Goal: Task Accomplishment & Management: Manage account settings

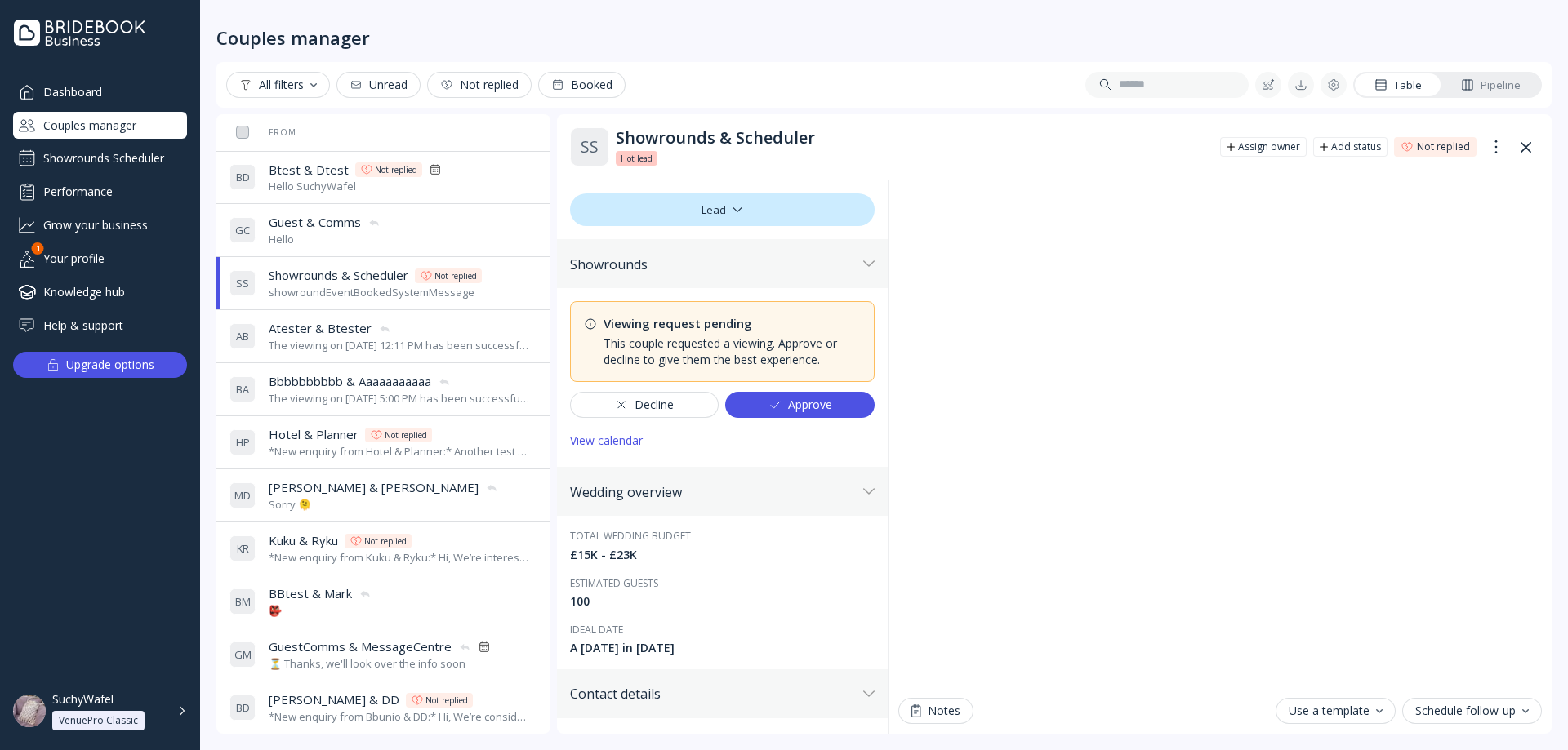
click at [102, 155] on div "Showrounds Scheduler" at bounding box center [100, 158] width 174 height 27
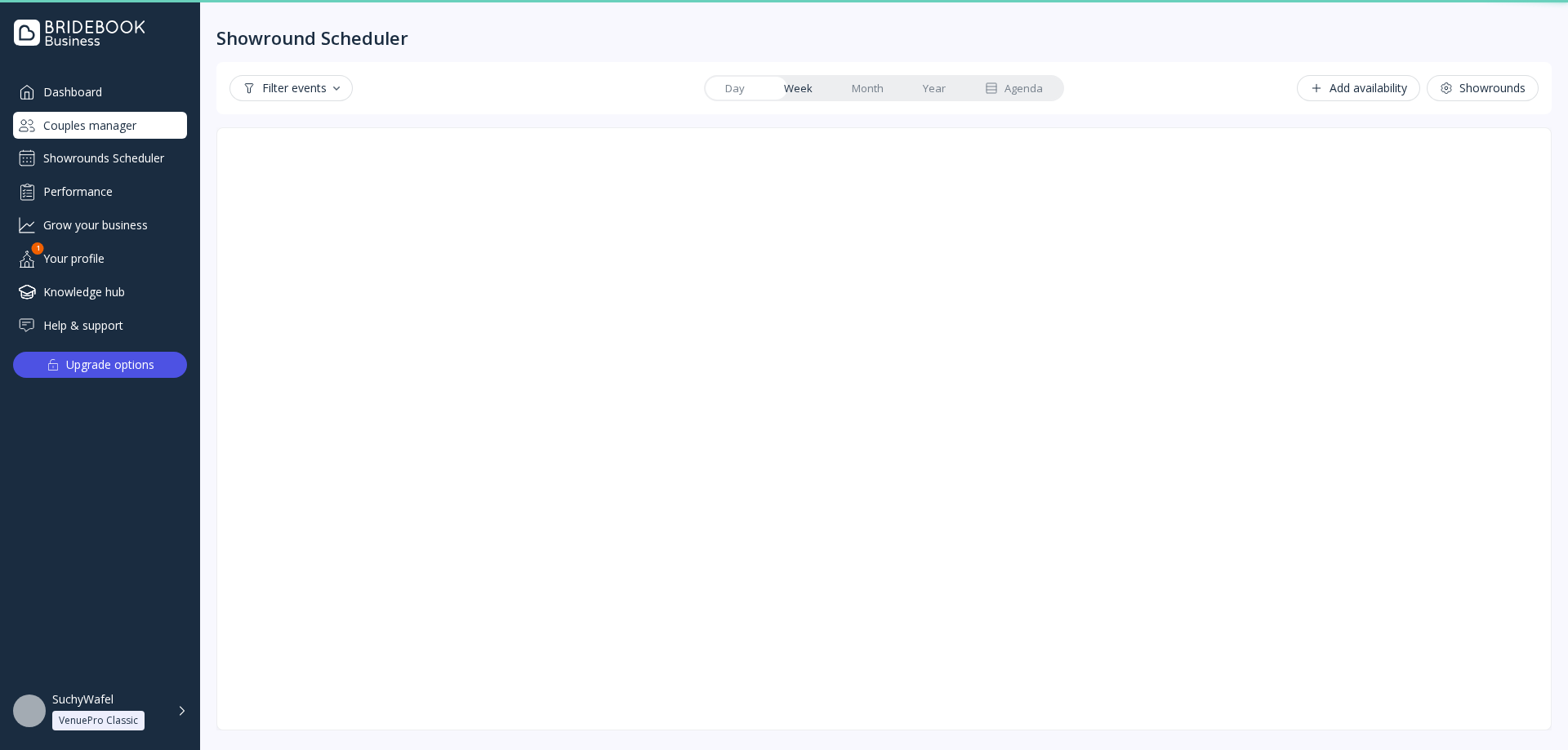
scroll to position [4, 0]
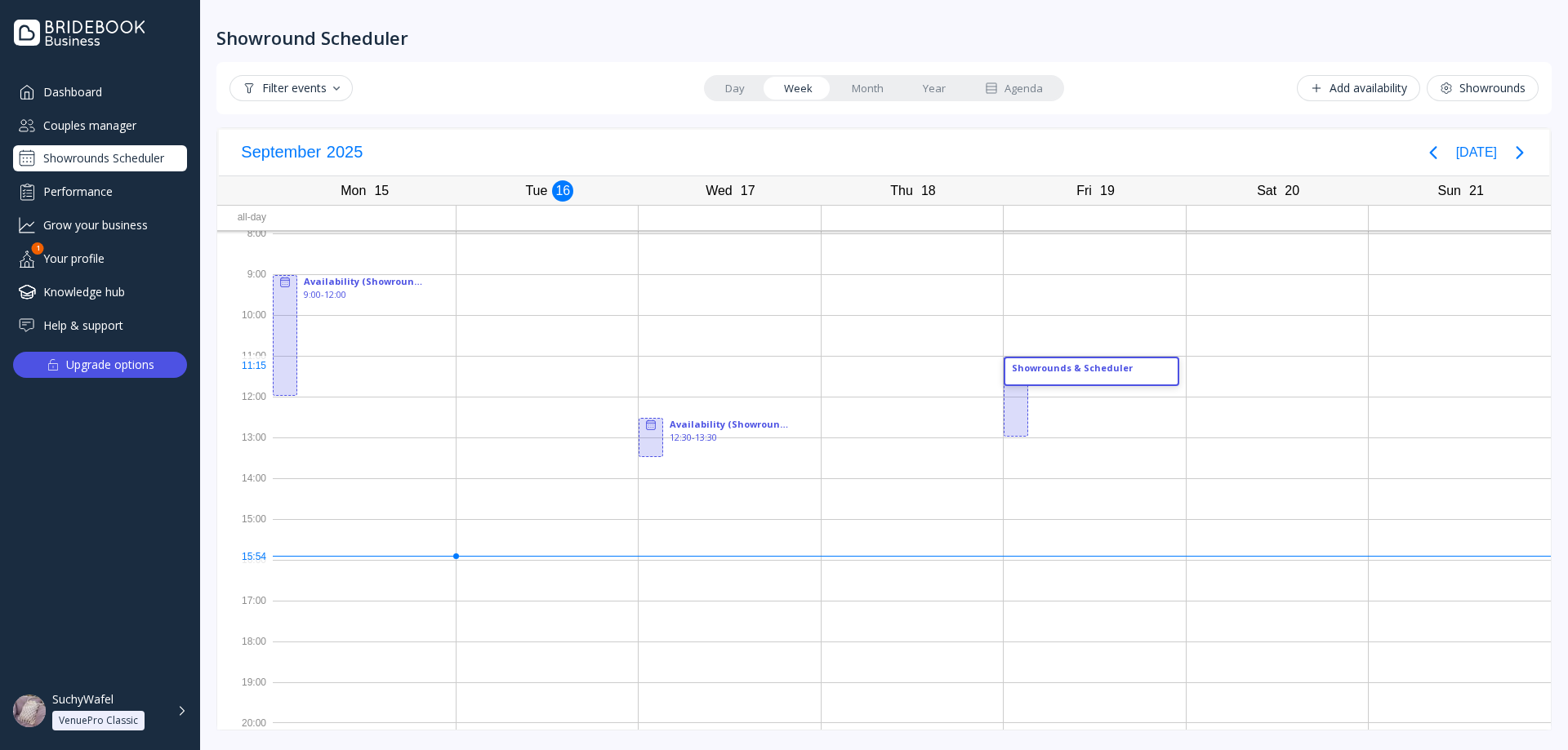
click at [1071, 370] on div "Showrounds & Scheduler" at bounding box center [1091, 368] width 159 height 13
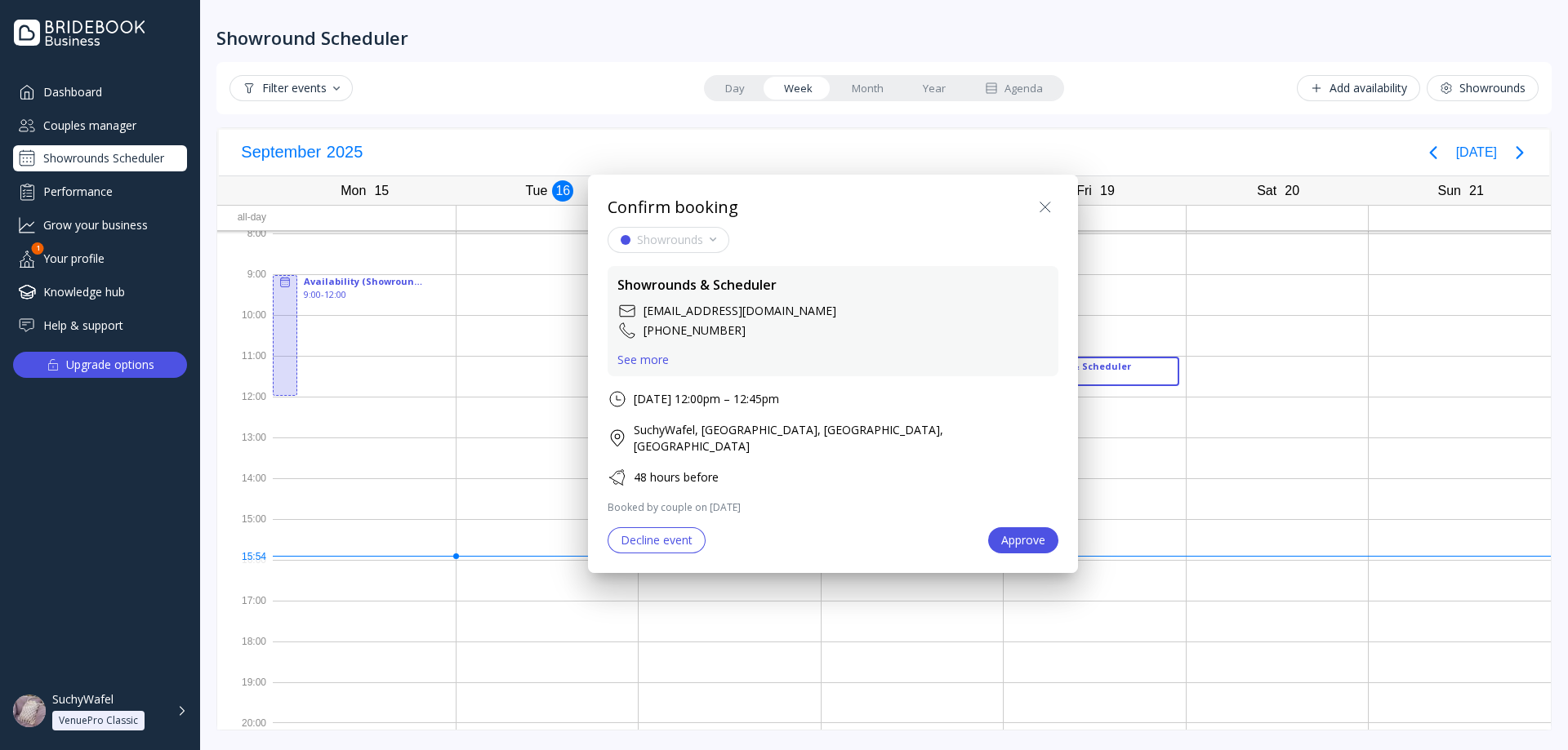
click at [671, 534] on div "Decline event" at bounding box center [656, 541] width 72 height 13
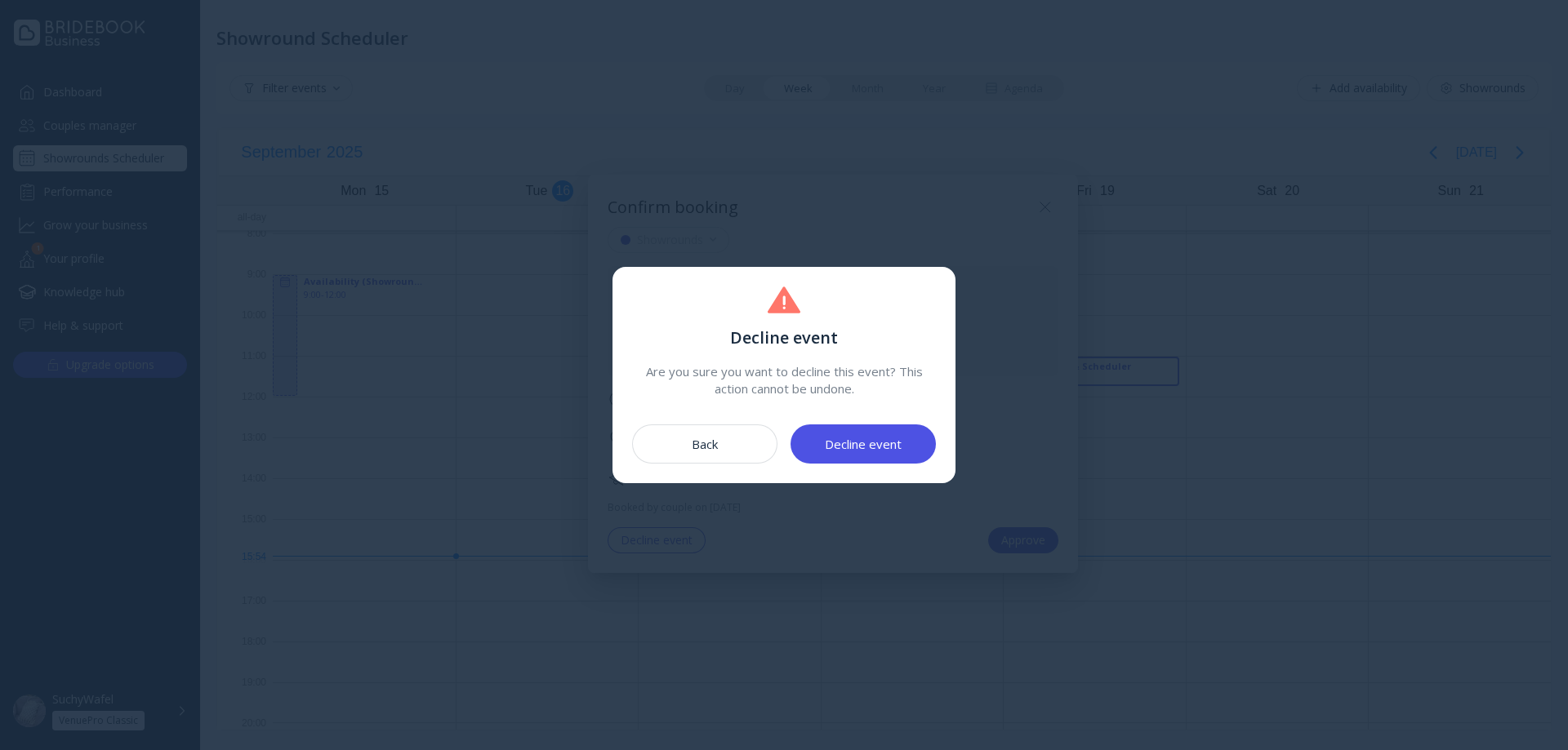
drag, startPoint x: 943, startPoint y: 414, endPoint x: 918, endPoint y: 425, distance: 27.3
click at [936, 414] on div "Decline event Are you sure you want to decline this event? This action cannot b…" at bounding box center [783, 375] width 343 height 216
click at [906, 436] on button "Decline event" at bounding box center [863, 444] width 145 height 39
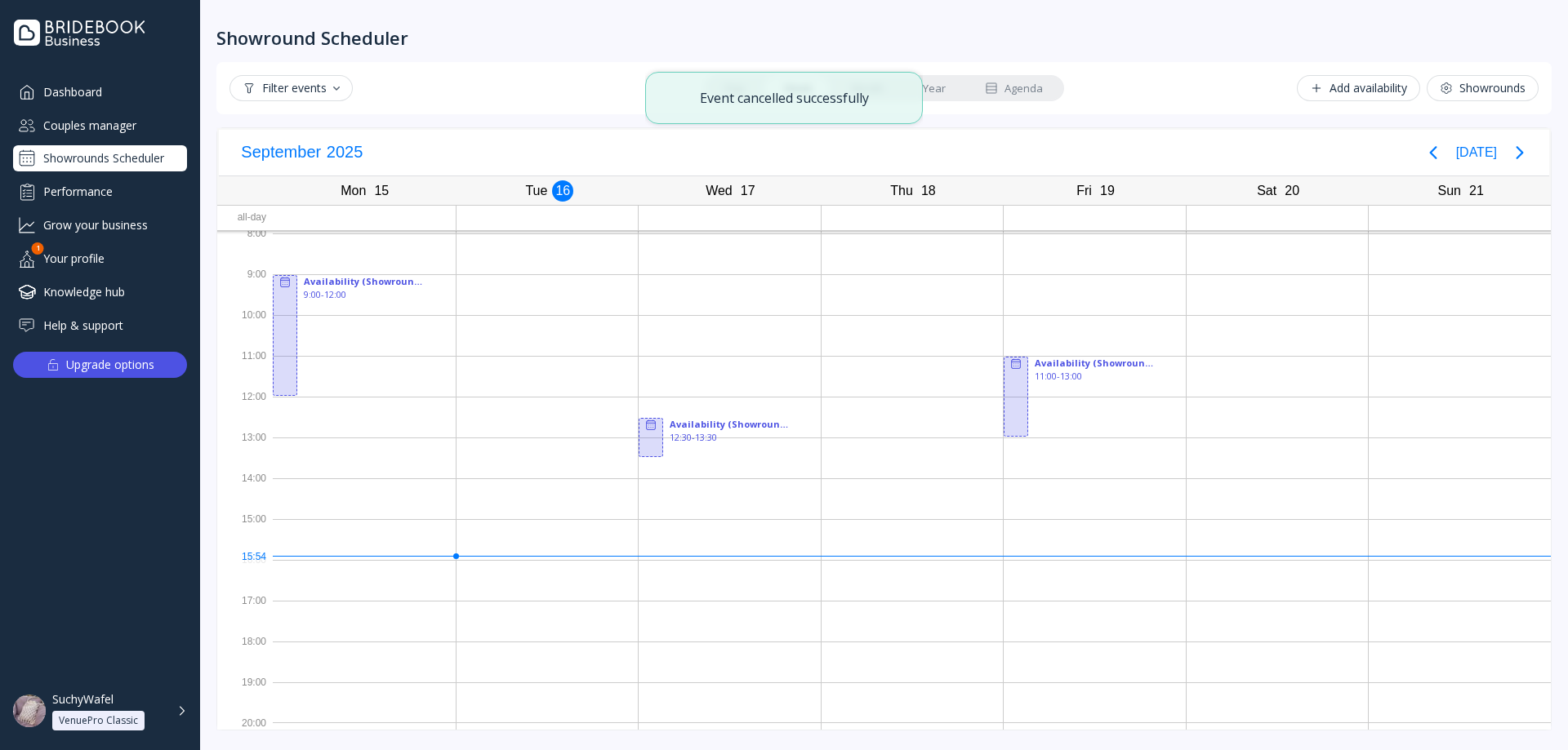
click at [1471, 91] on div "Showrounds" at bounding box center [1483, 88] width 86 height 13
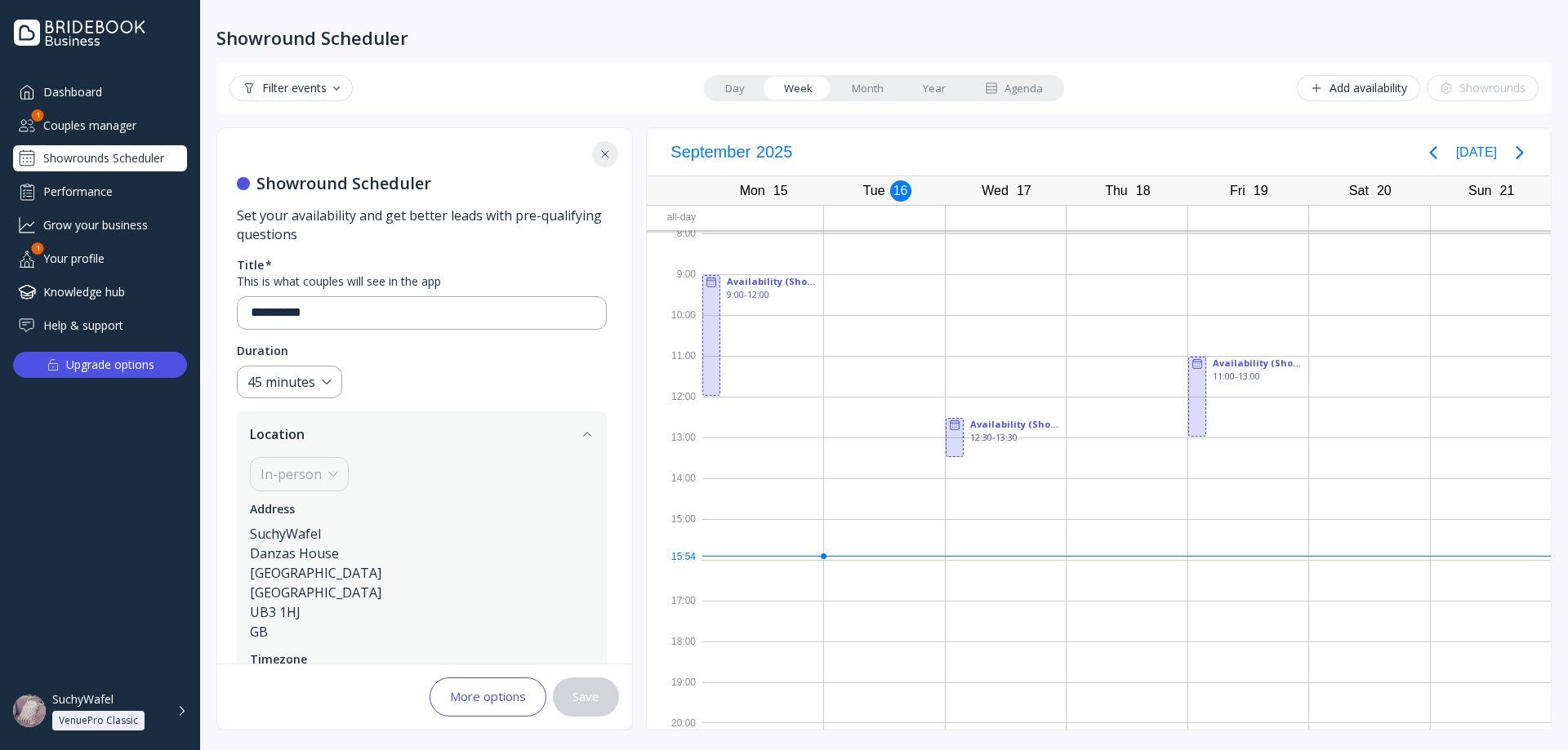
click at [492, 729] on div "More options Save" at bounding box center [424, 697] width 414 height 65
click at [490, 695] on button "More options" at bounding box center [488, 697] width 117 height 39
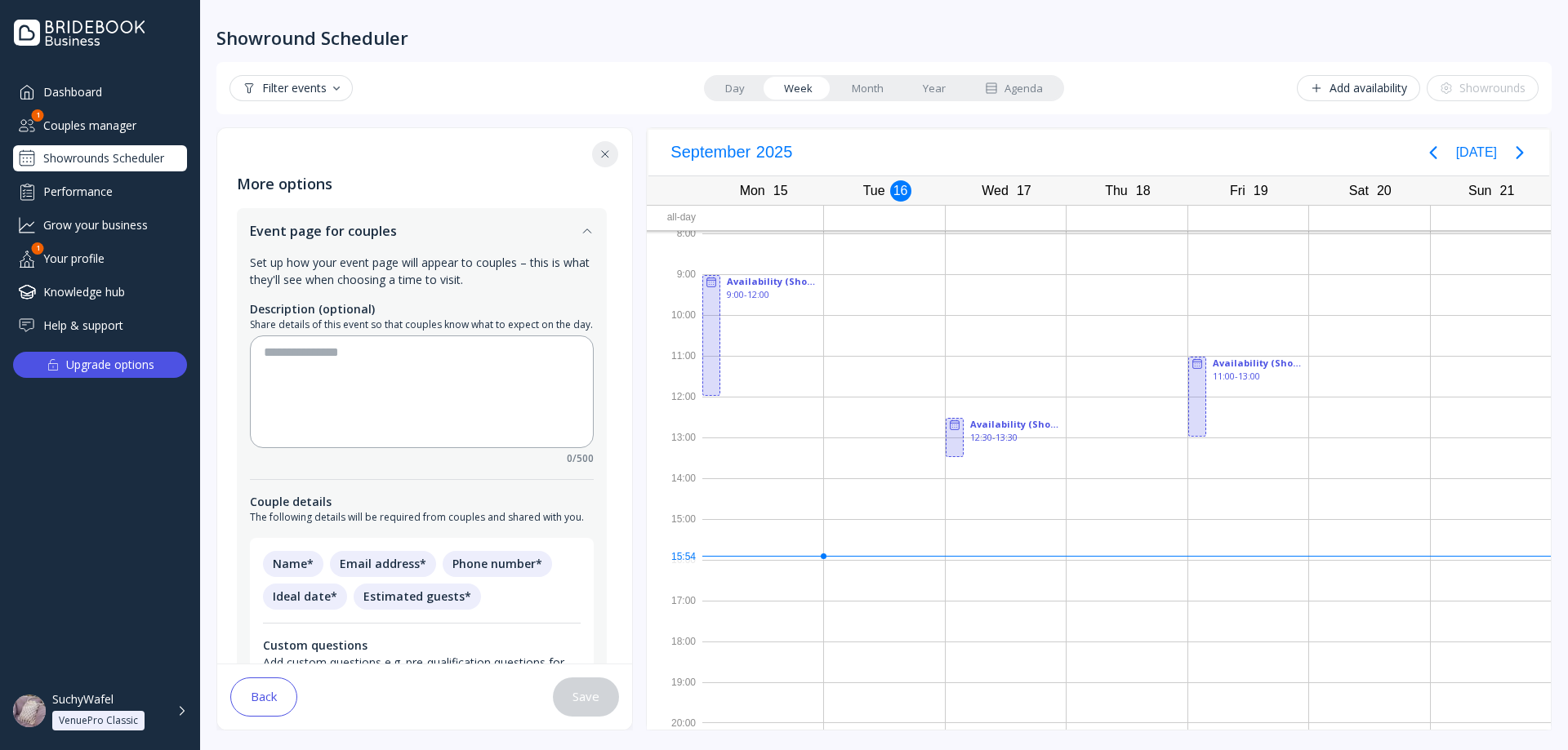
scroll to position [305, 0]
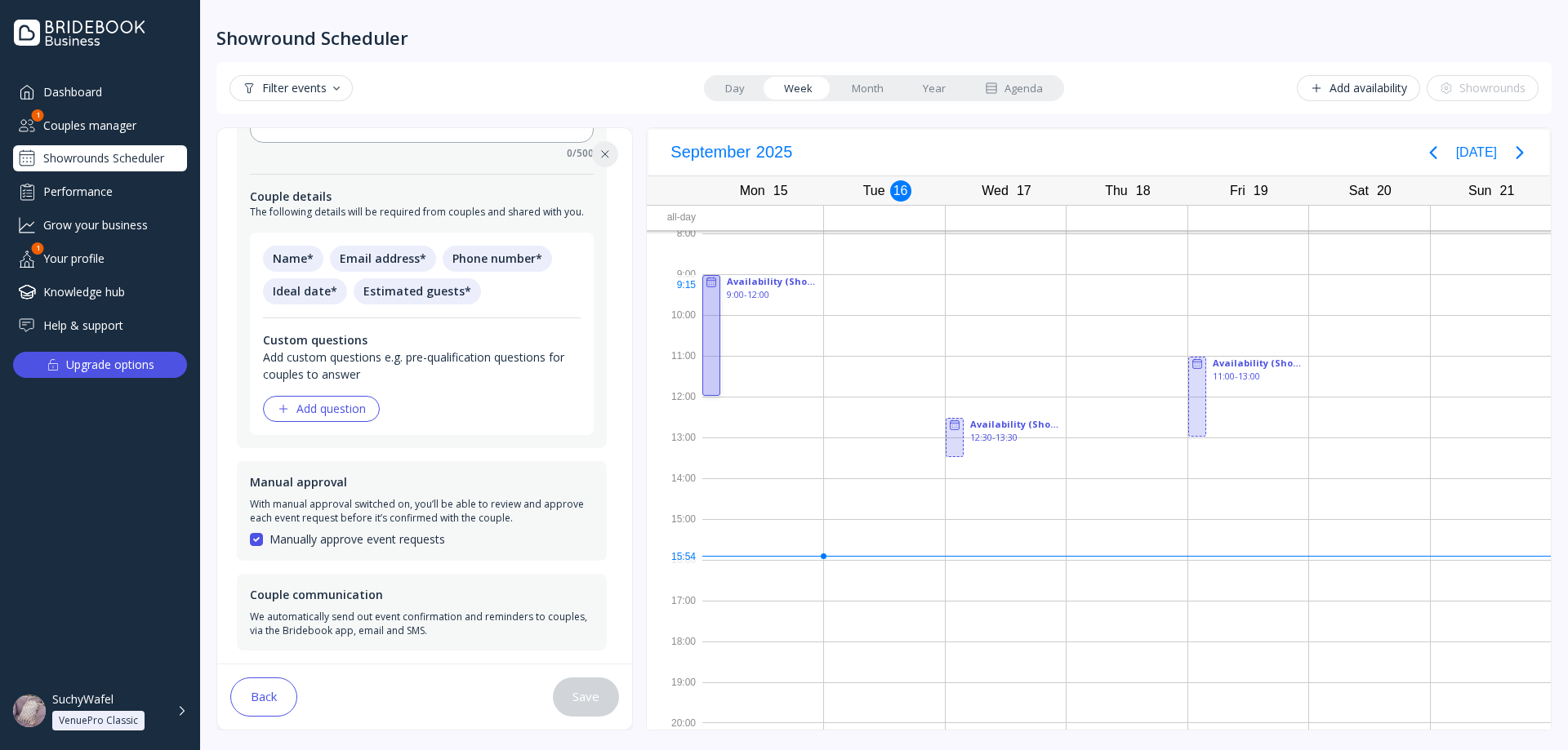
click at [707, 294] on div at bounding box center [712, 336] width 18 height 121
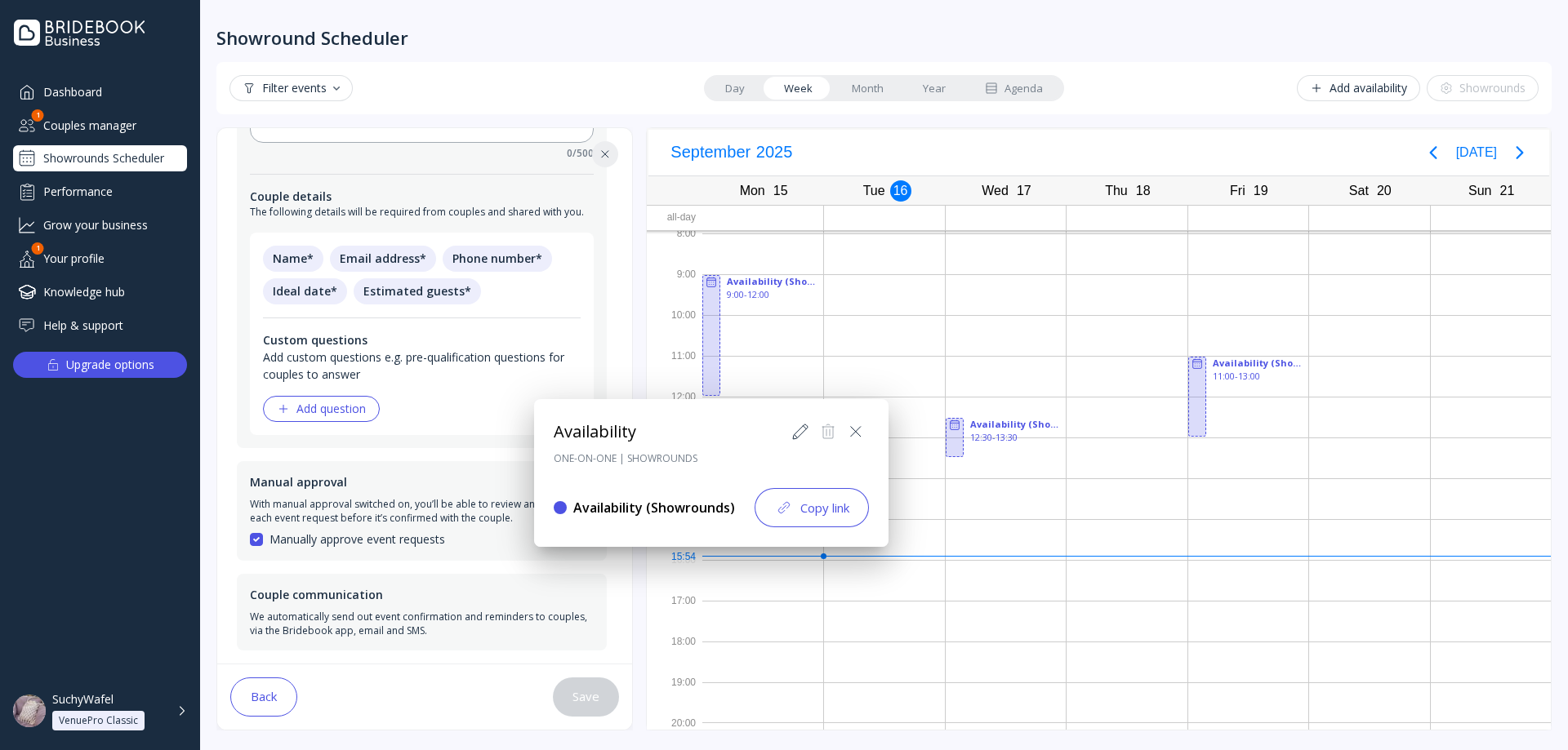
click at [862, 434] on icon at bounding box center [855, 431] width 19 height 19
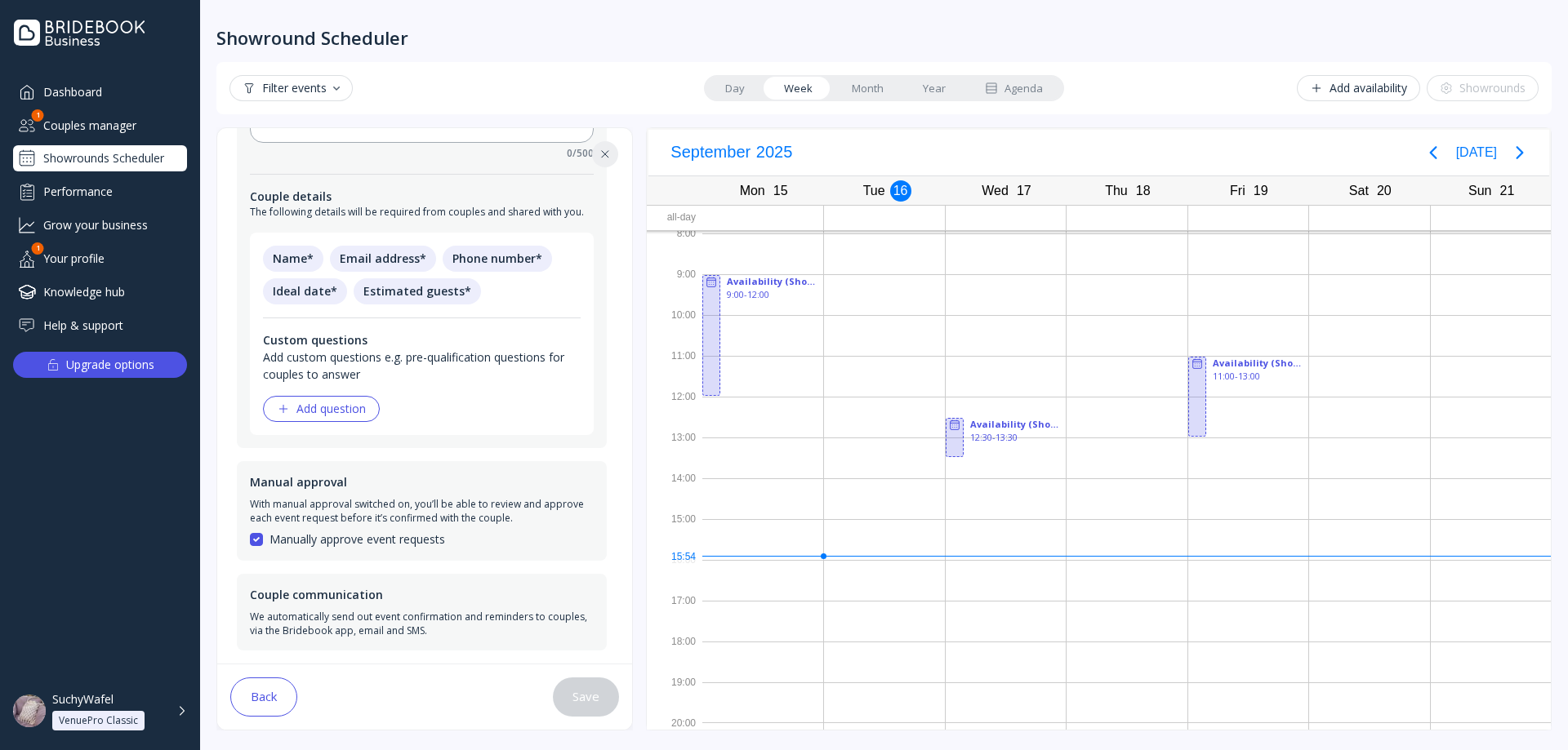
click at [1379, 81] on div "Add availability" at bounding box center [1359, 88] width 97 height 13
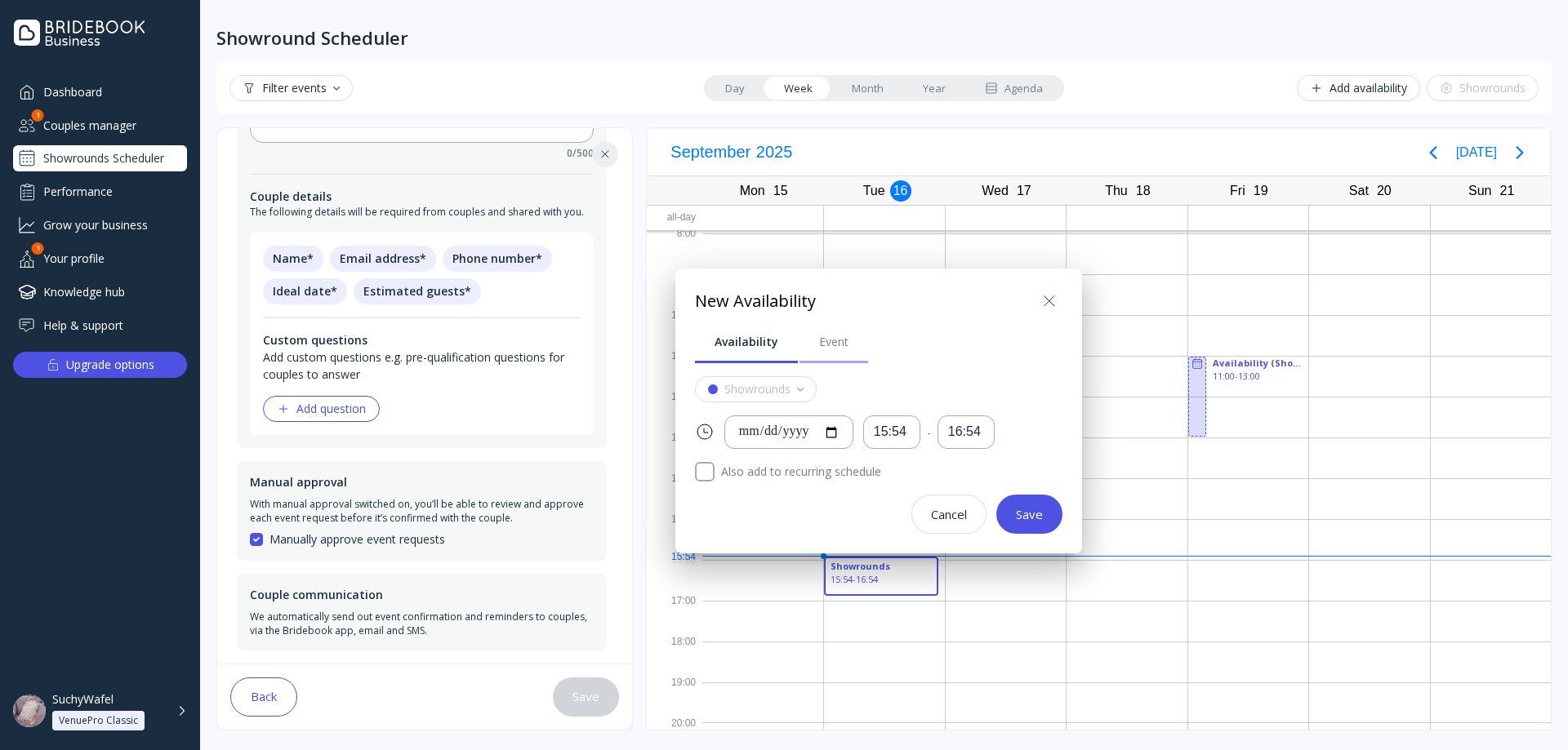
click at [840, 348] on div "Event" at bounding box center [833, 342] width 29 height 16
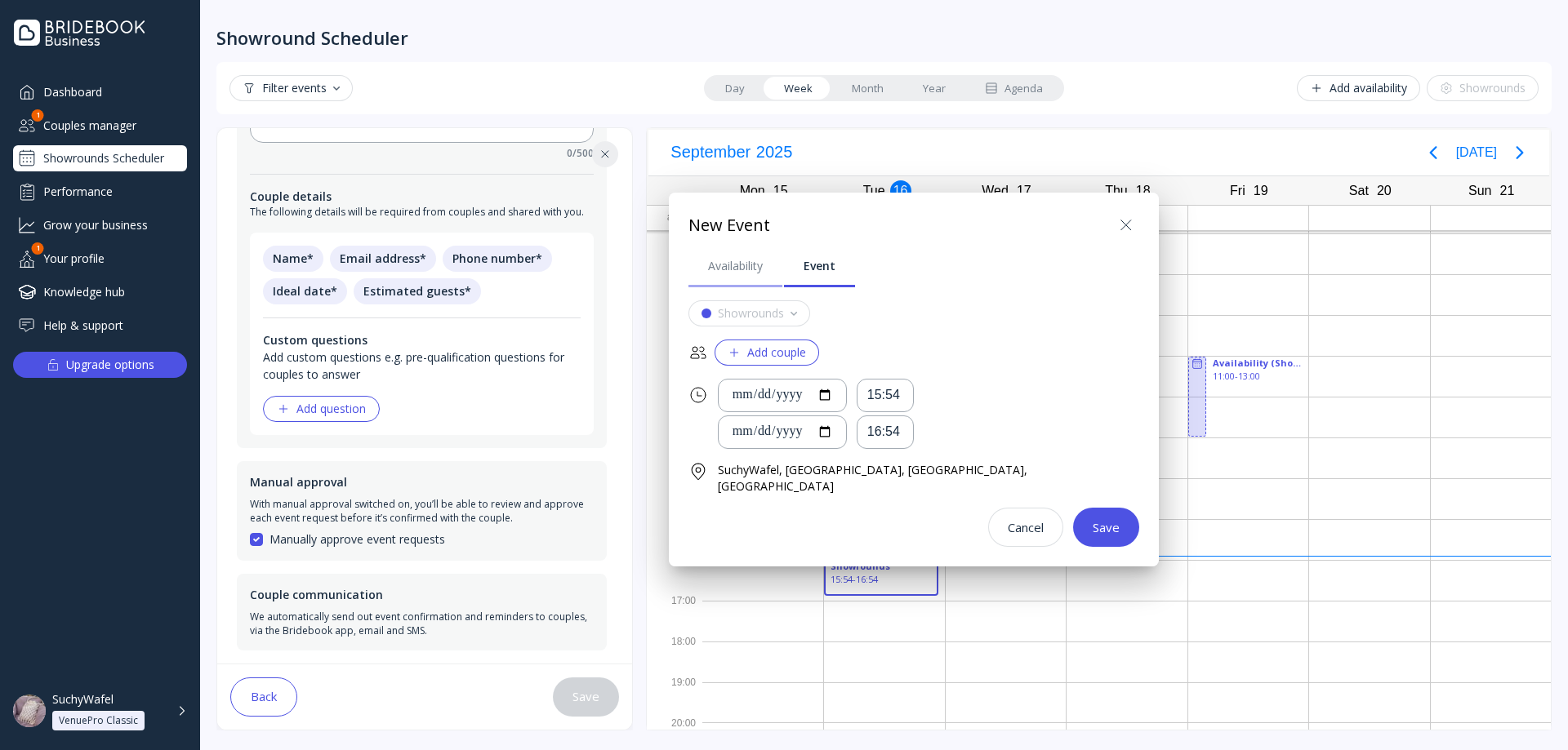
click at [738, 261] on div "Availability" at bounding box center [736, 266] width 55 height 16
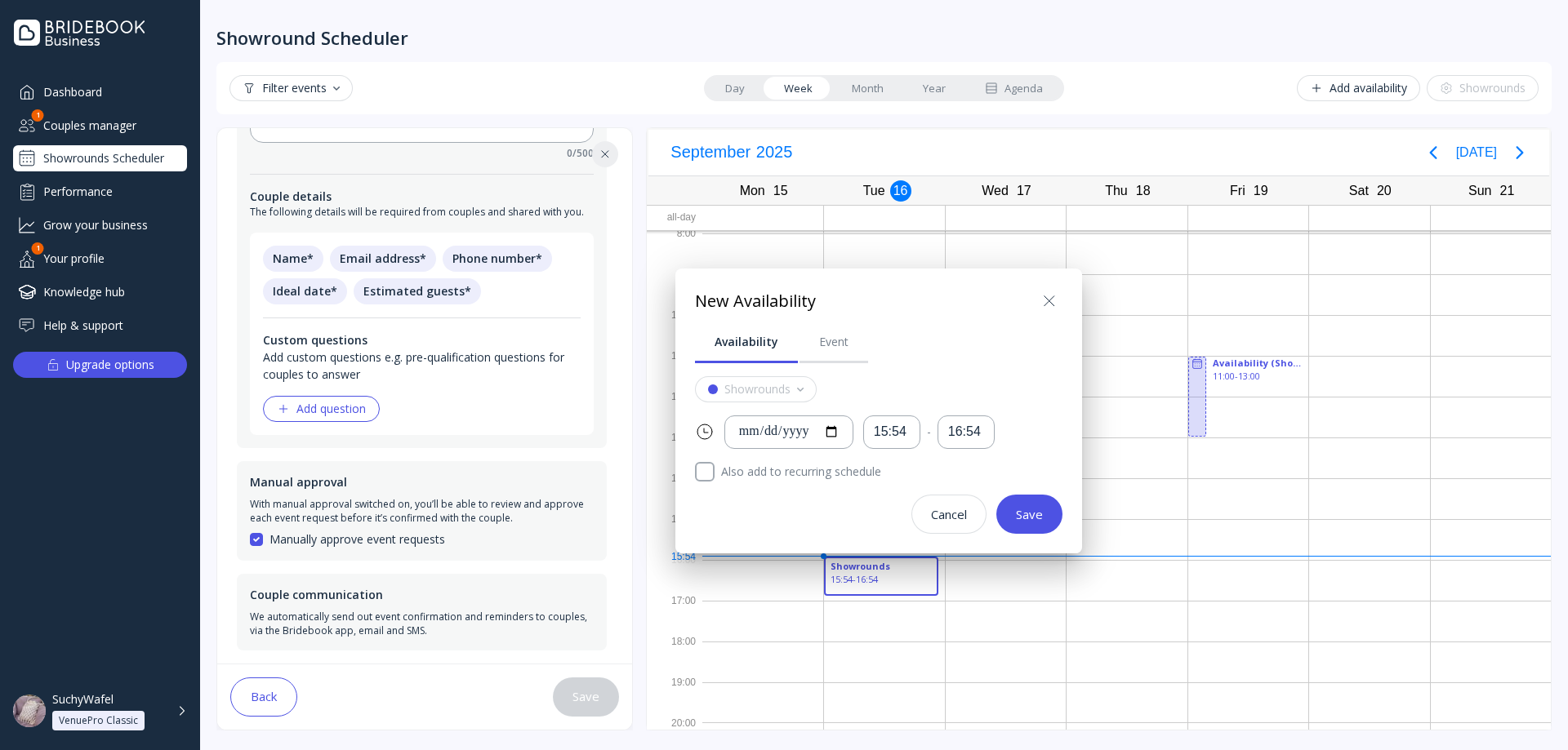
click at [1052, 304] on icon at bounding box center [1049, 301] width 10 height 10
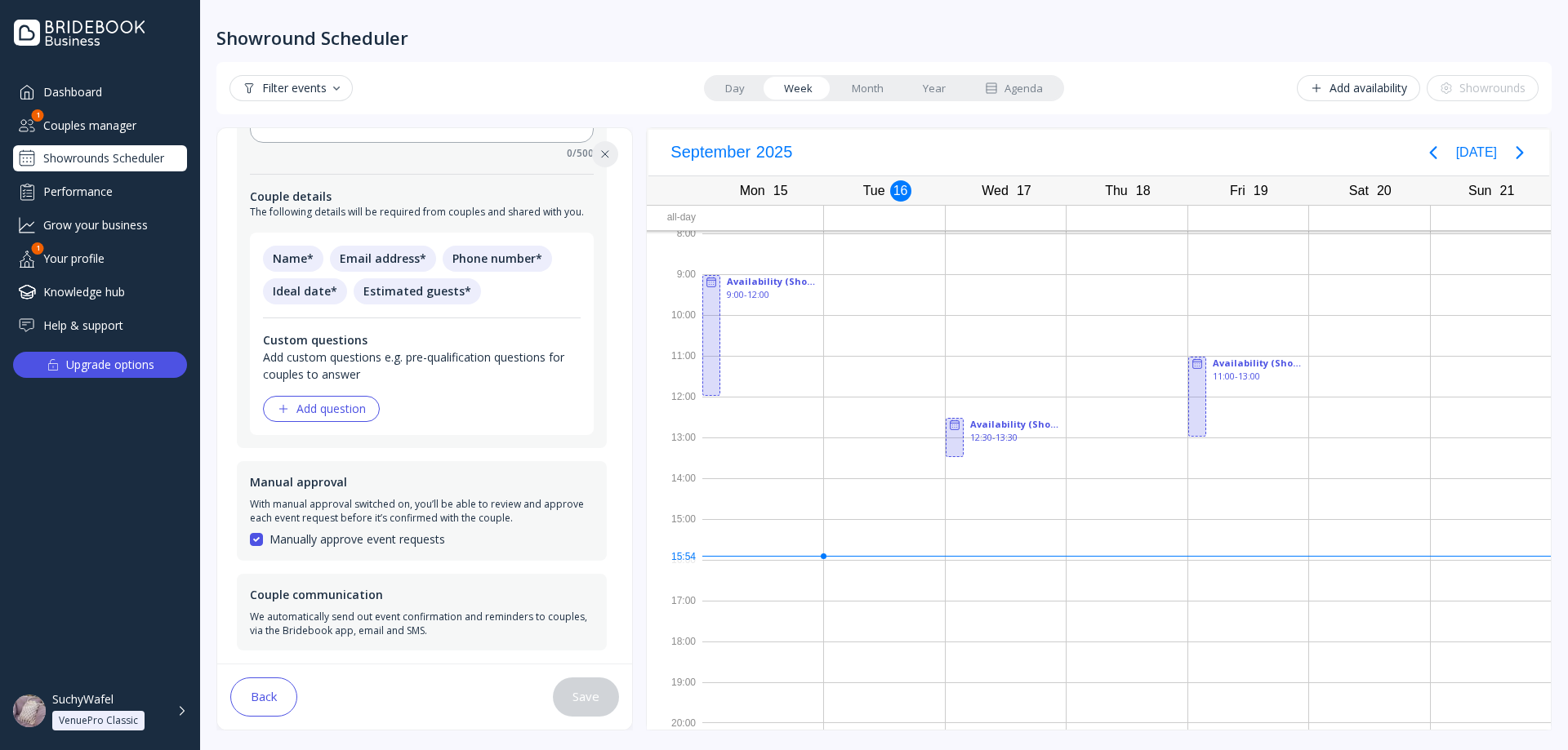
click at [934, 76] on div "Day Week Month Year Agenda" at bounding box center [884, 88] width 360 height 27
click at [945, 89] on link "Year" at bounding box center [934, 88] width 62 height 23
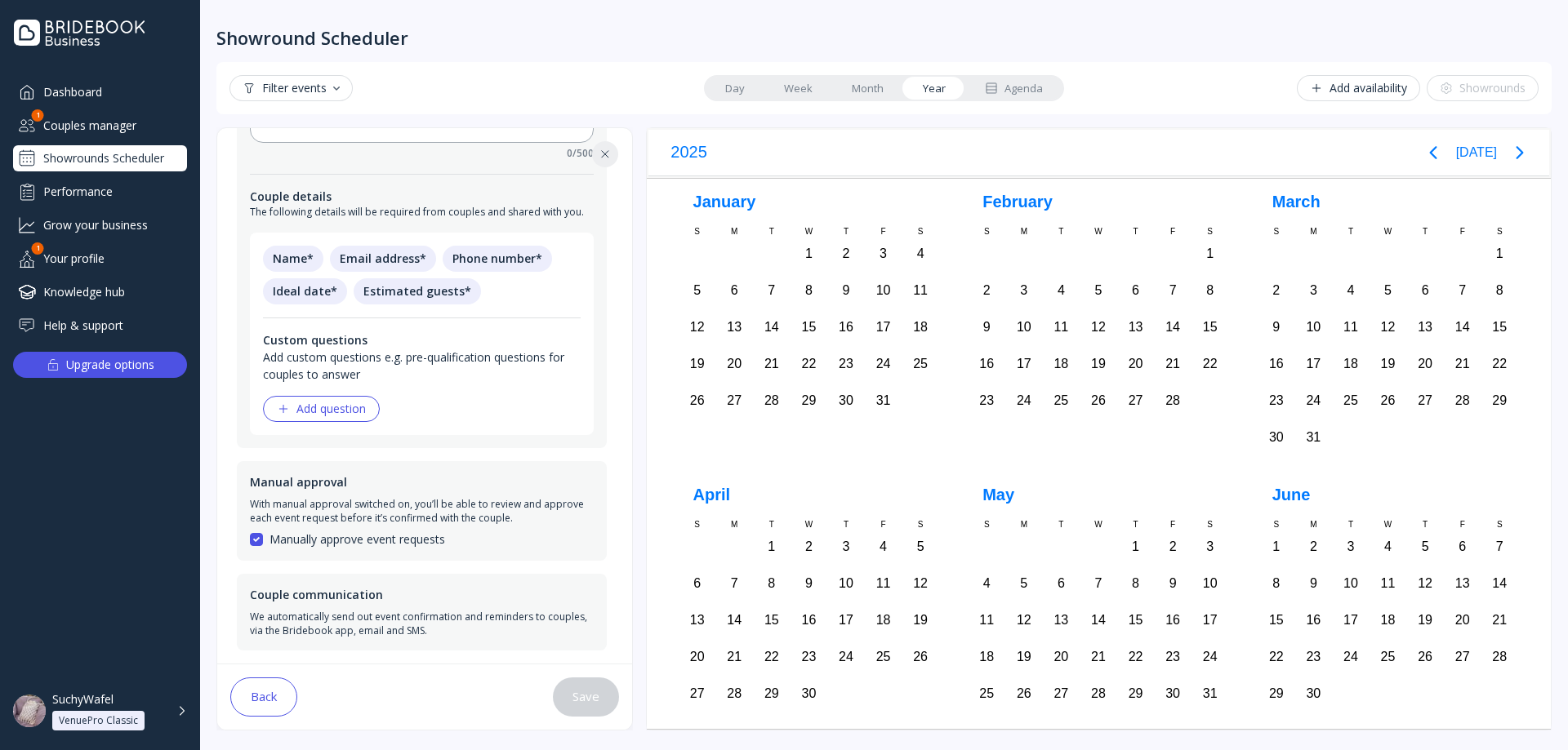
click at [1003, 90] on div "Agenda" at bounding box center [1013, 88] width 58 height 16
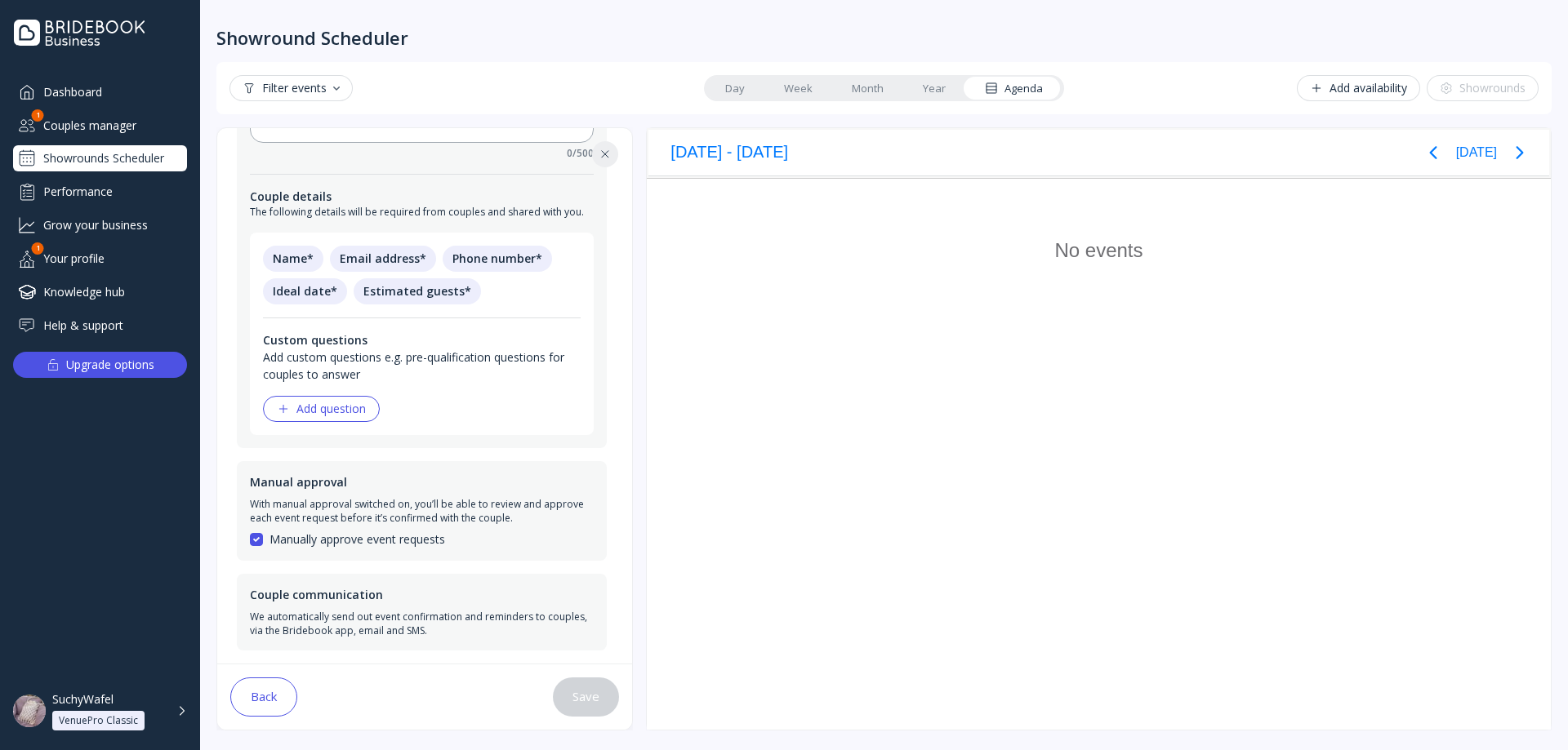
click at [779, 71] on div "Filter events Day Week Month Year Agenda Add availability Showrounds" at bounding box center [884, 88] width 1335 height 52
click at [758, 84] on link "Day" at bounding box center [735, 88] width 59 height 23
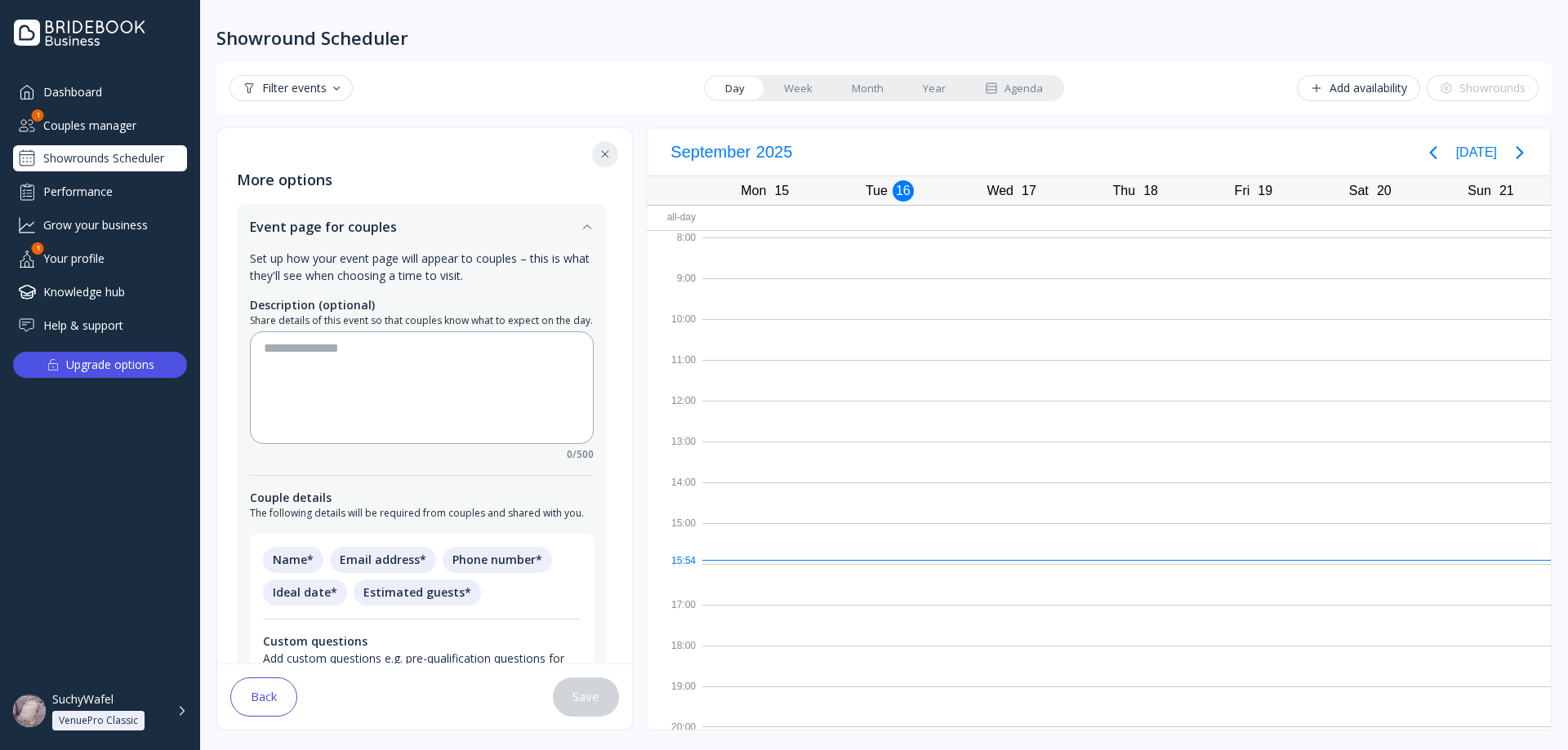
scroll to position [0, 0]
click at [610, 153] on icon at bounding box center [605, 155] width 13 height 13
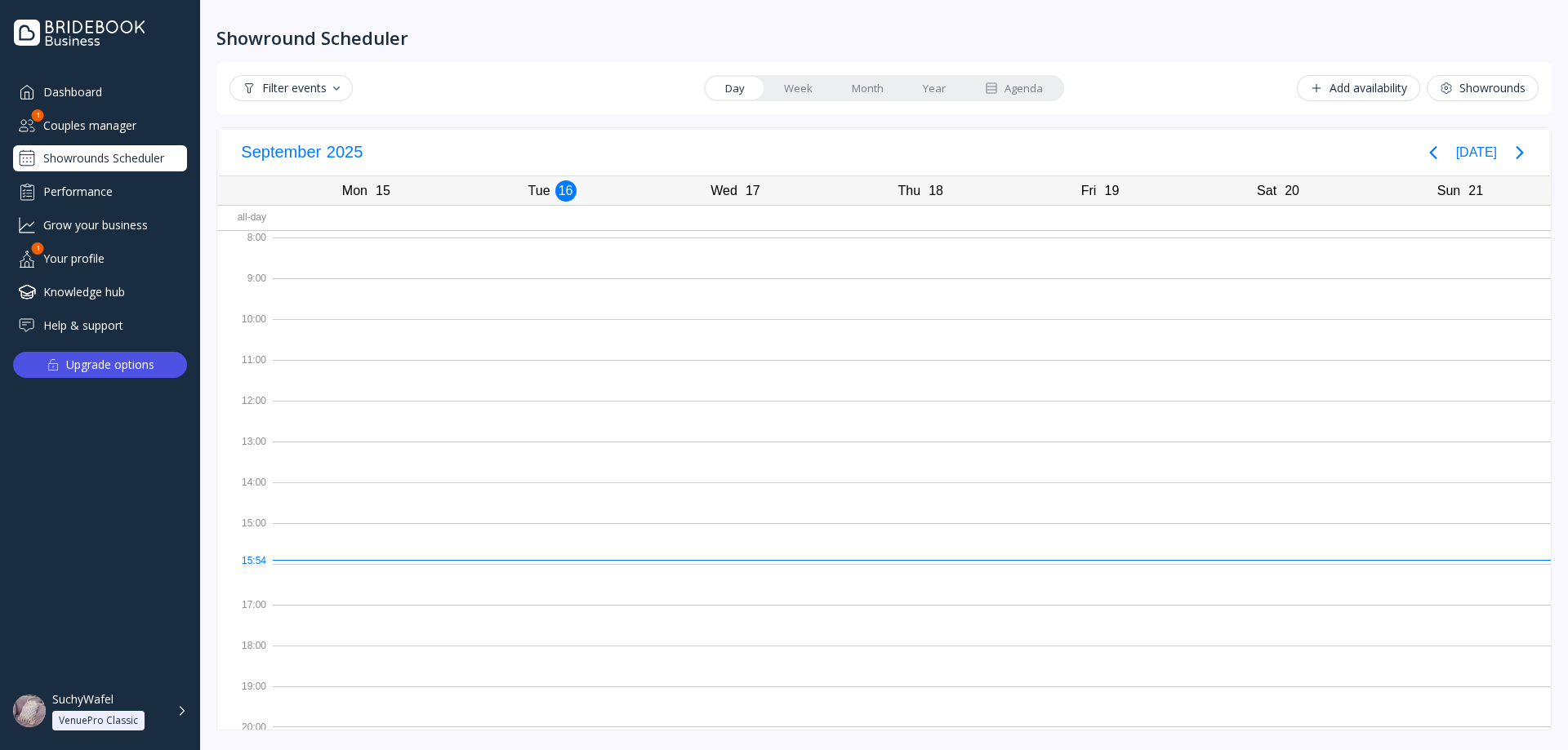
click at [306, 84] on div "Filter events" at bounding box center [291, 88] width 97 height 13
click at [311, 134] on div "Pending" at bounding box center [291, 131] width 42 height 15
click at [317, 161] on div "Confirmed" at bounding box center [297, 160] width 56 height 15
click at [300, 198] on div "Cancelled" at bounding box center [298, 189] width 123 height 27
click at [304, 161] on div "Confirmed" at bounding box center [299, 160] width 59 height 15
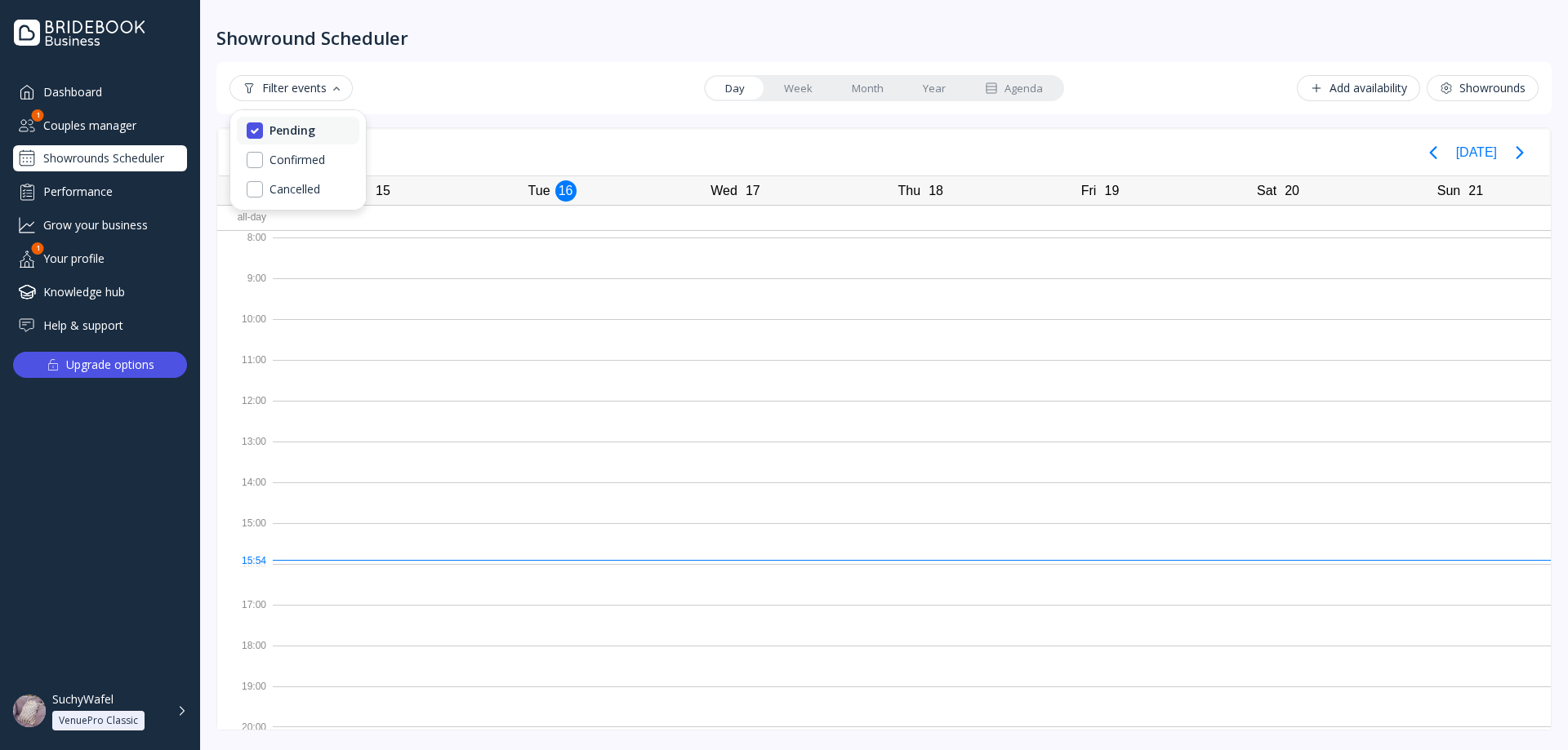
click at [307, 129] on div "Pending" at bounding box center [293, 131] width 46 height 15
click at [507, 453] on div at bounding box center [911, 462] width 1278 height 41
click at [786, 82] on link "Week" at bounding box center [798, 88] width 68 height 23
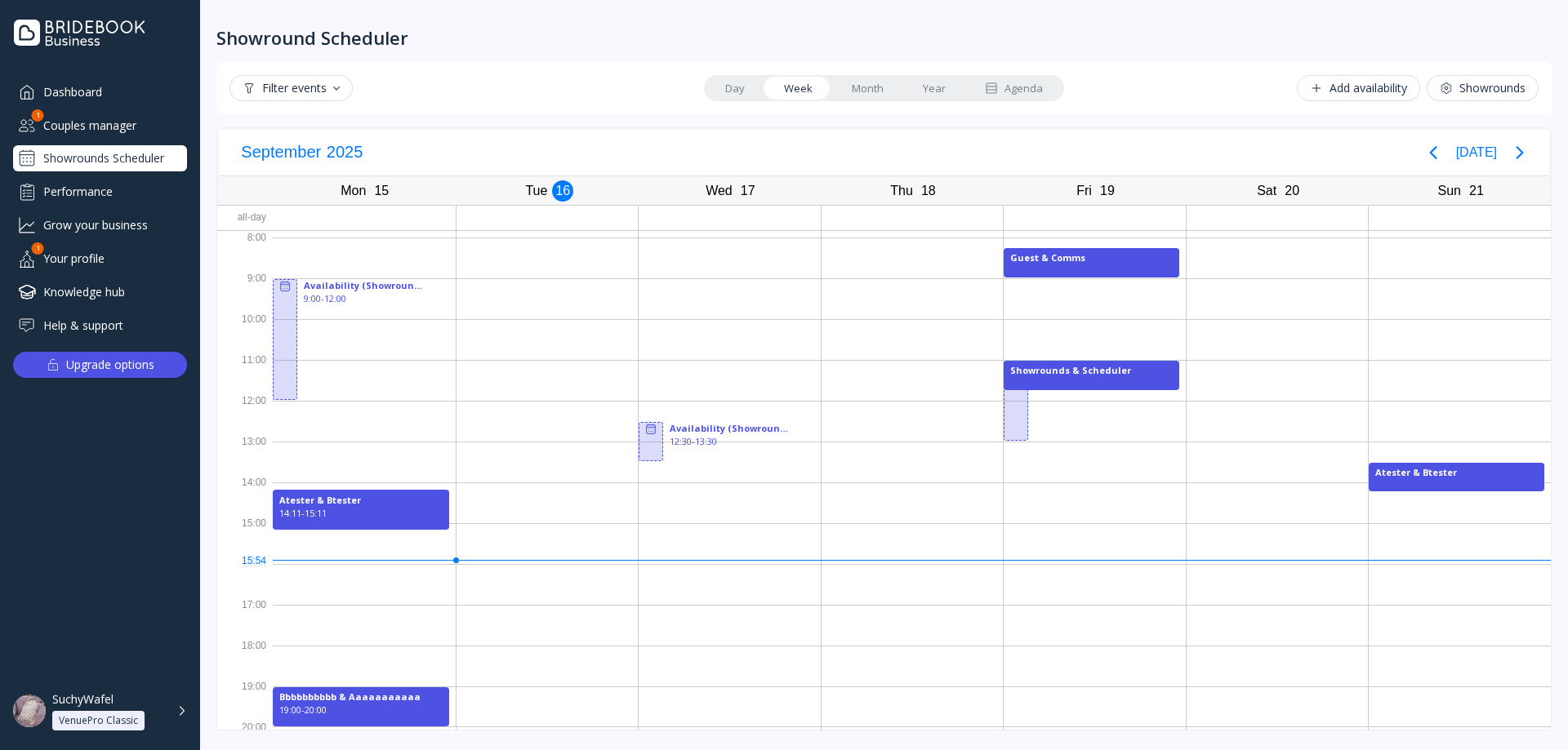
click at [854, 80] on link "Month" at bounding box center [867, 88] width 71 height 23
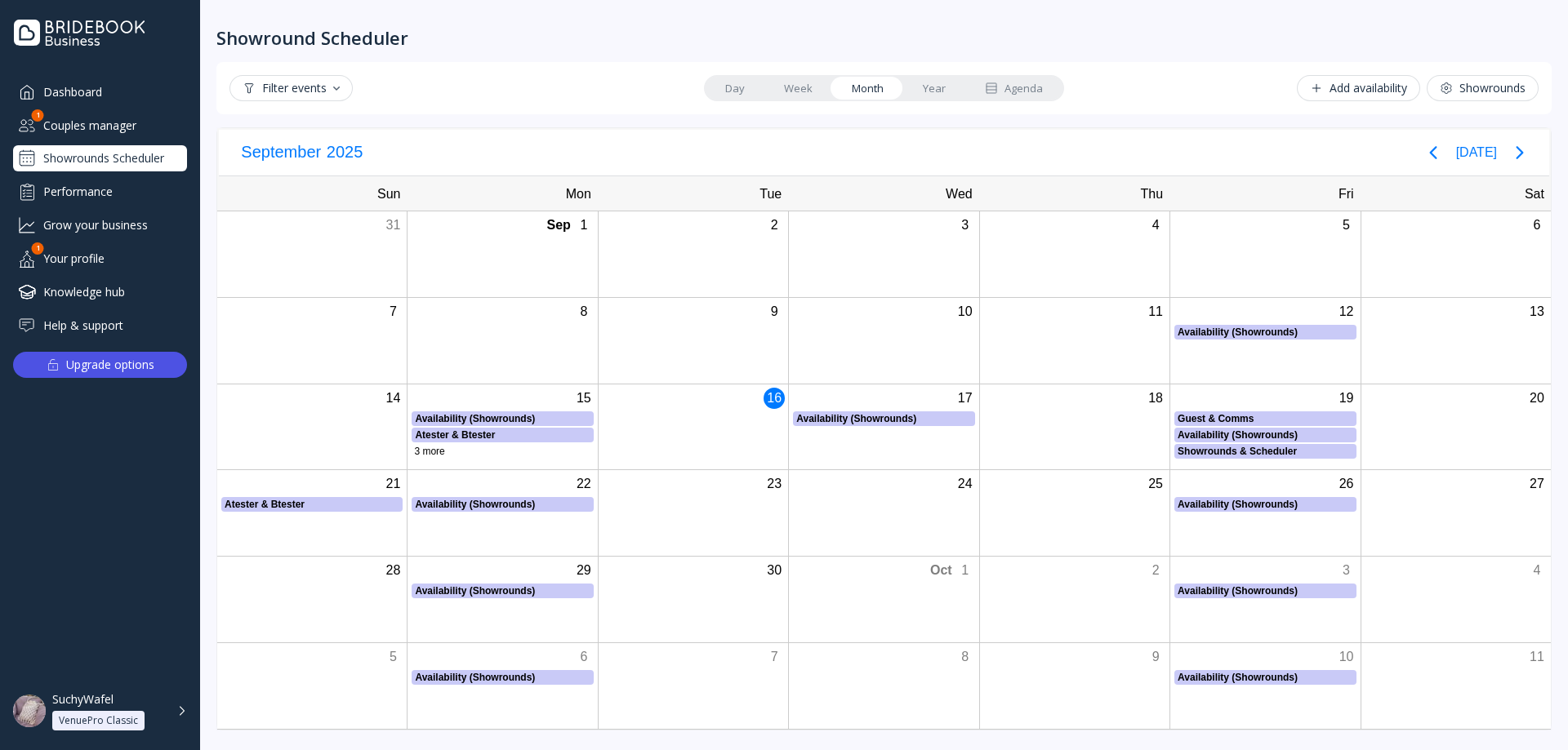
click at [803, 81] on link "Week" at bounding box center [798, 88] width 68 height 23
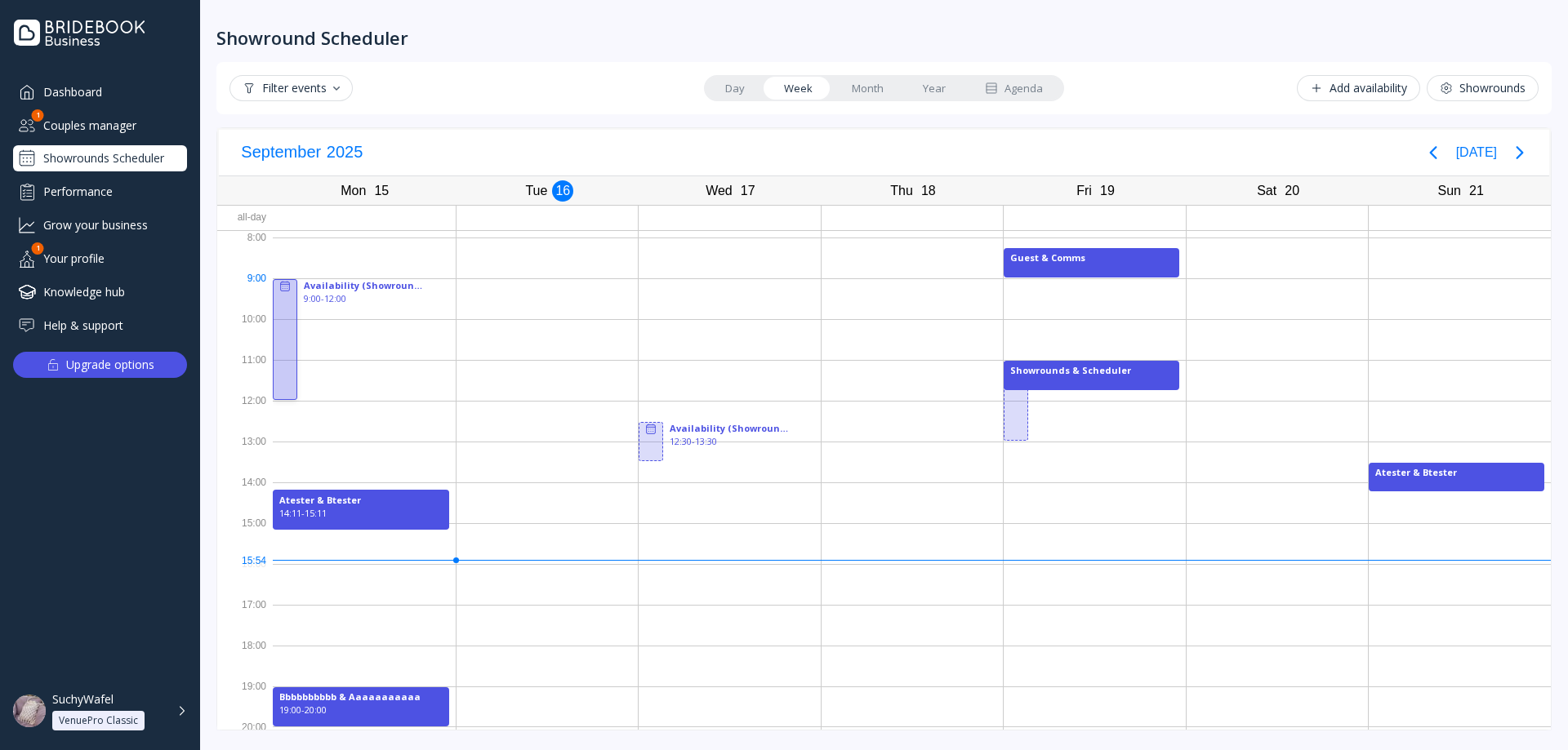
click at [285, 284] on icon at bounding box center [285, 286] width 13 height 13
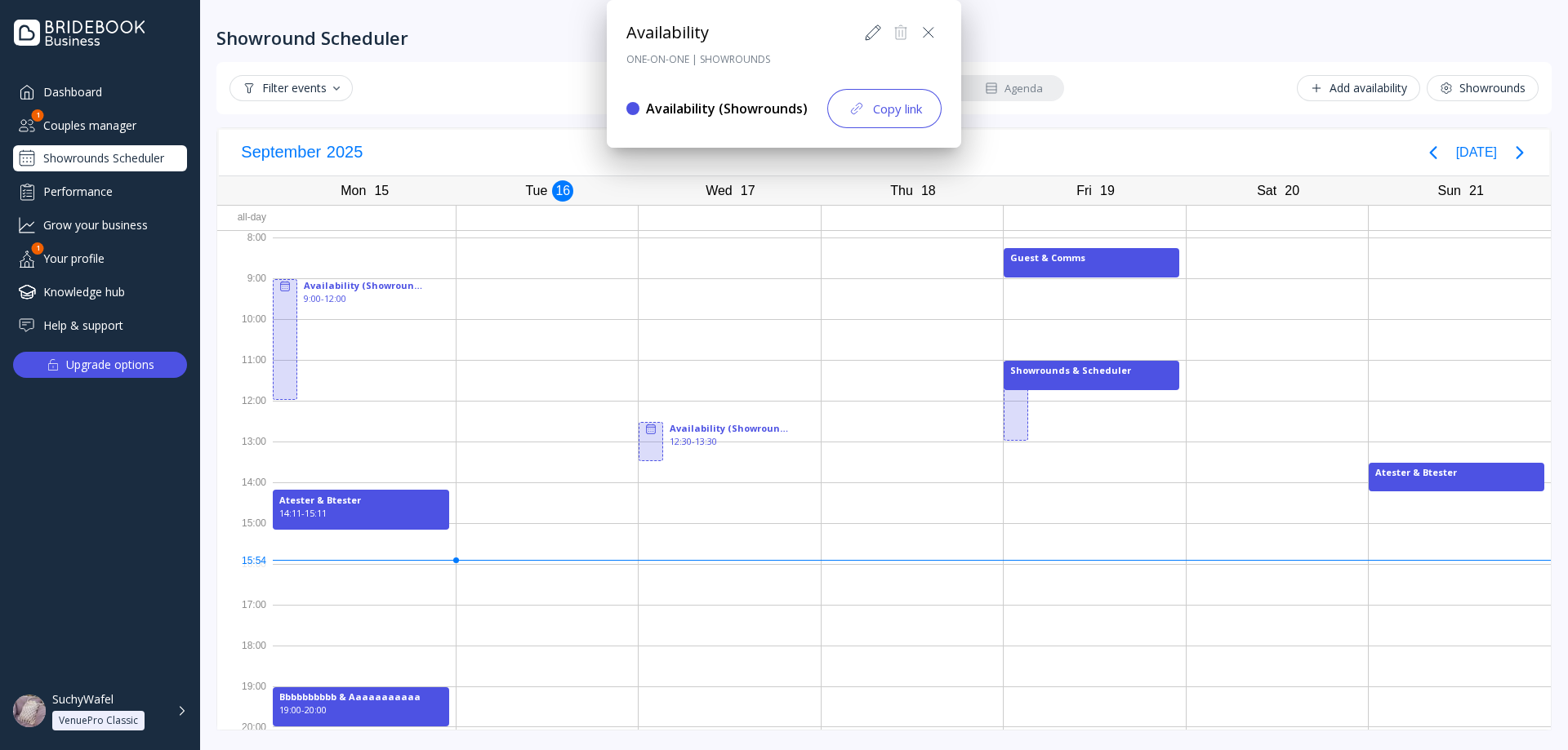
click at [748, 100] on div "Availability (Showrounds)" at bounding box center [726, 109] width 162 height 19
click at [677, 115] on div "Availability (Showrounds)" at bounding box center [726, 109] width 162 height 19
click at [634, 107] on div at bounding box center [633, 109] width 13 height 13
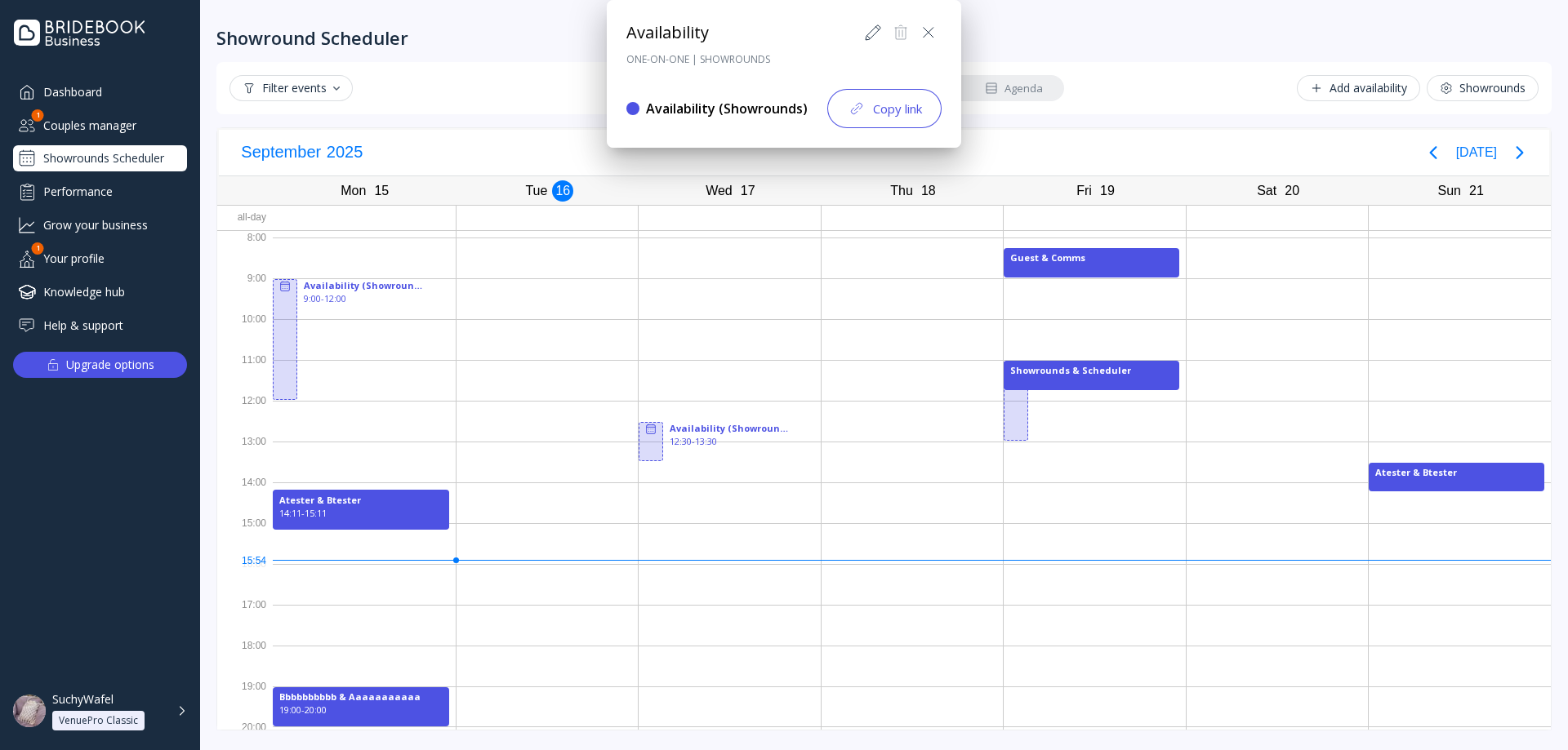
drag, startPoint x: 634, startPoint y: 107, endPoint x: 877, endPoint y: 47, distance: 250.3
click at [639, 107] on div at bounding box center [633, 109] width 13 height 13
click at [865, 27] on icon at bounding box center [872, 32] width 19 height 19
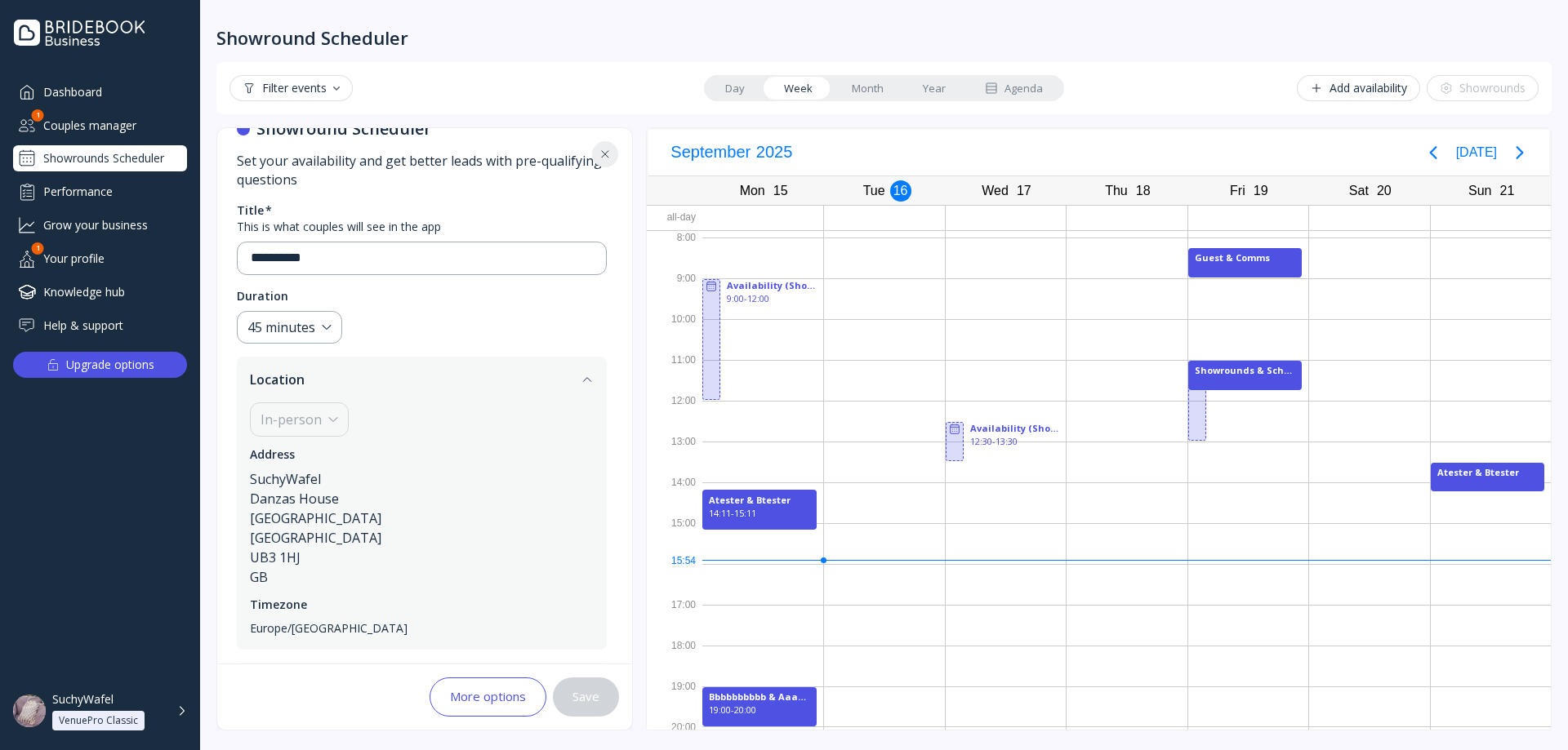
scroll to position [171, 0]
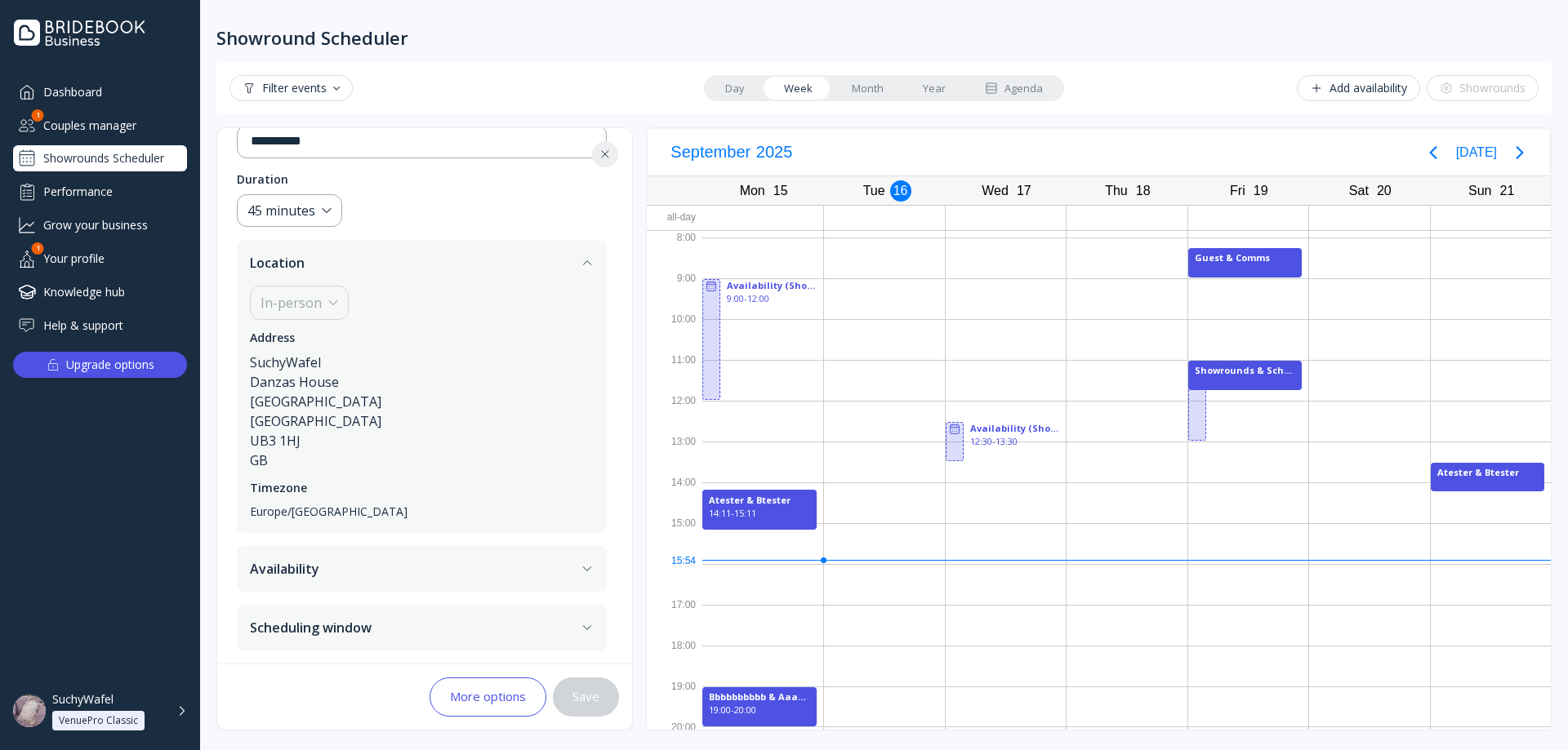
click at [452, 688] on button "More options" at bounding box center [488, 697] width 117 height 39
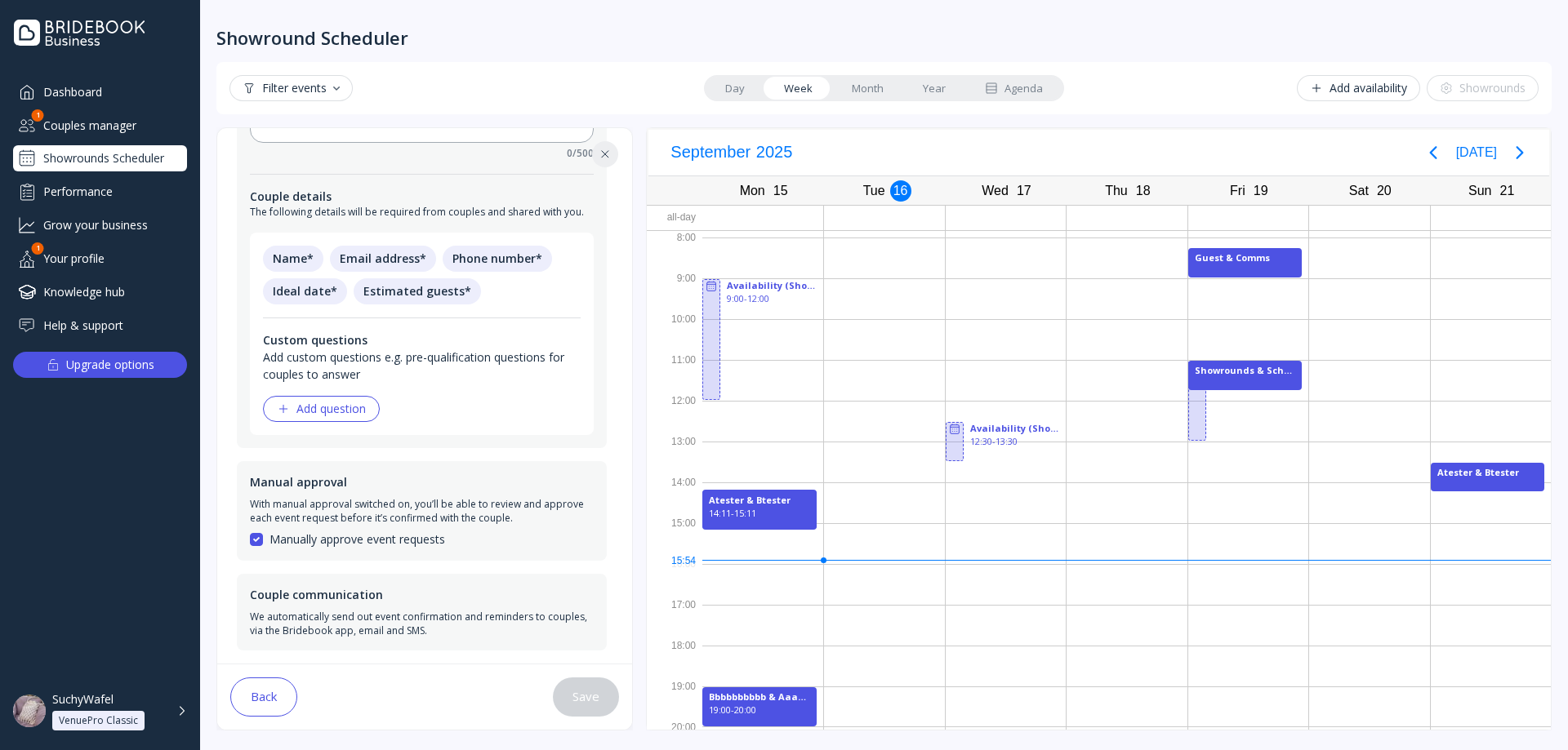
click at [260, 702] on button "Back" at bounding box center [263, 697] width 67 height 39
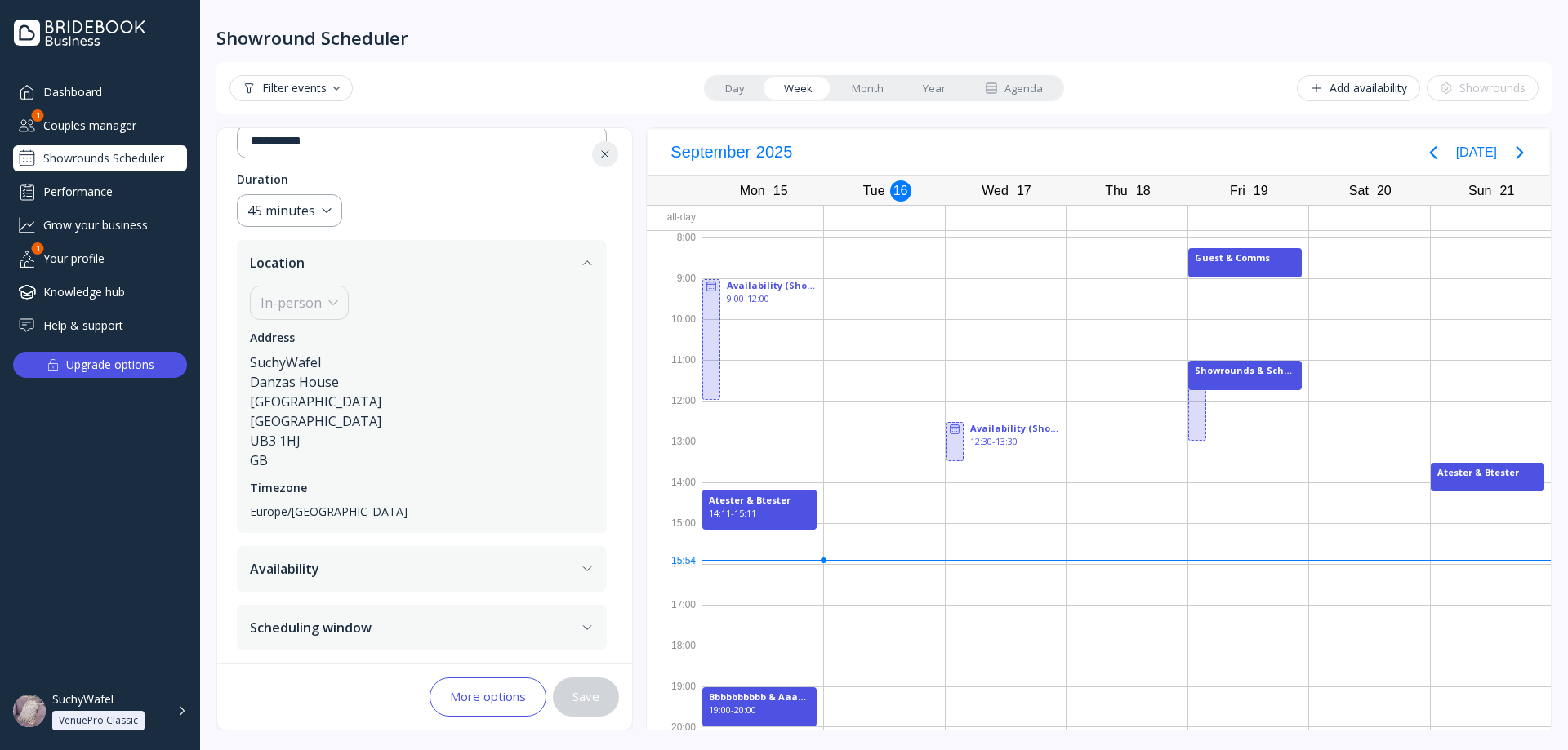
click at [501, 697] on button "More options" at bounding box center [488, 697] width 117 height 39
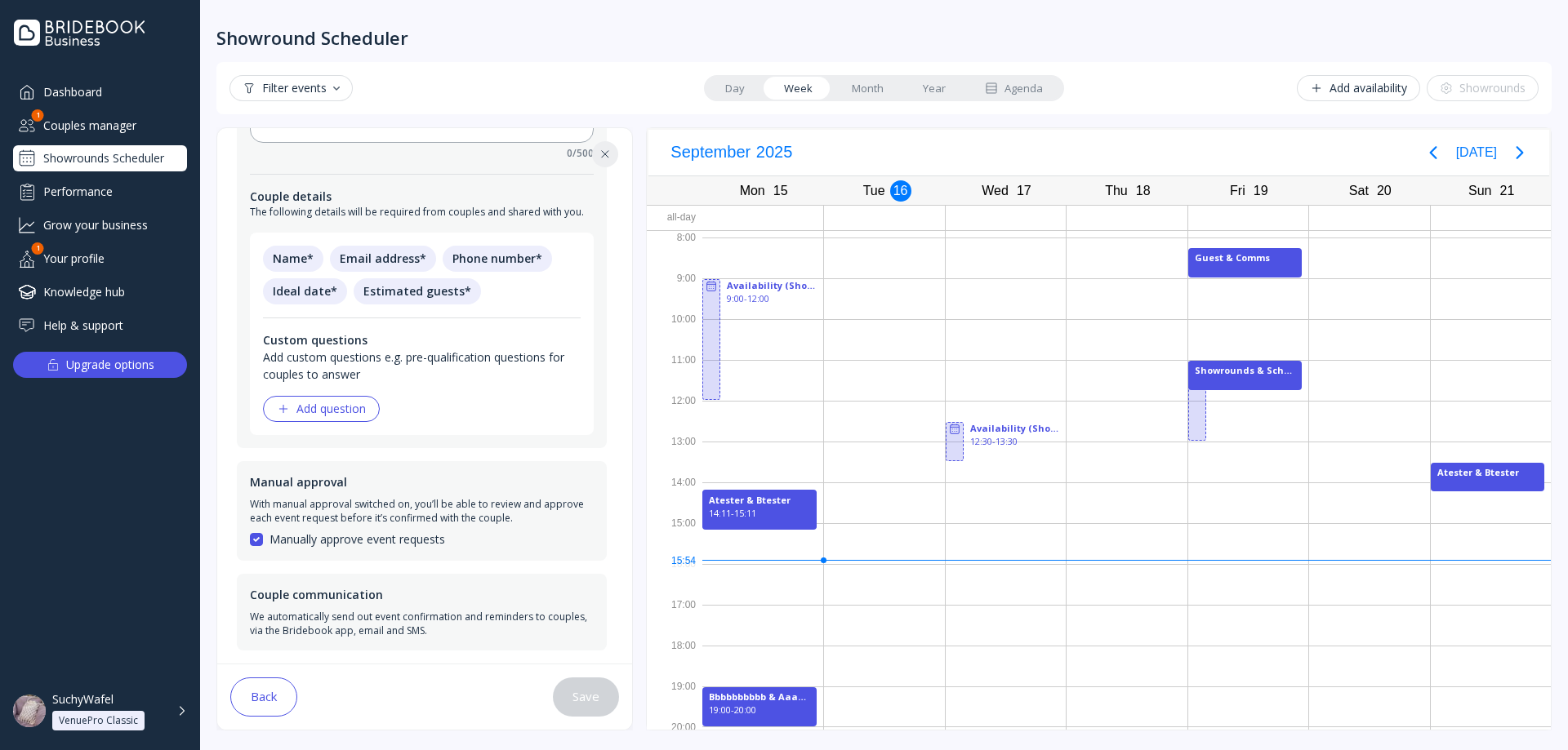
click at [252, 691] on button "Back" at bounding box center [263, 697] width 67 height 39
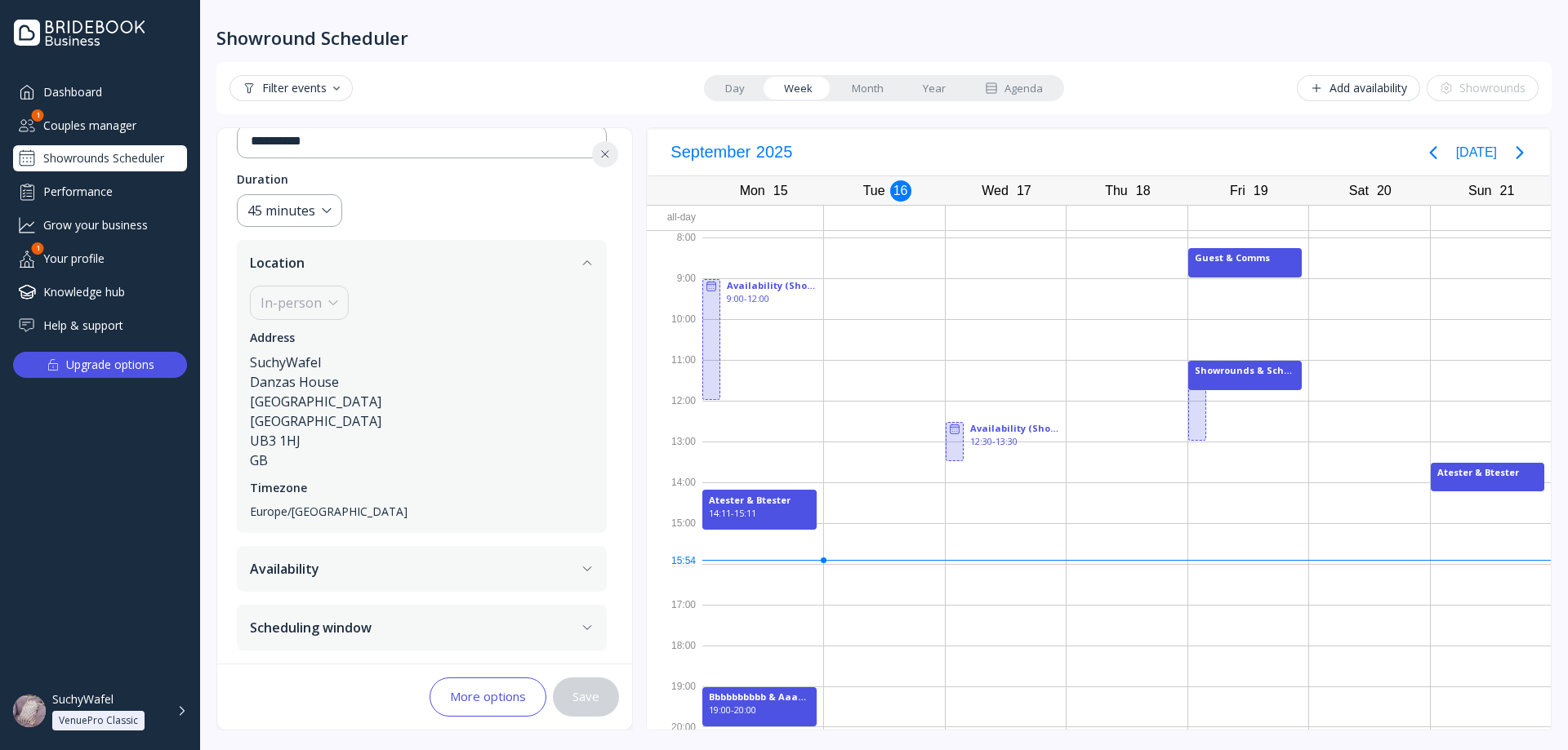
click at [1382, 90] on div "Add availability" at bounding box center [1359, 88] width 97 height 13
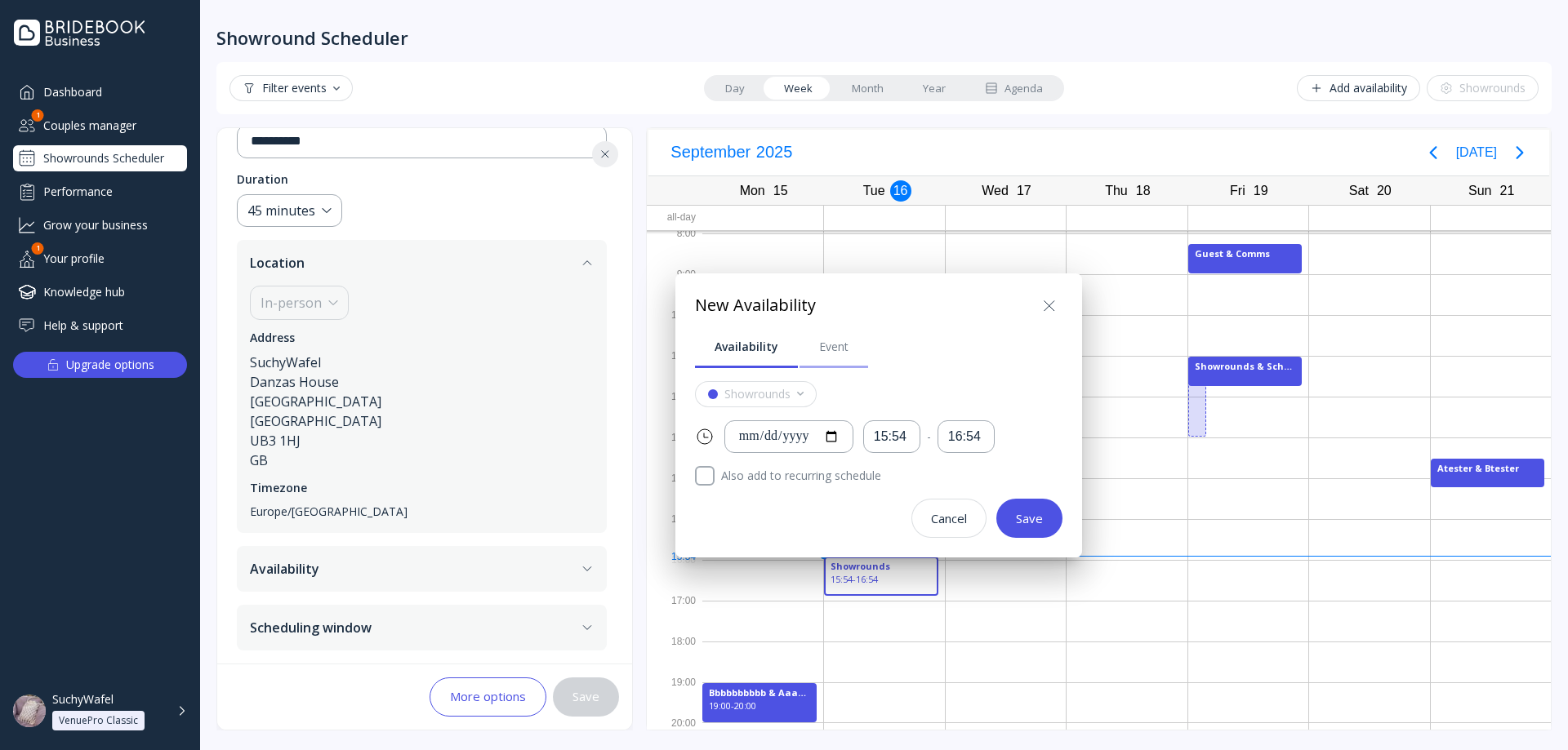
click at [828, 358] on link "Event" at bounding box center [833, 347] width 69 height 42
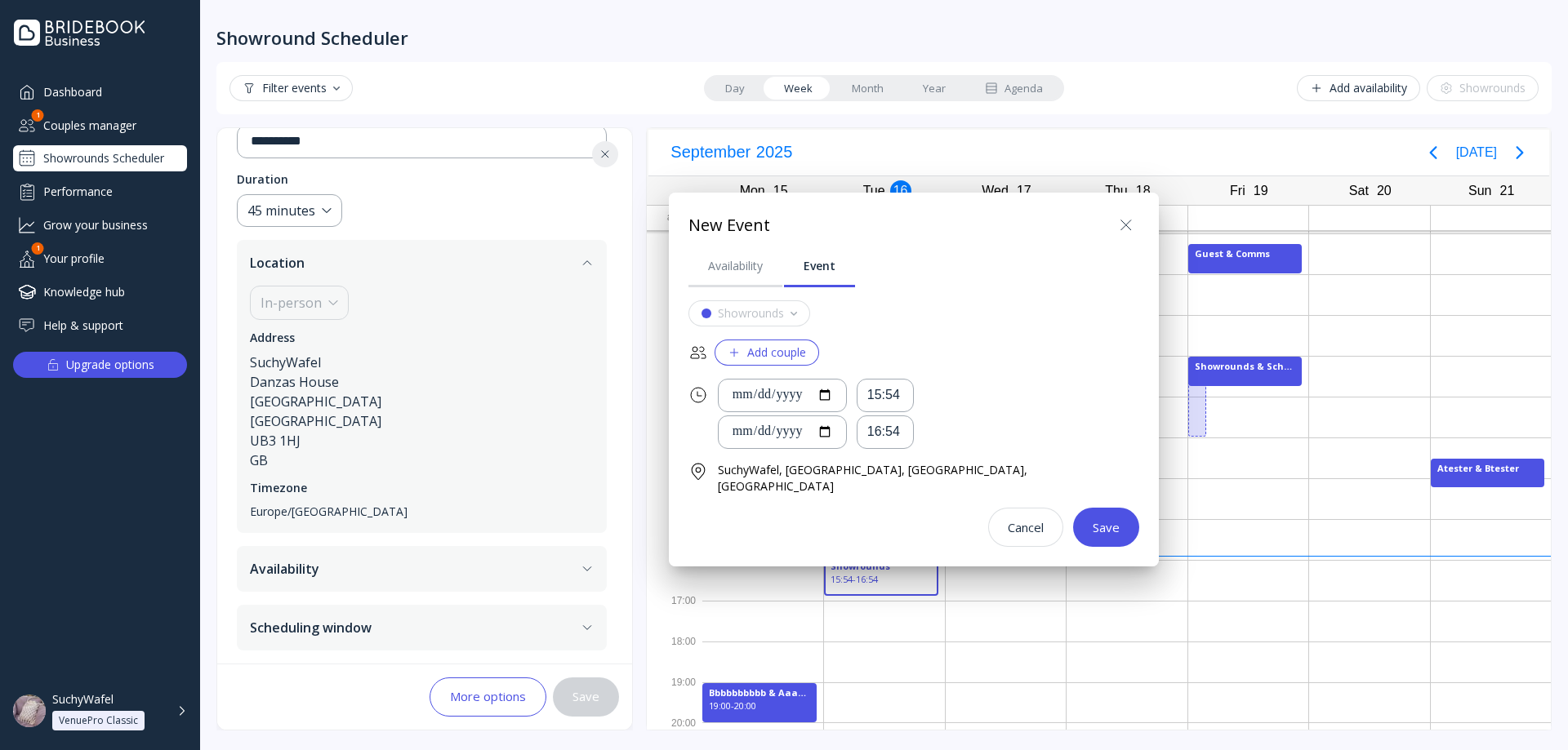
click at [752, 287] on div "**********" at bounding box center [913, 396] width 451 height 302
click at [1034, 222] on div "New Event" at bounding box center [913, 229] width 451 height 33
click at [1112, 222] on button at bounding box center [1125, 225] width 27 height 27
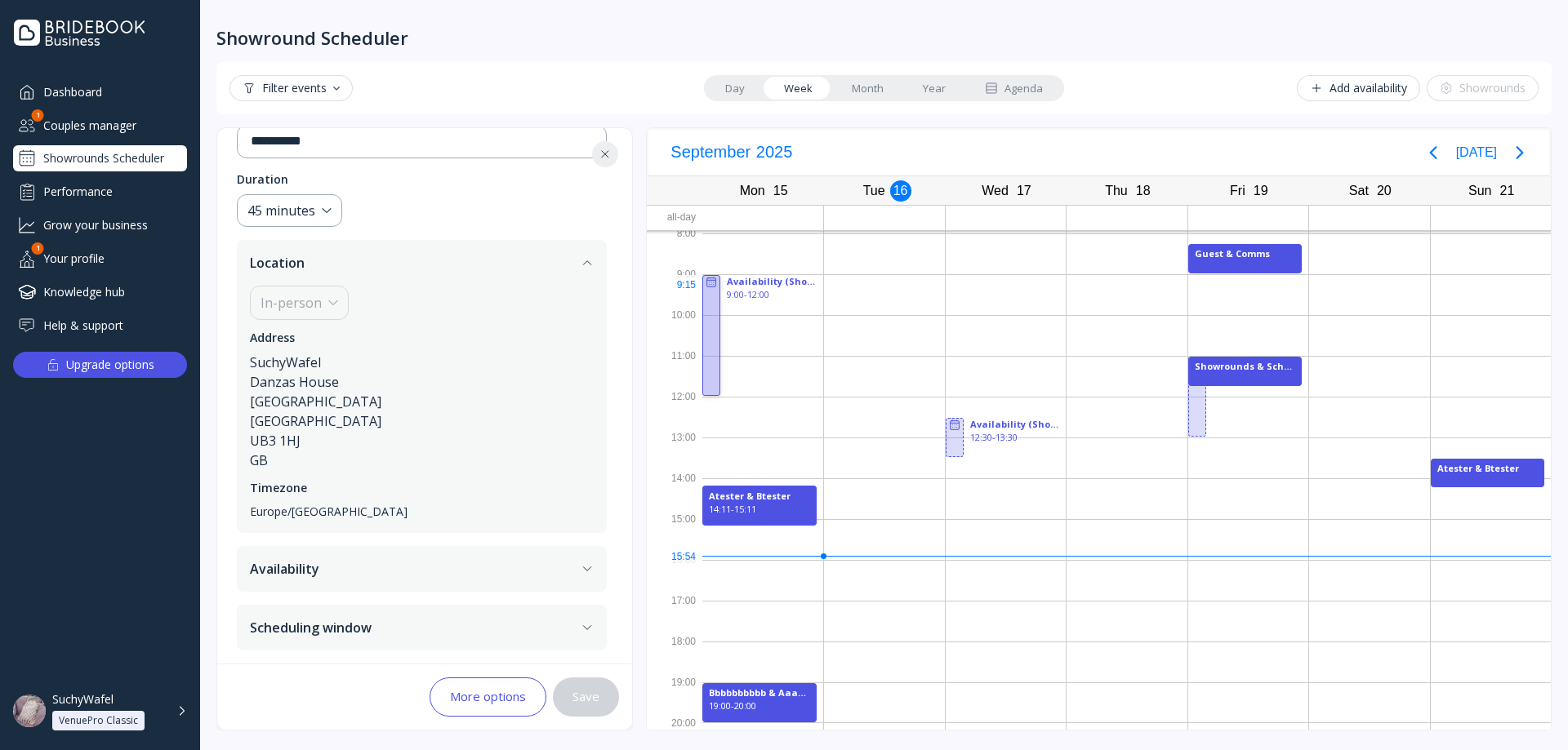
click at [709, 293] on div at bounding box center [712, 336] width 18 height 121
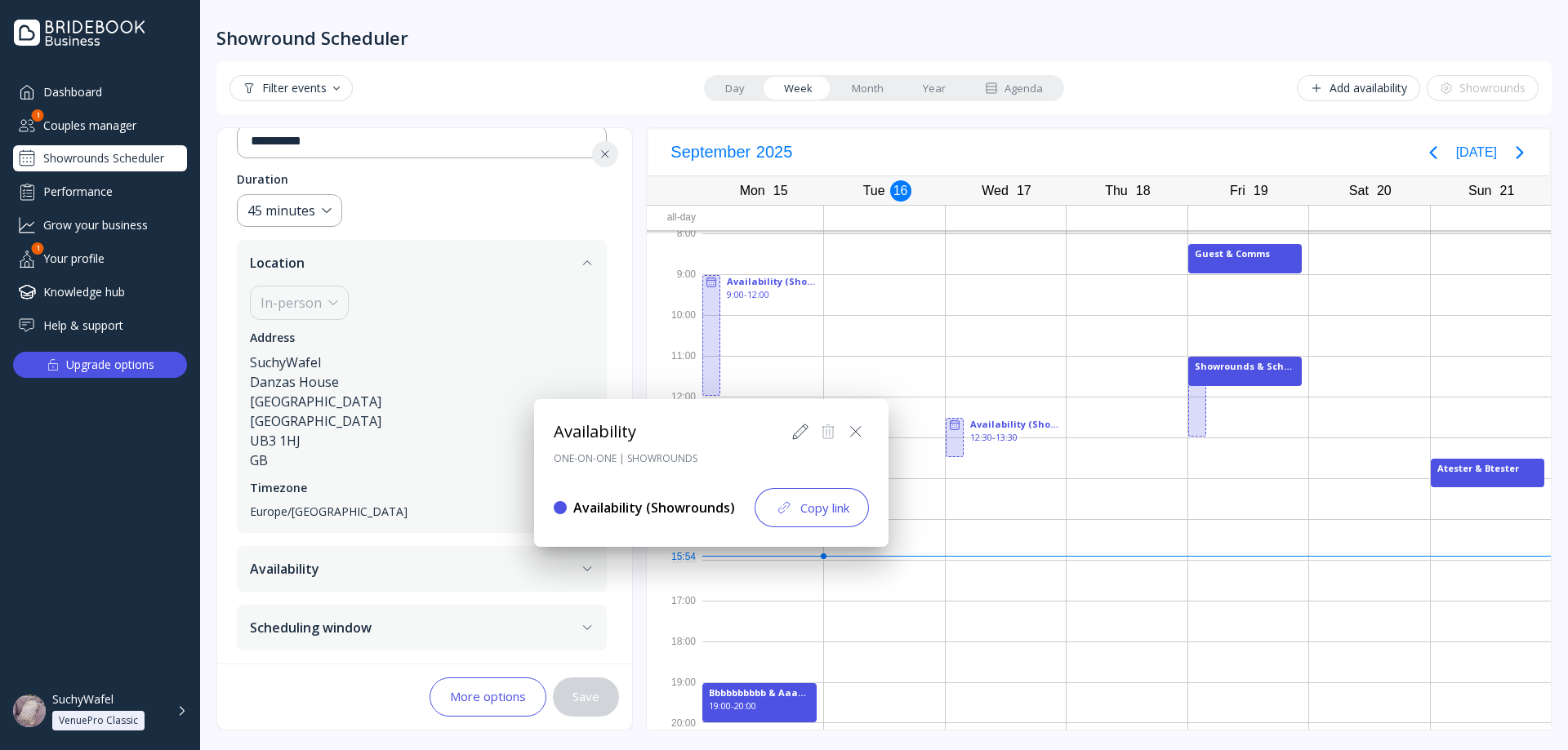
click at [863, 428] on icon at bounding box center [855, 431] width 19 height 19
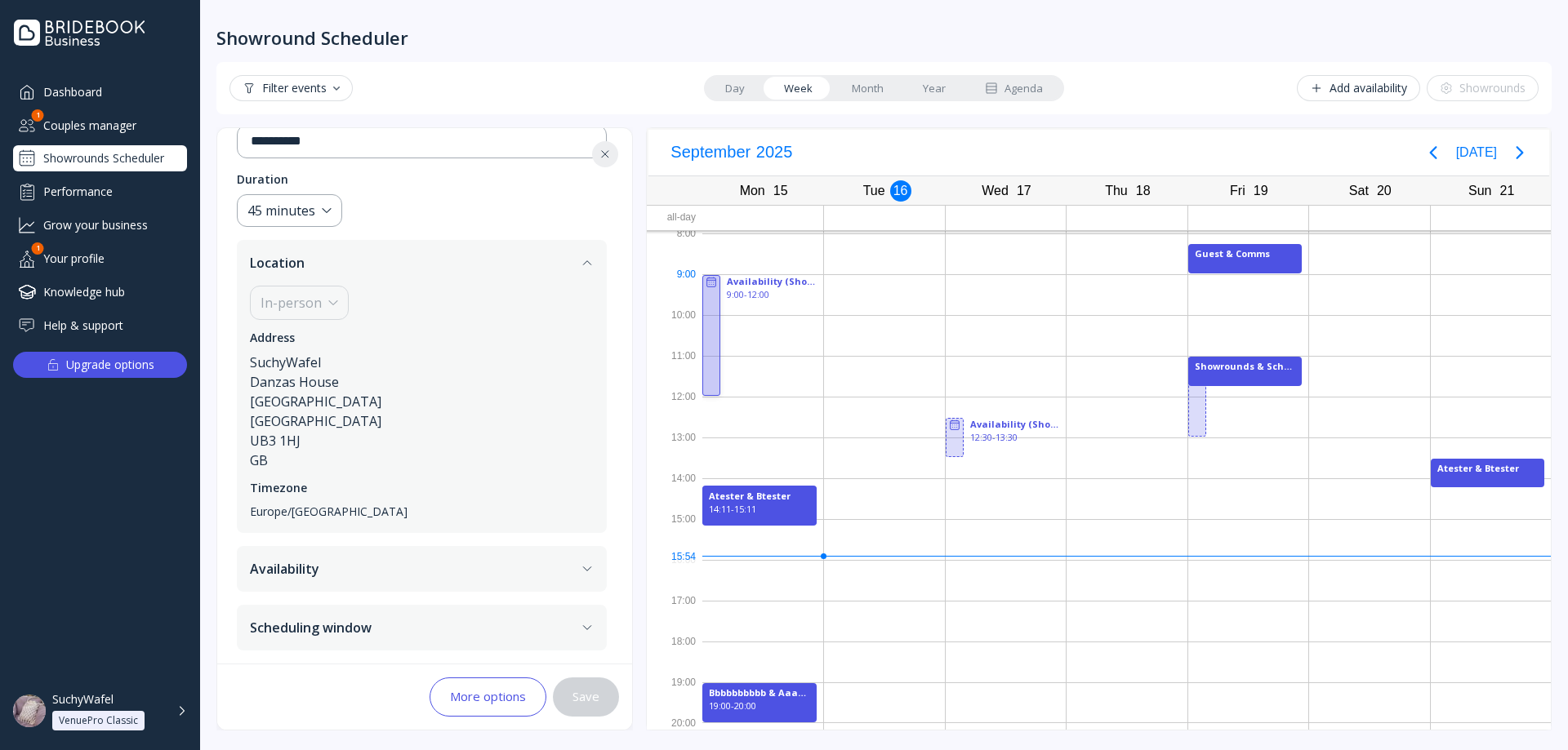
click at [706, 281] on icon at bounding box center [711, 283] width 13 height 13
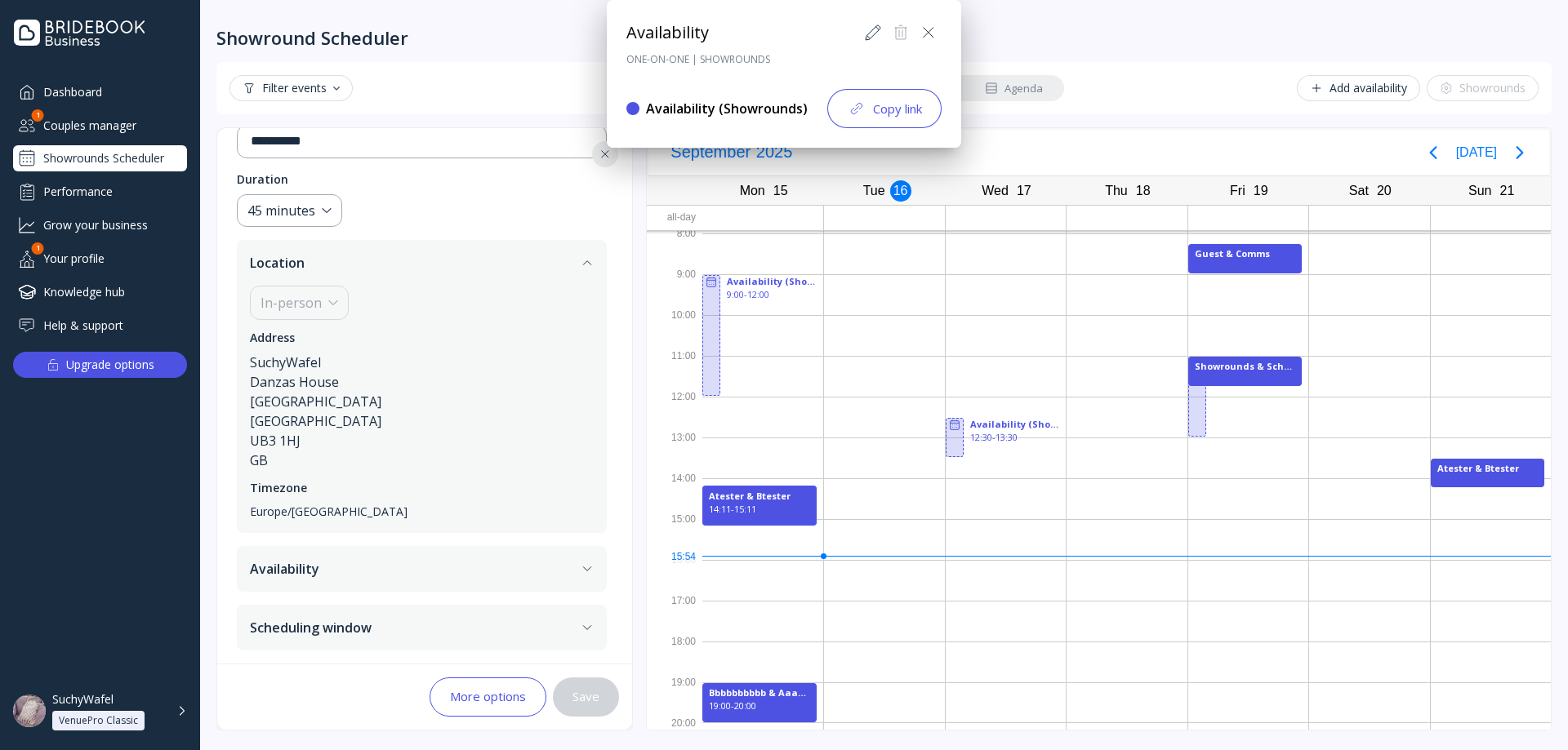
click at [866, 30] on icon at bounding box center [872, 32] width 19 height 19
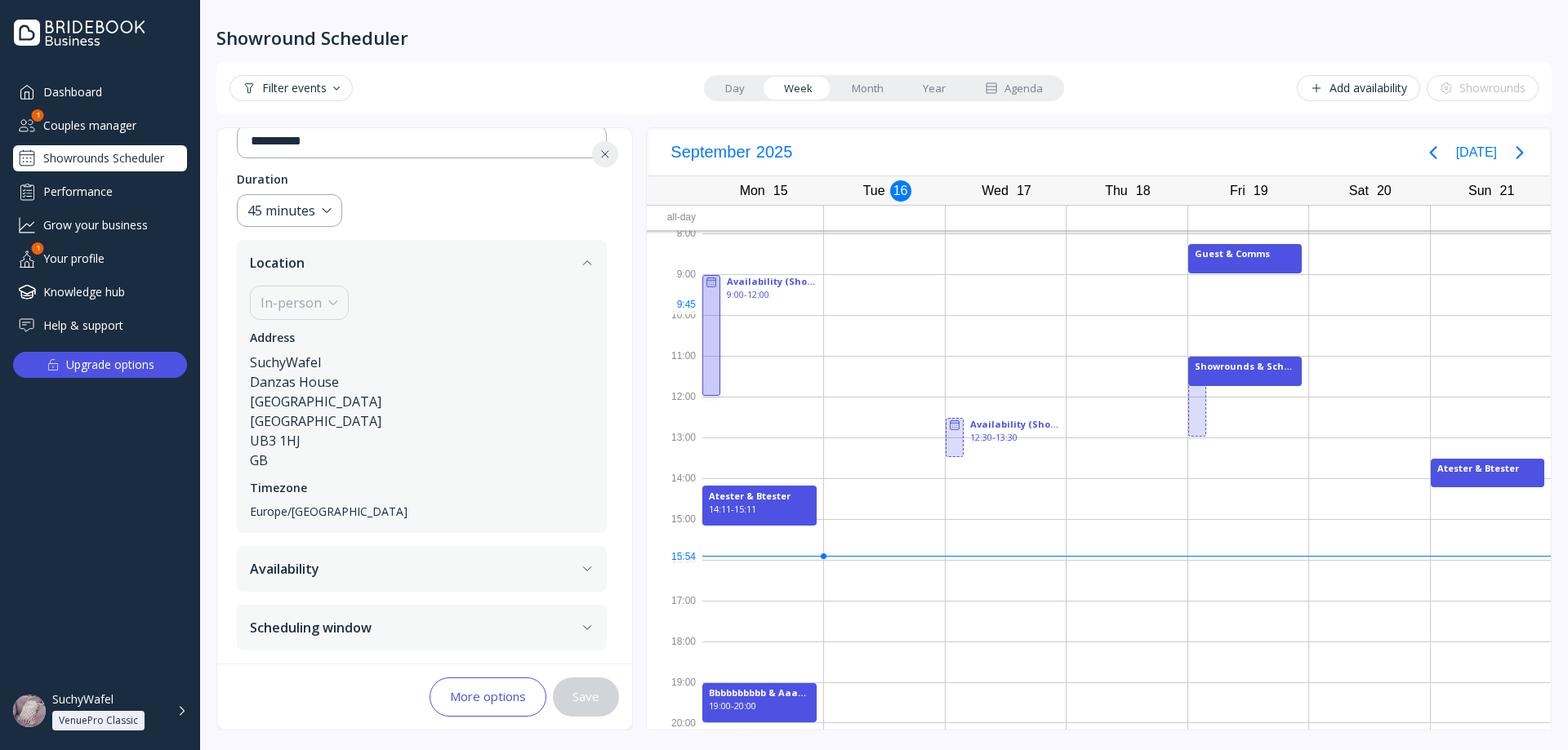
click at [710, 314] on div at bounding box center [712, 336] width 18 height 121
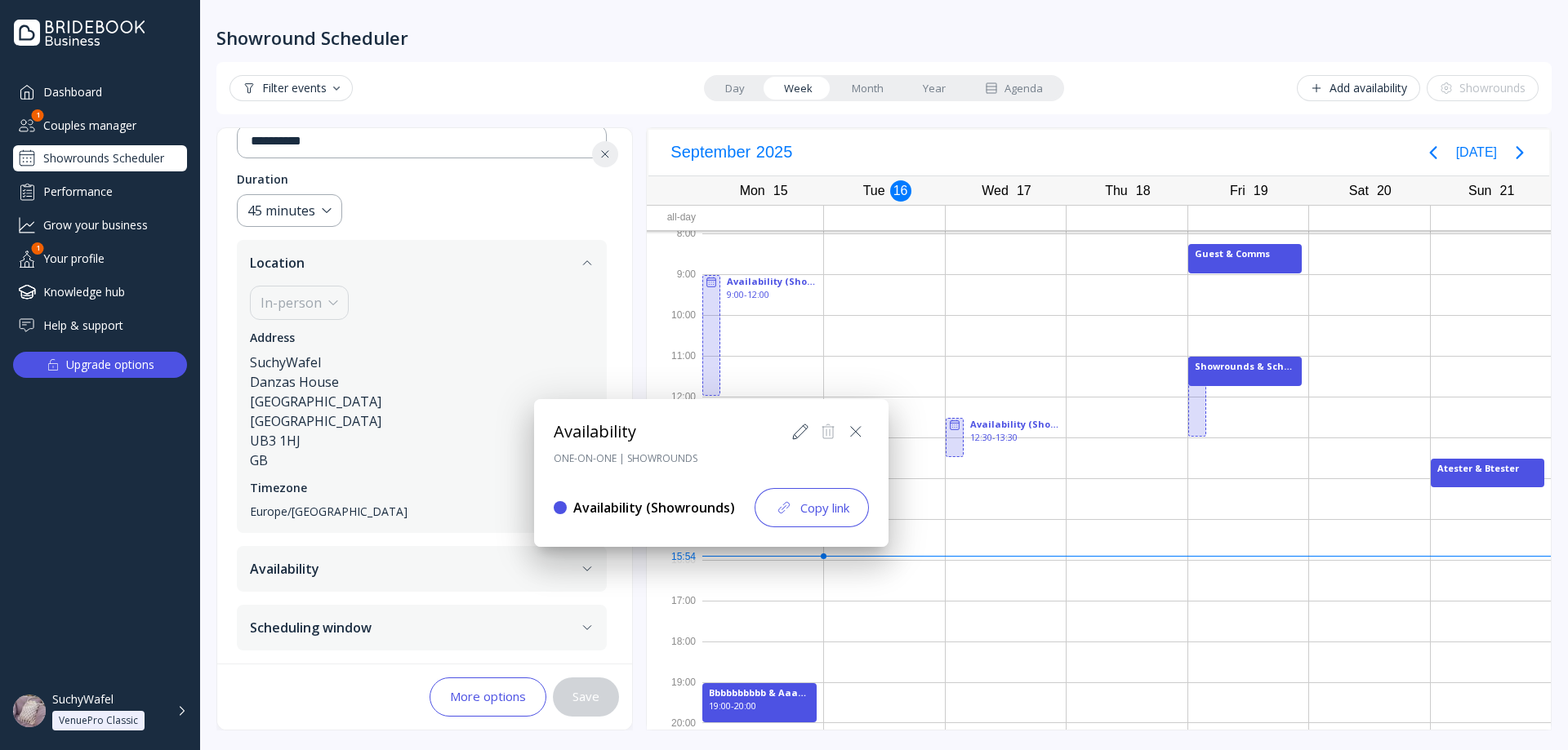
click at [797, 422] on icon at bounding box center [800, 431] width 19 height 19
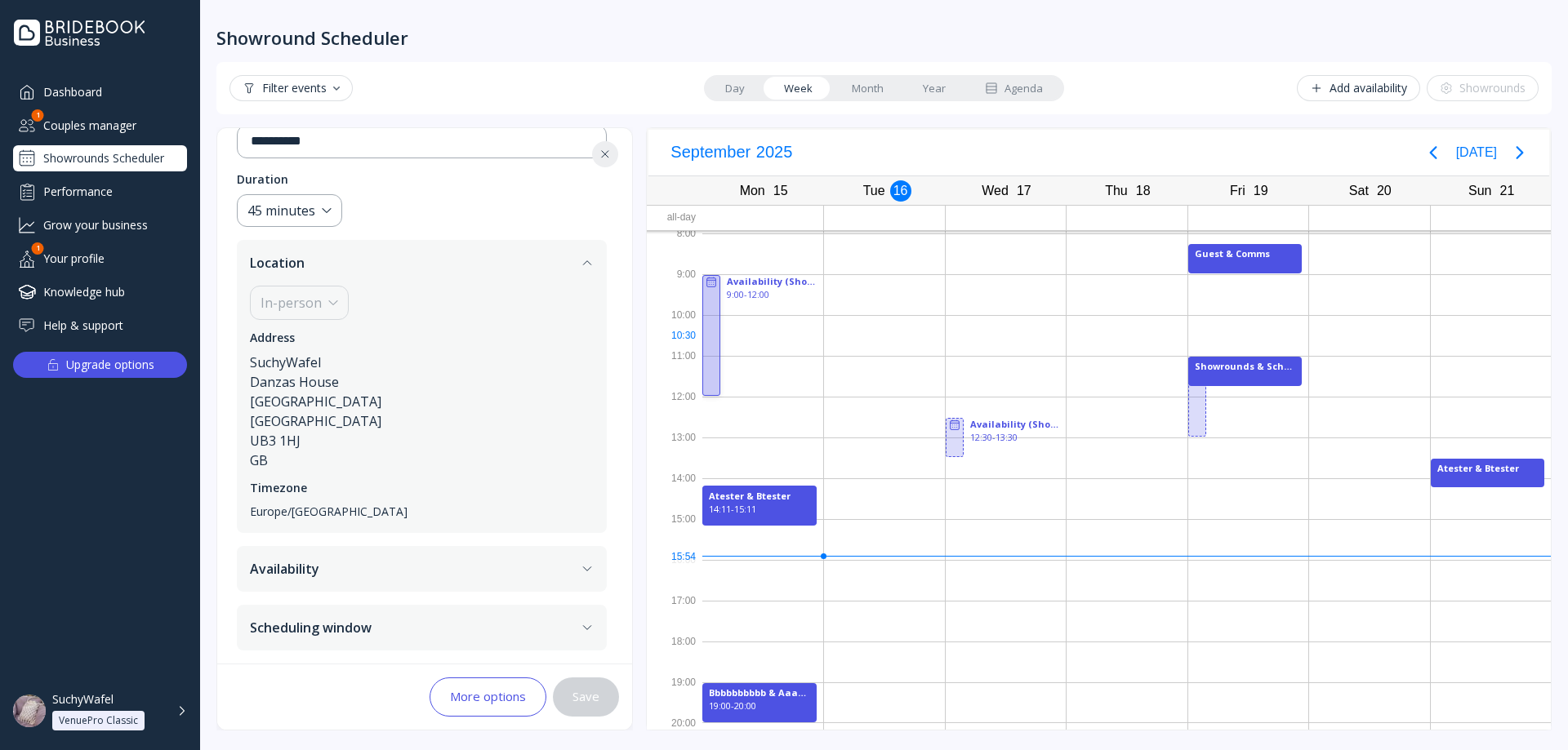
click at [710, 332] on div at bounding box center [712, 336] width 18 height 121
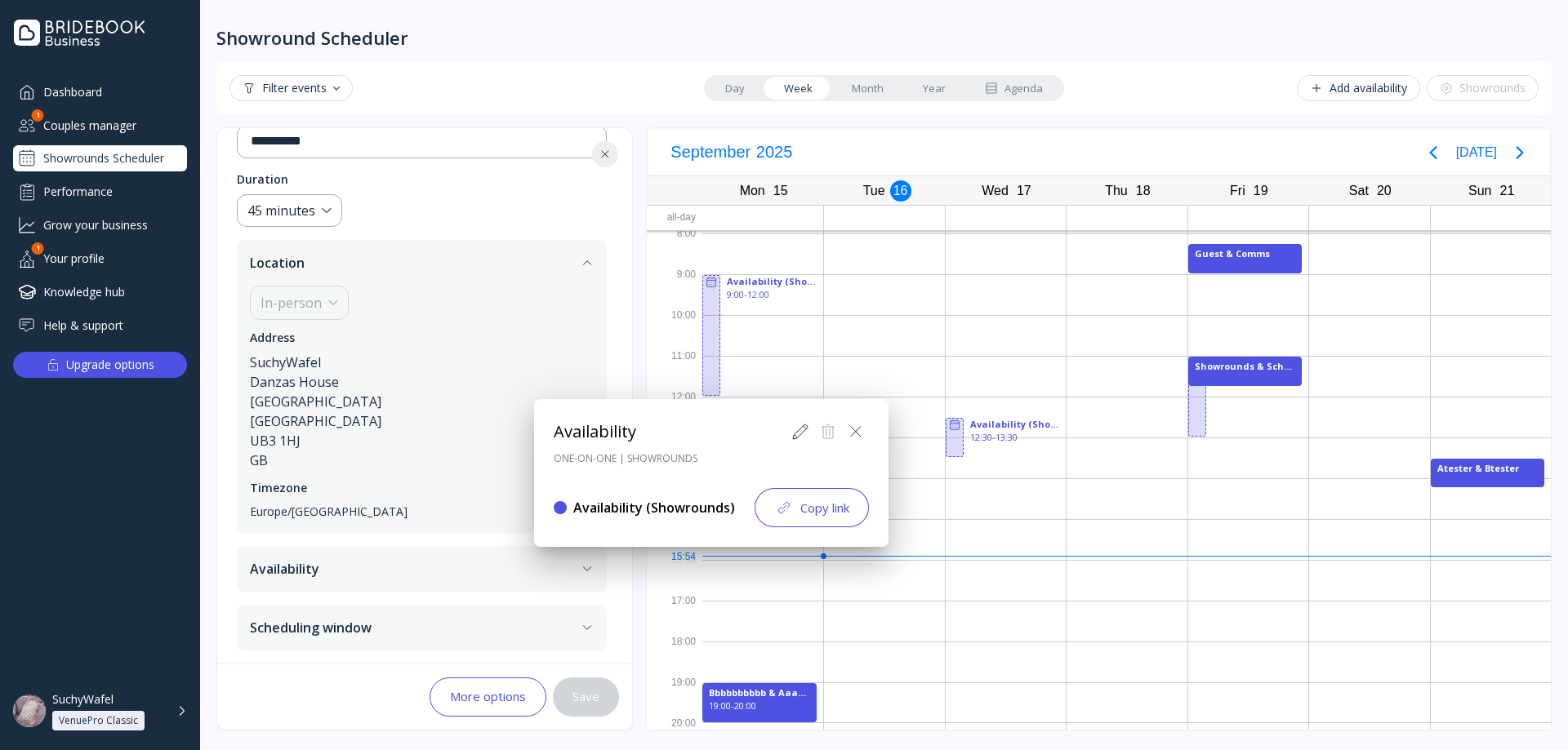
click at [800, 439] on icon at bounding box center [800, 431] width 19 height 19
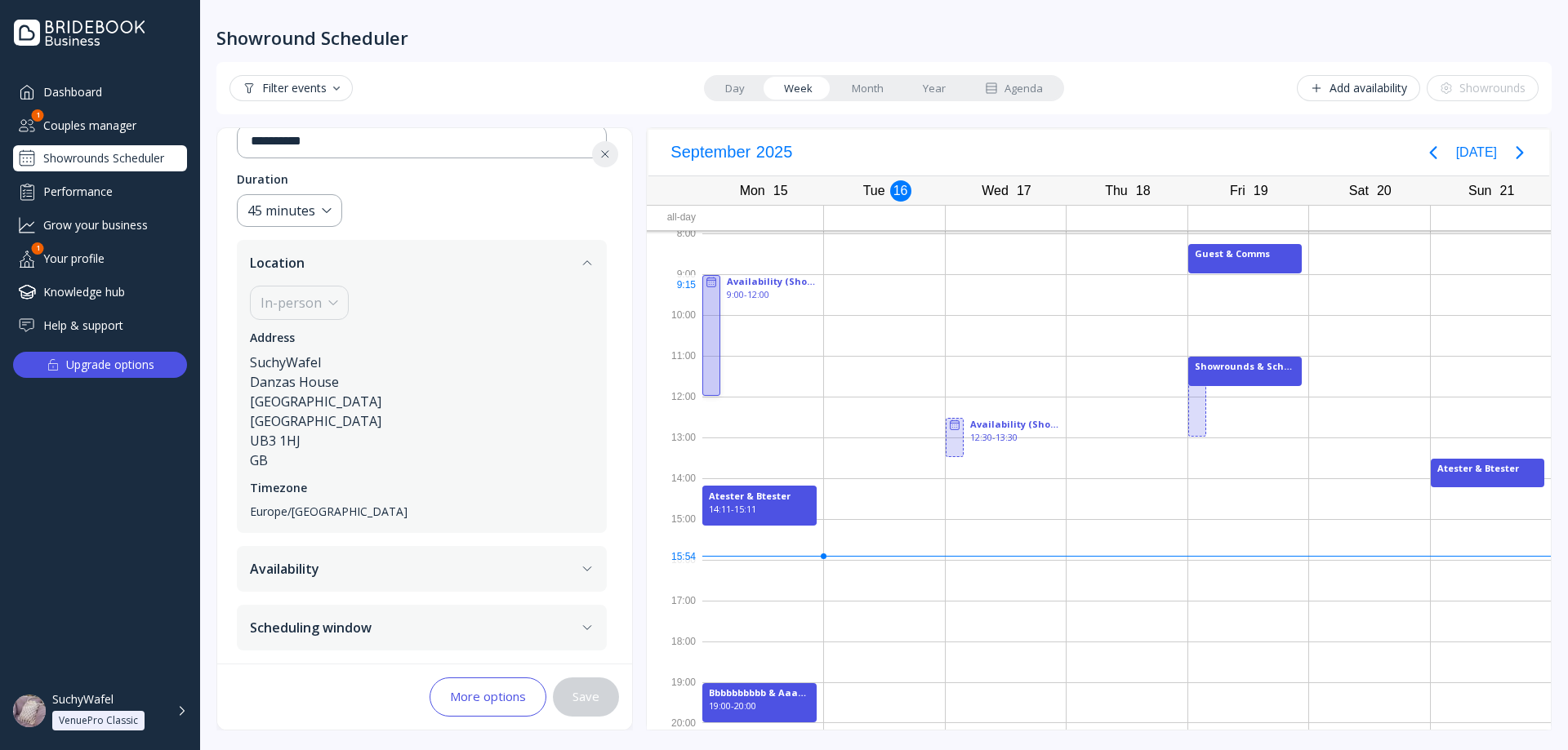
click at [706, 289] on div at bounding box center [712, 336] width 18 height 121
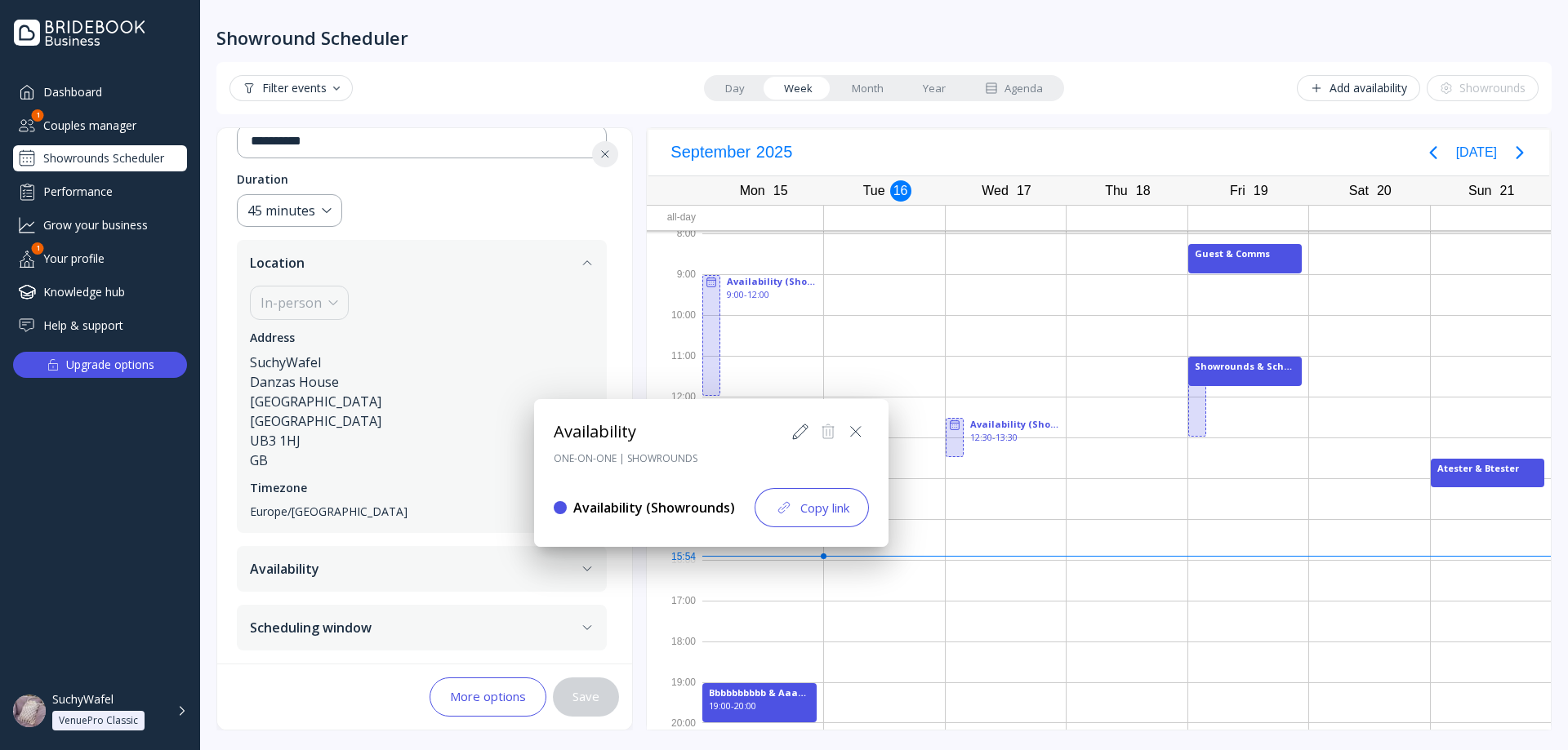
click at [799, 434] on icon at bounding box center [800, 431] width 19 height 19
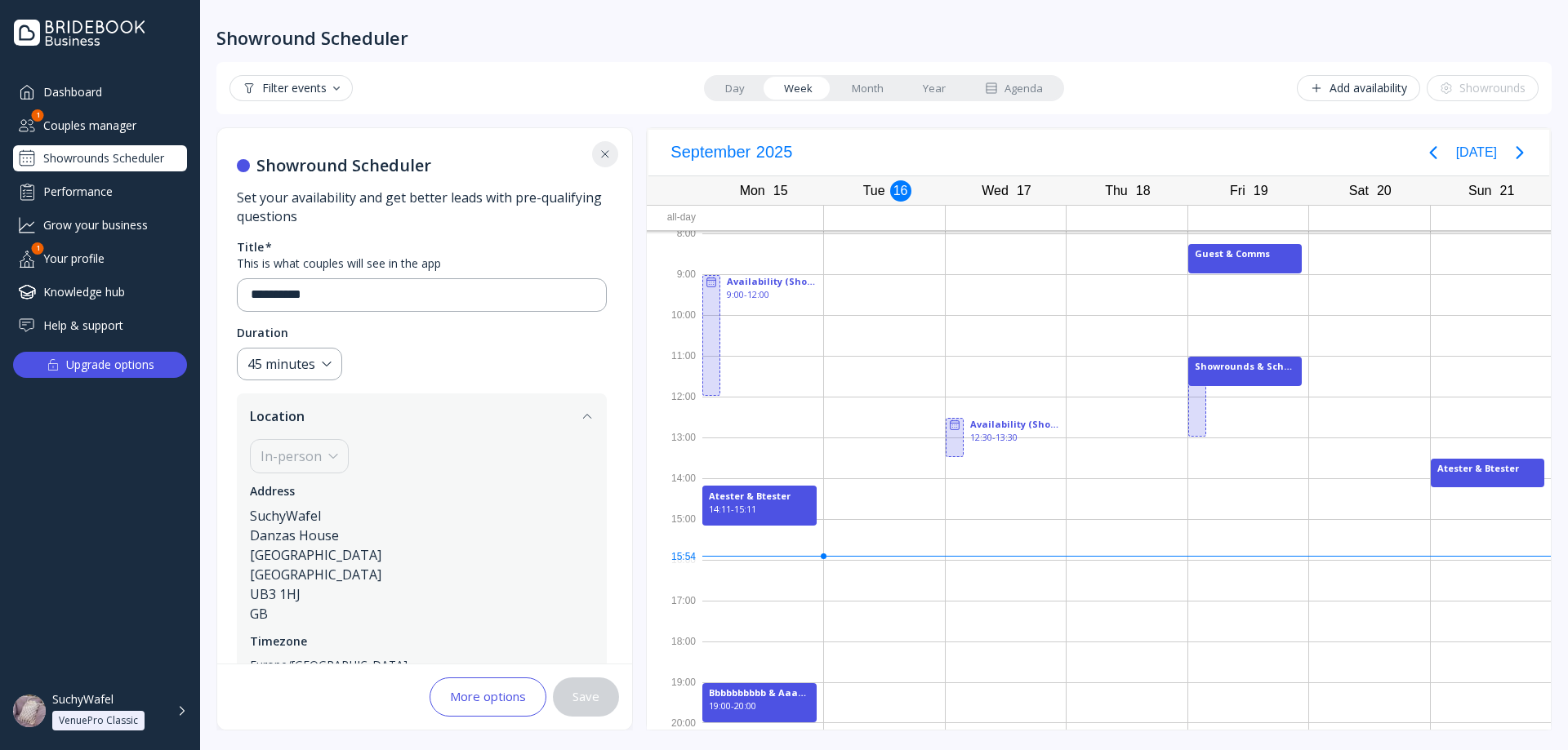
scroll to position [0, 0]
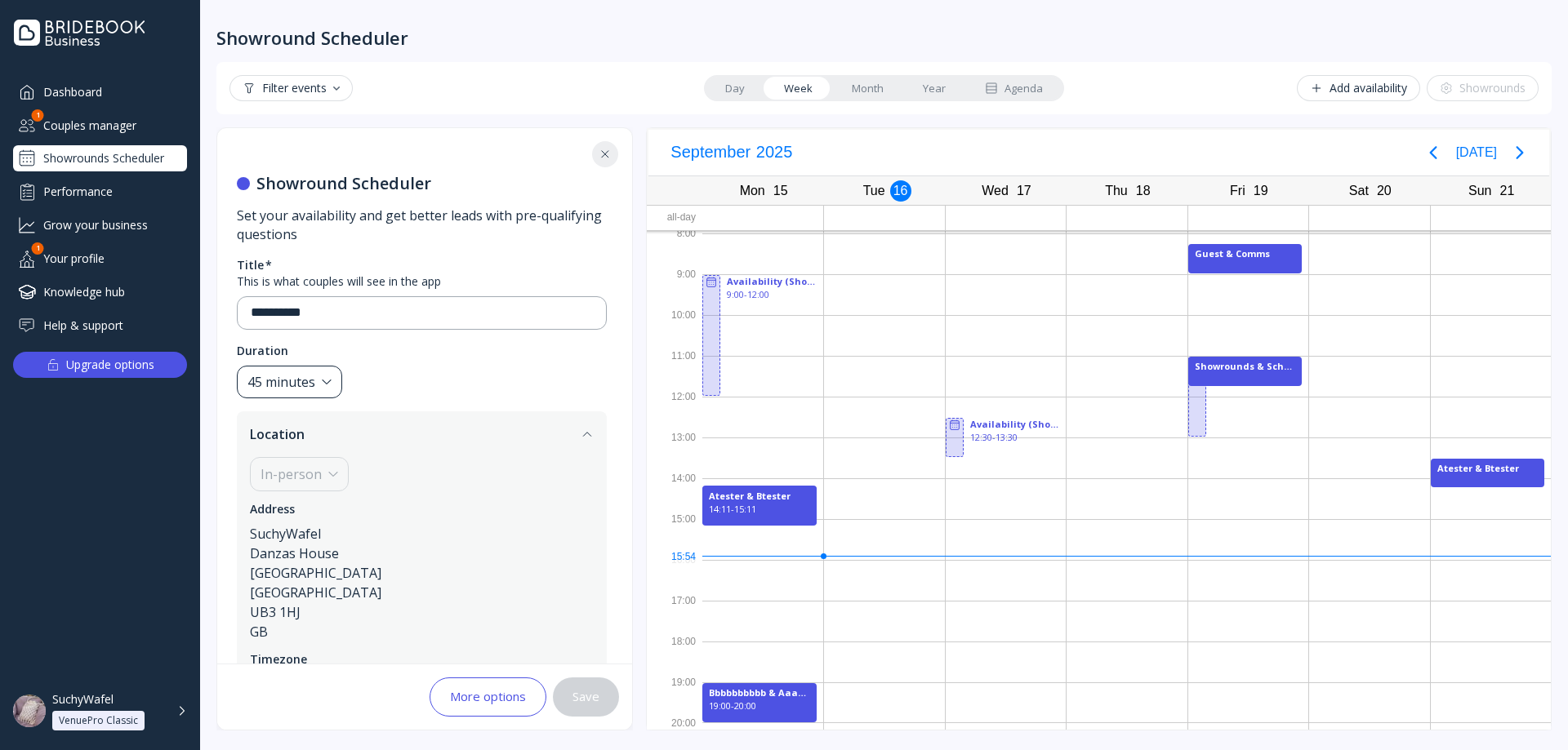
click at [308, 397] on div "45 minutes" at bounding box center [289, 382] width 105 height 34
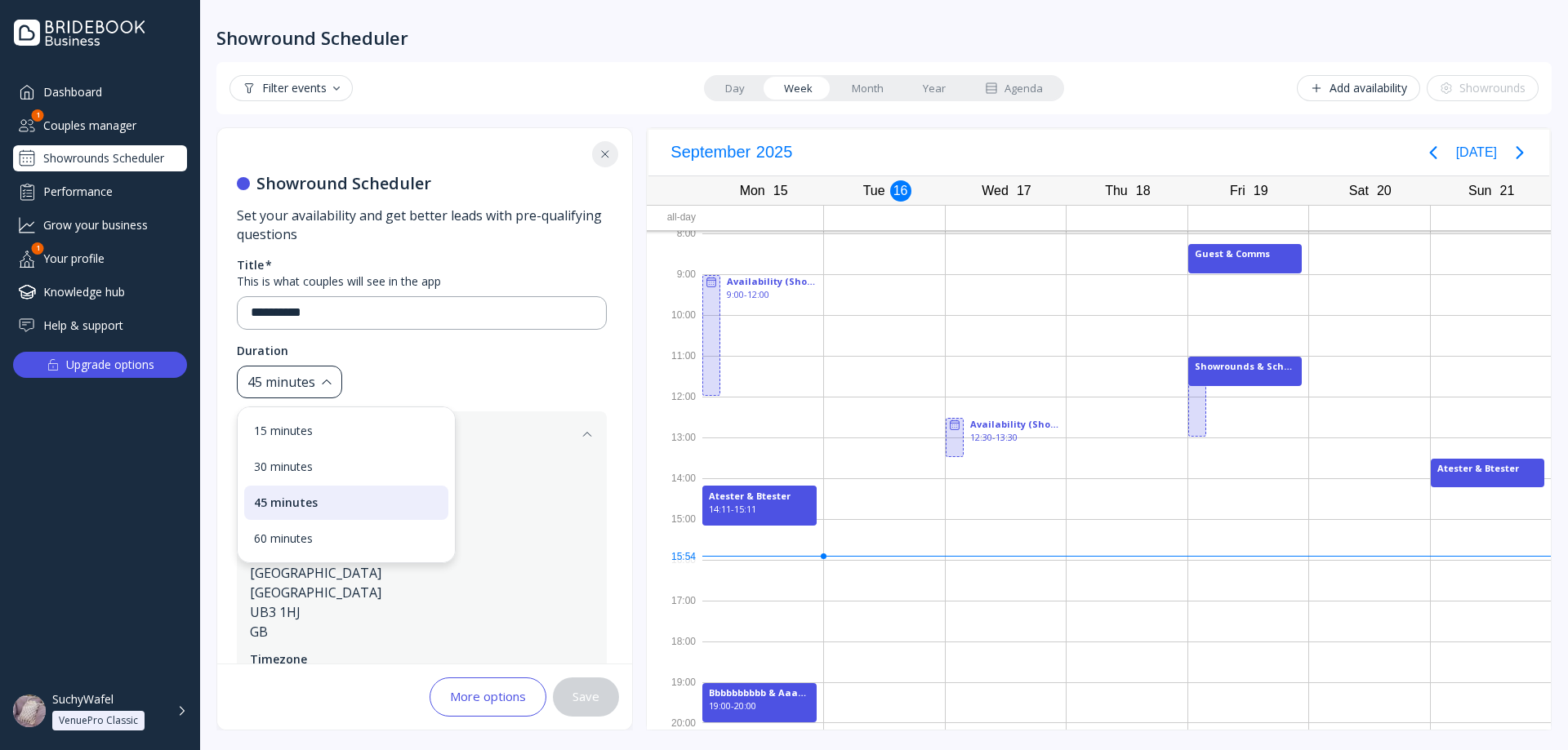
click at [314, 385] on div "45 minutes" at bounding box center [281, 382] width 68 height 19
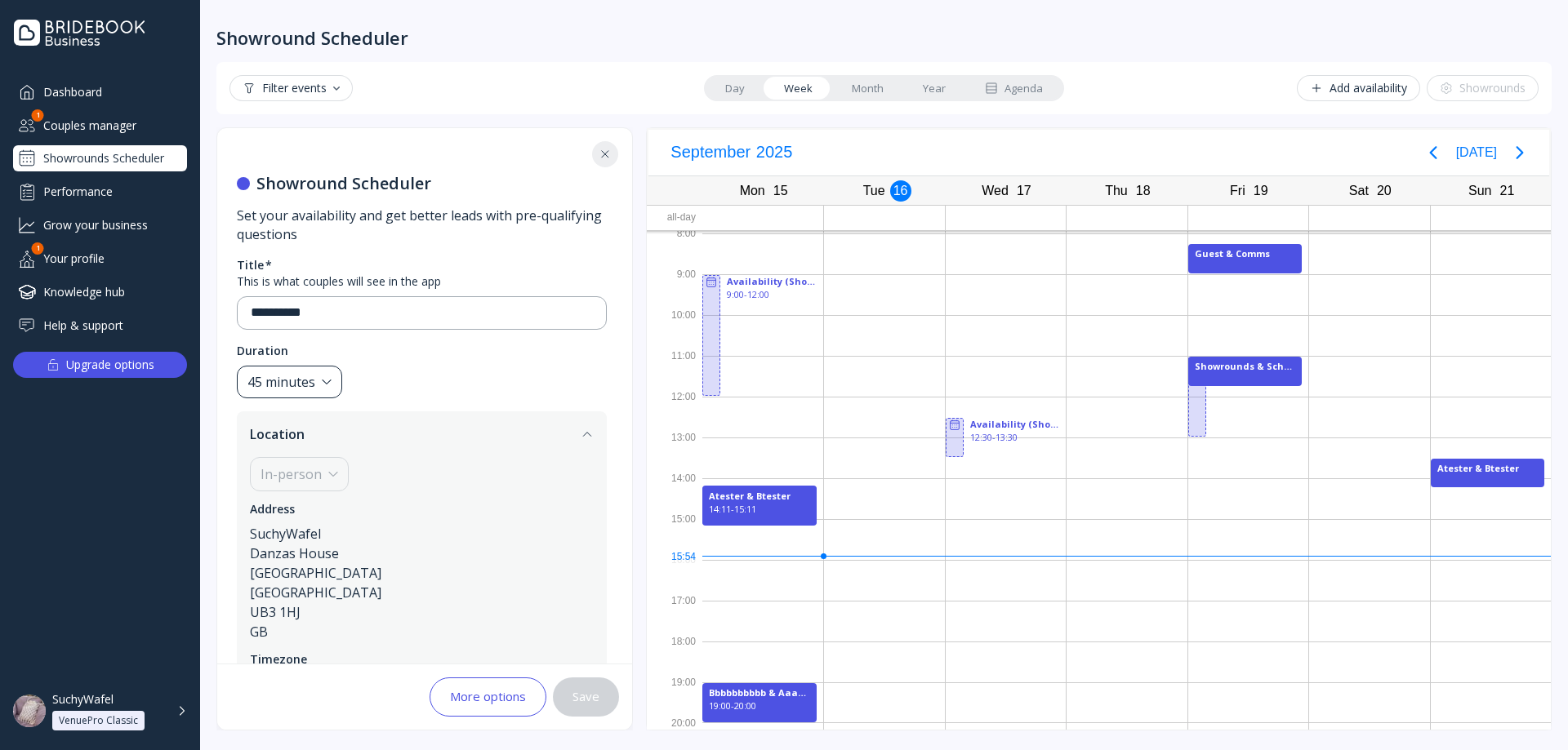
click at [314, 398] on div "45 minutes" at bounding box center [289, 382] width 105 height 34
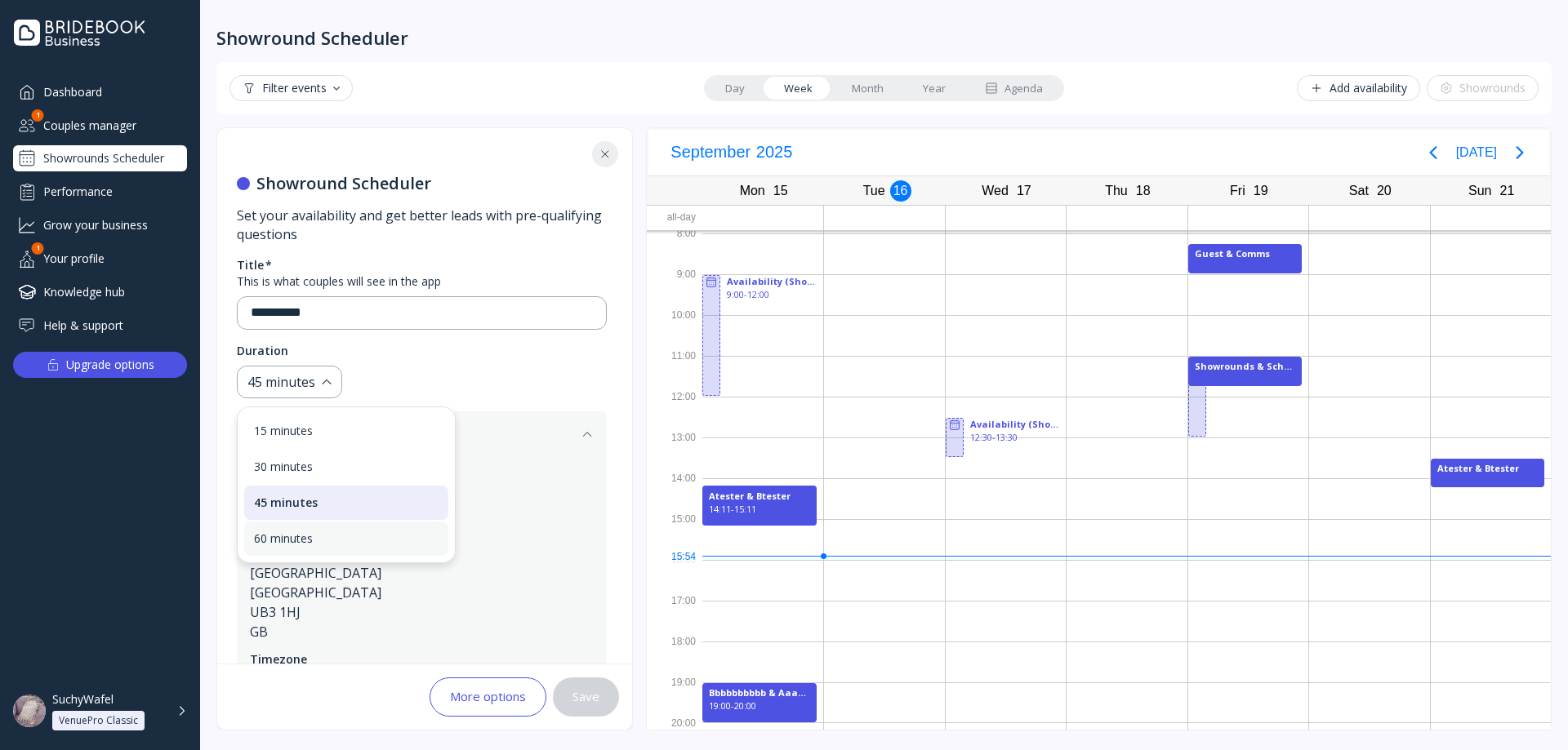
click at [342, 534] on div "60 minutes" at bounding box center [347, 539] width 185 height 15
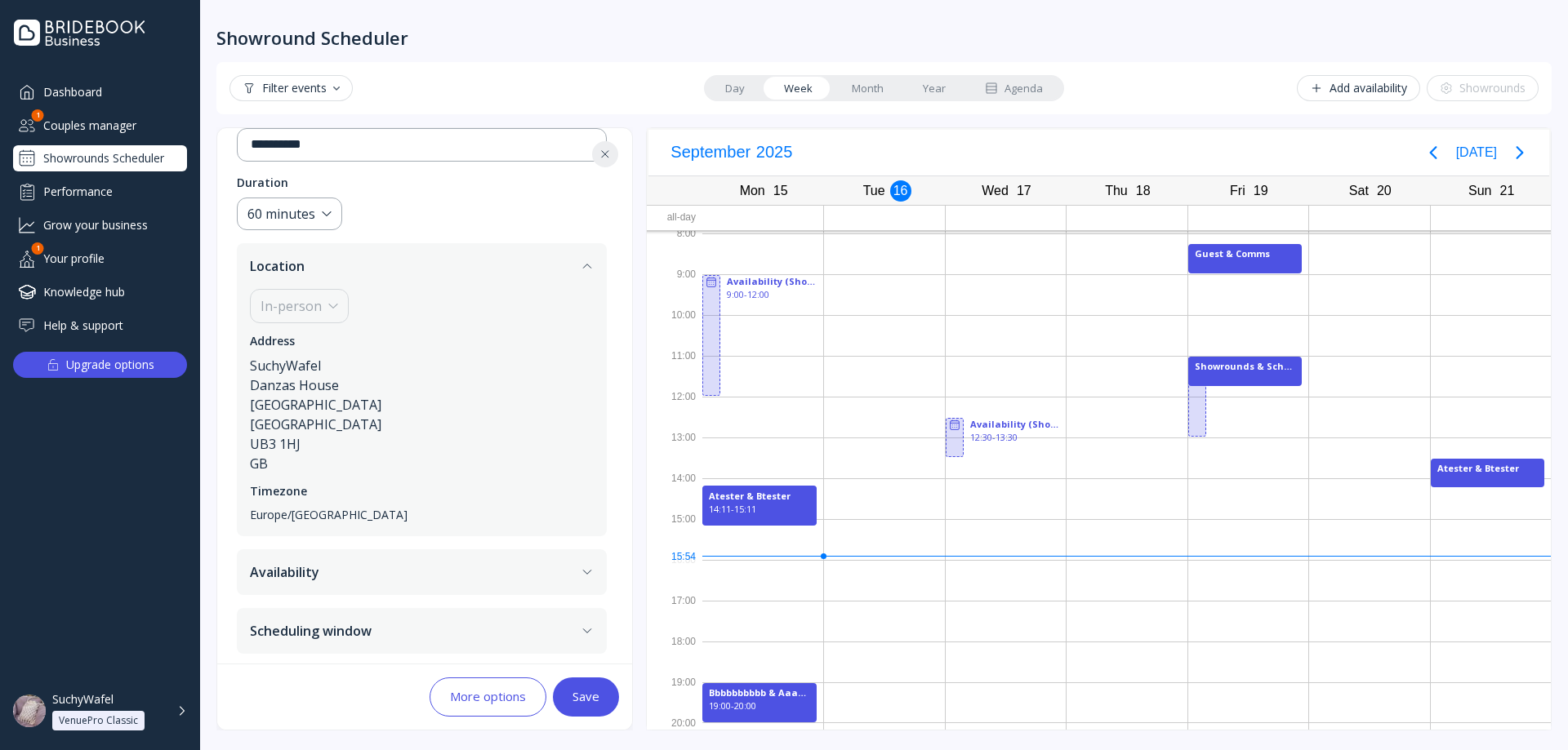
scroll to position [171, 0]
click at [445, 562] on button "Availability" at bounding box center [422, 569] width 370 height 46
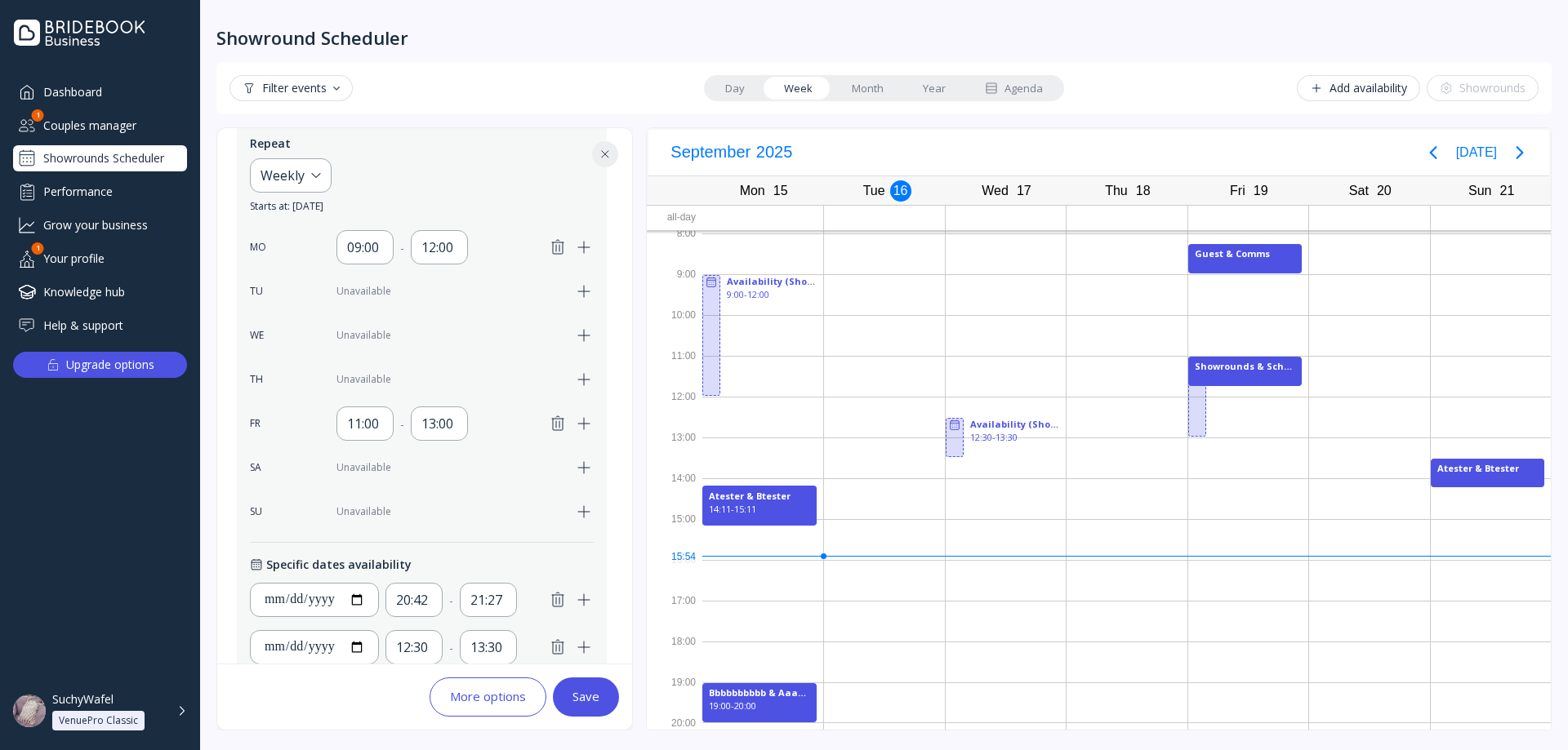
scroll to position [498, 0]
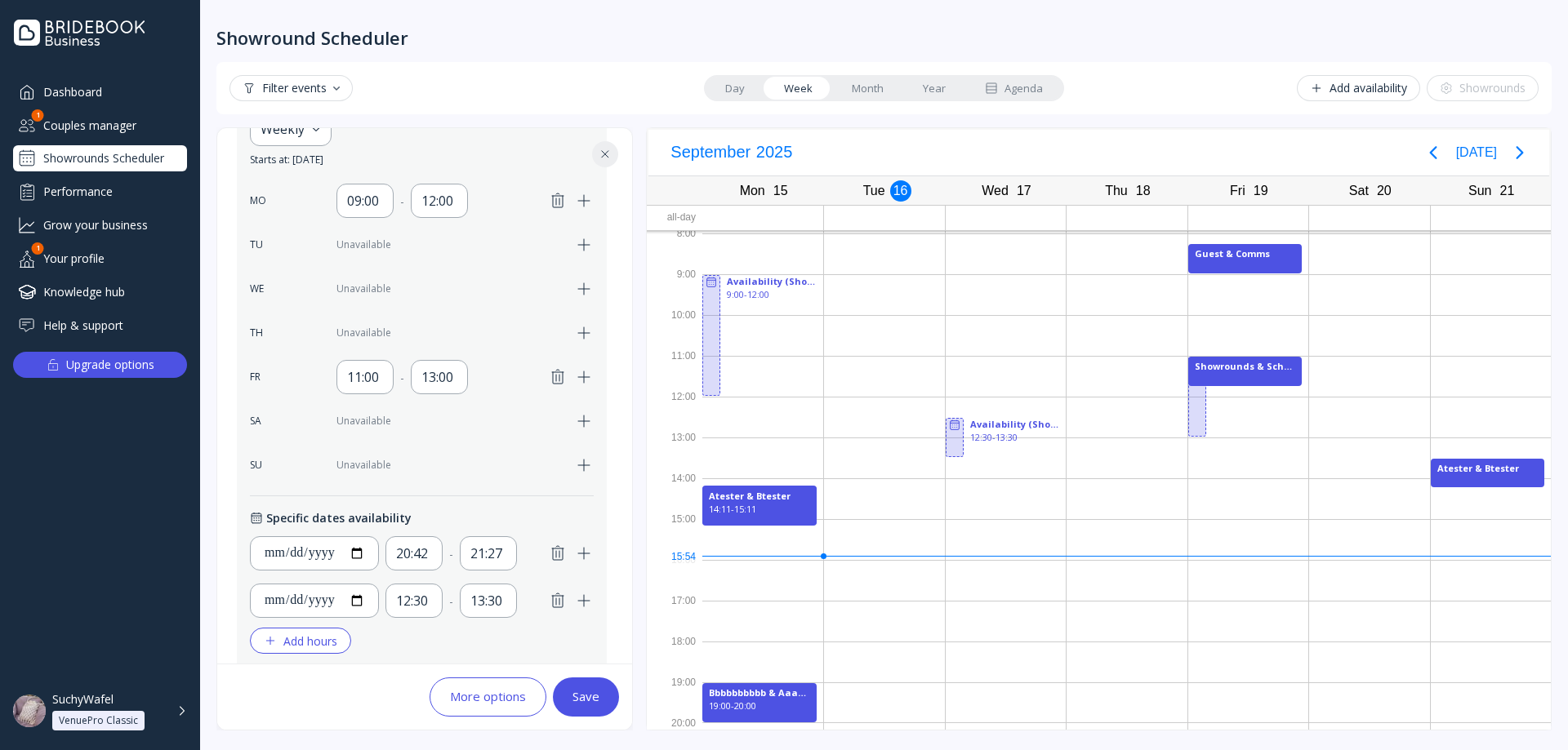
click at [555, 189] on div "09:00 - 12:00" at bounding box center [439, 200] width 309 height 34
click at [556, 194] on icon "button" at bounding box center [557, 200] width 11 height 14
click at [553, 370] on icon "button" at bounding box center [557, 377] width 19 height 19
click at [586, 702] on button "Save" at bounding box center [585, 697] width 66 height 39
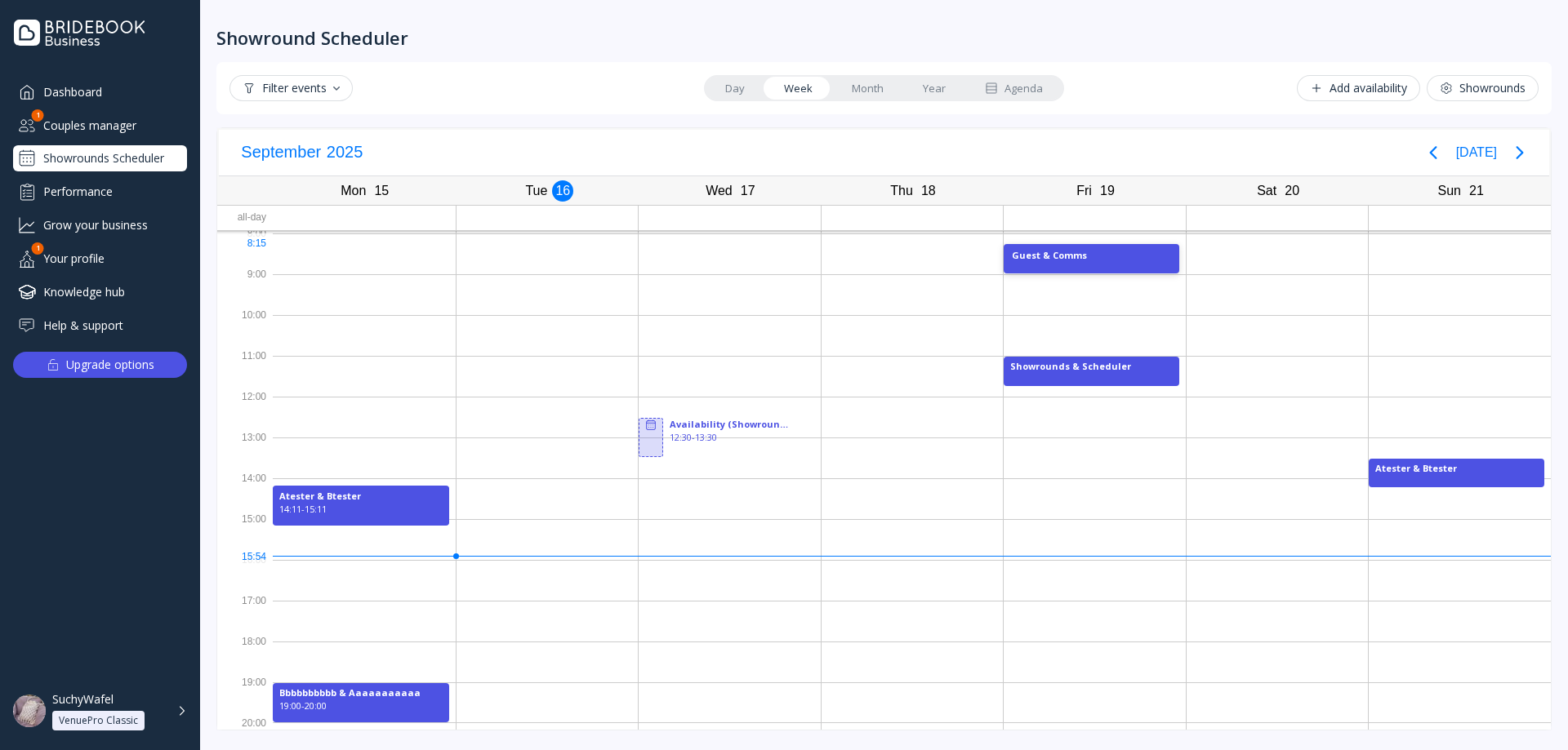
click at [1091, 247] on div "Guest & Comms" at bounding box center [1091, 259] width 176 height 29
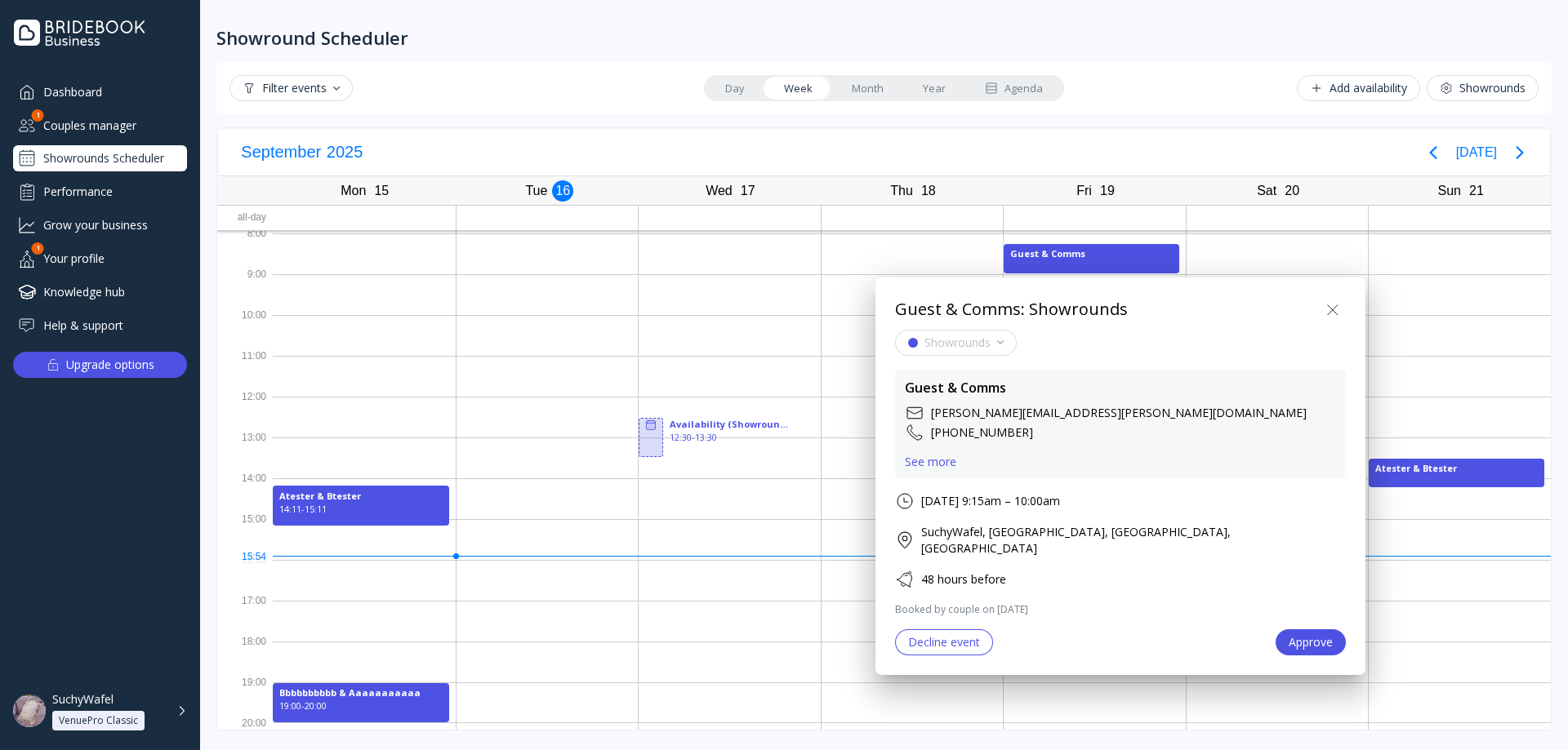
click at [931, 636] on div "Decline event" at bounding box center [943, 642] width 72 height 13
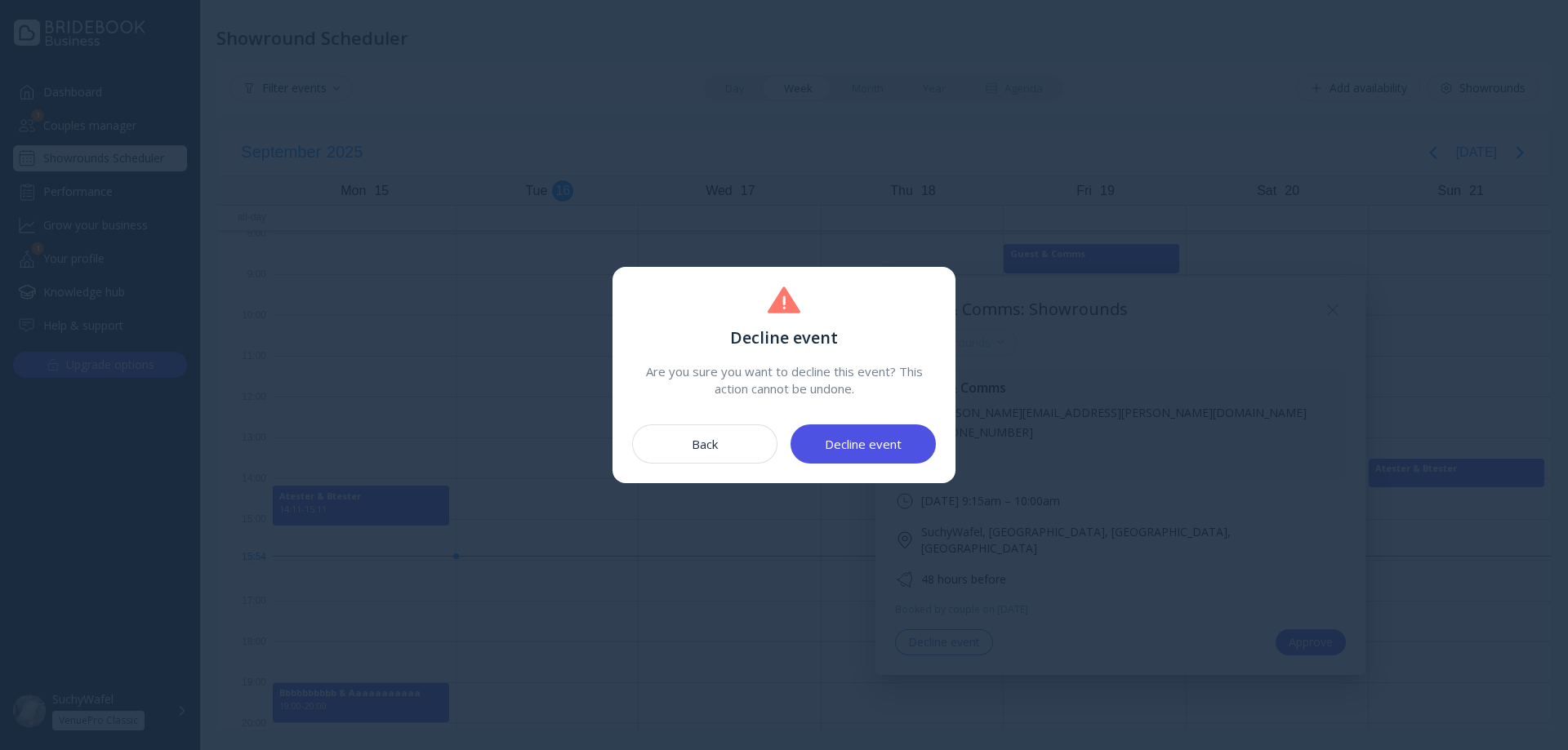
click at [878, 453] on button "Decline event" at bounding box center [863, 444] width 145 height 39
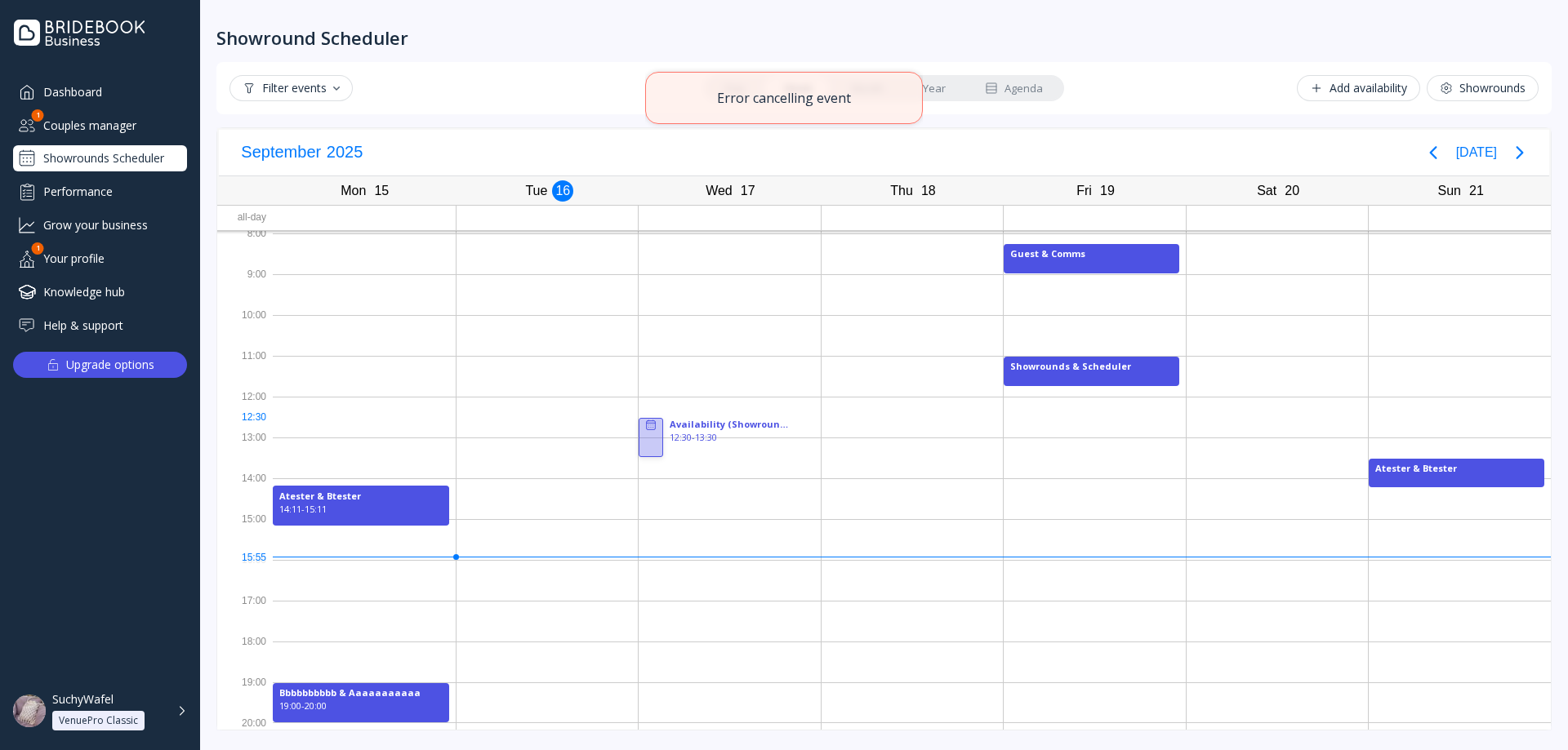
click at [651, 422] on rect at bounding box center [651, 426] width 9 height 9
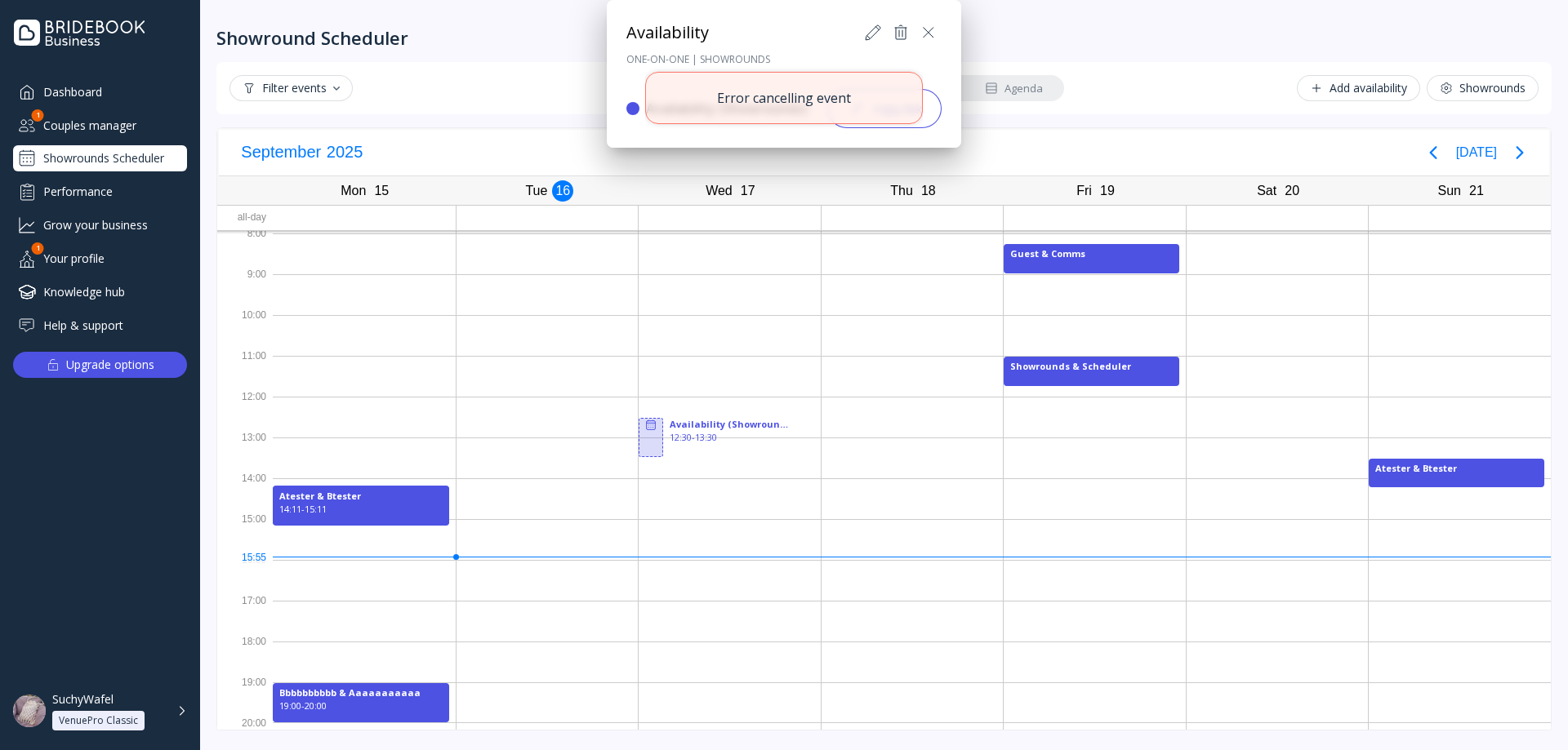
click at [869, 34] on icon at bounding box center [873, 33] width 15 height 15
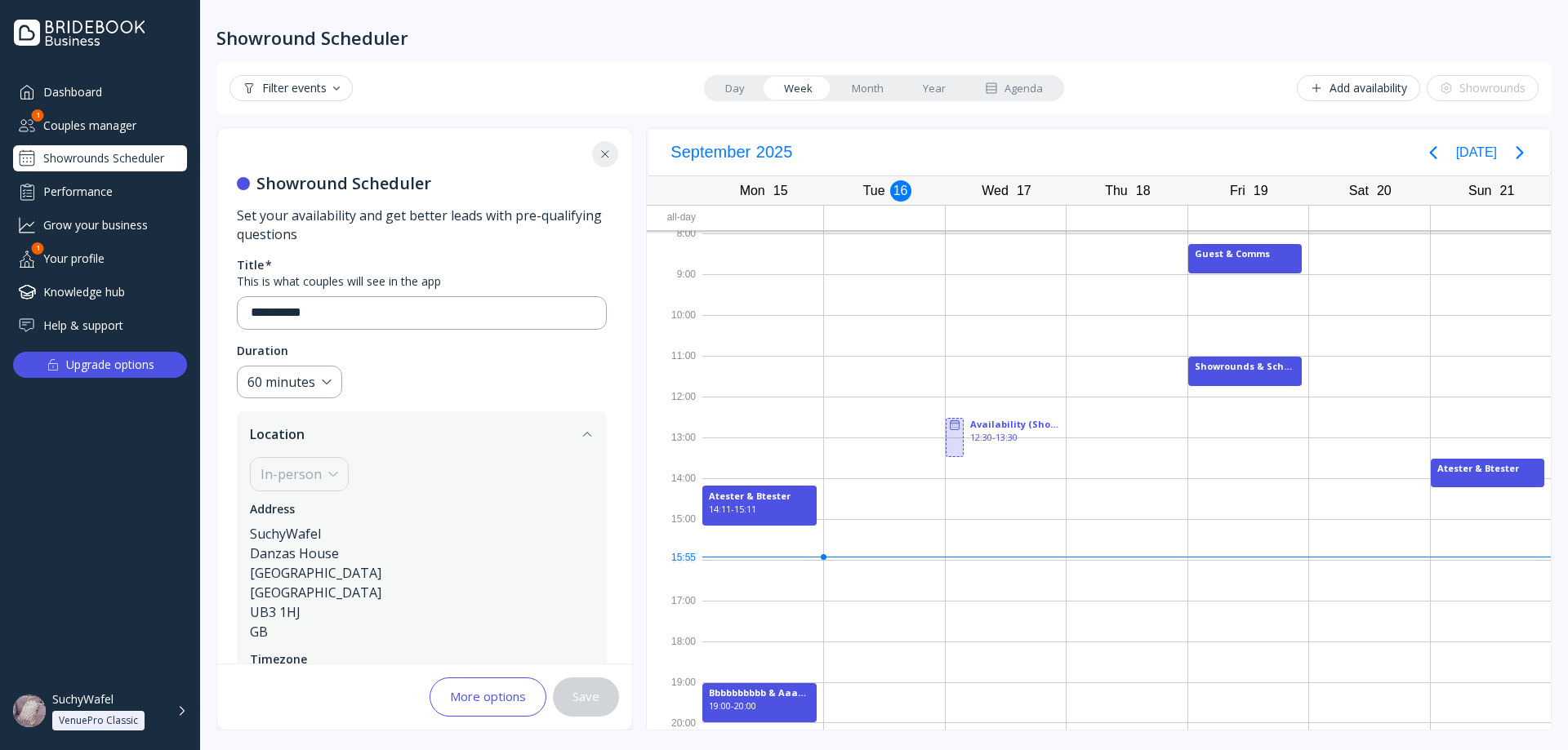
click at [479, 725] on div "More options Save" at bounding box center [424, 697] width 414 height 65
click at [477, 712] on button "More options" at bounding box center [488, 697] width 117 height 39
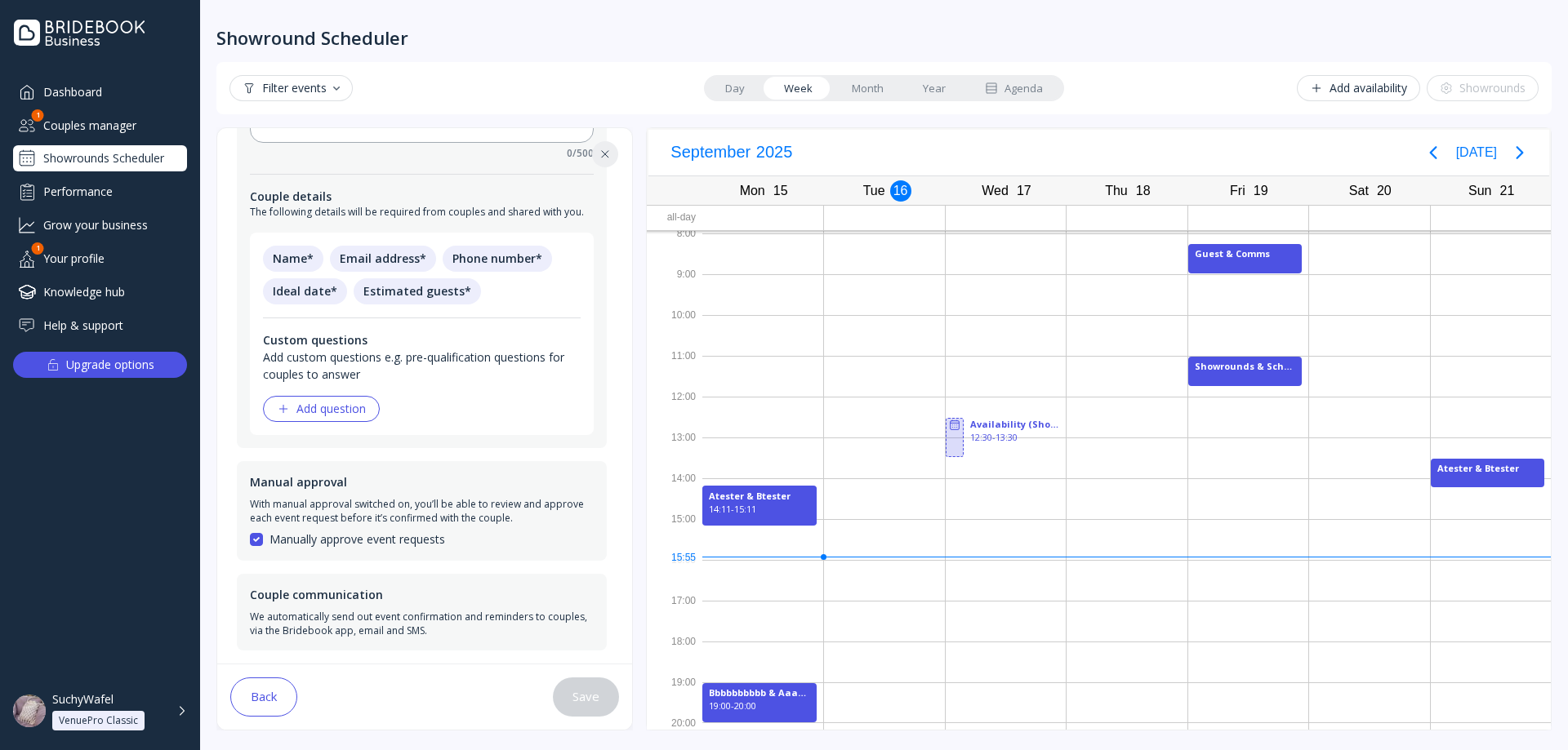
click at [270, 701] on button "Back" at bounding box center [263, 697] width 67 height 39
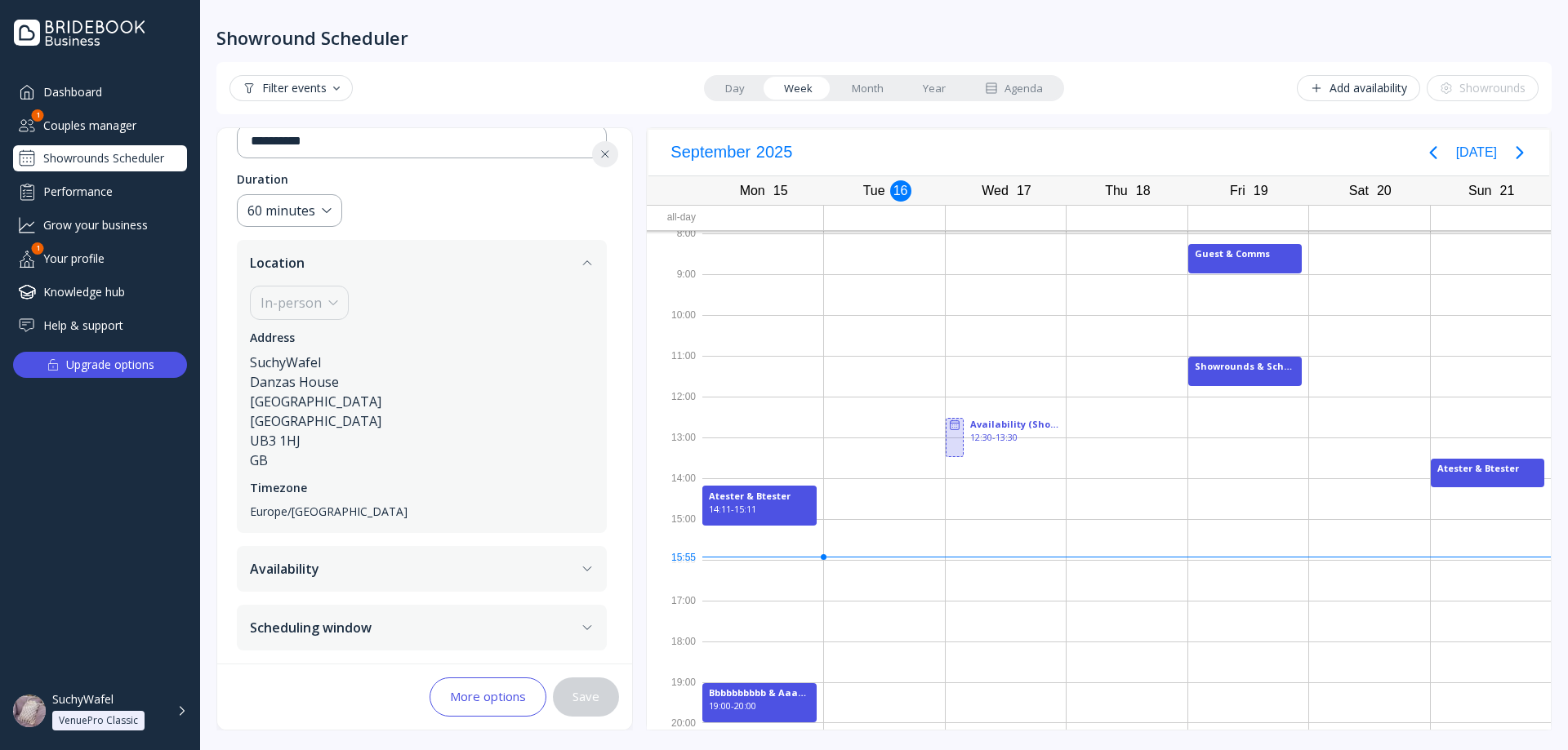
click at [361, 351] on div "Address SuchyWafel [GEOGRAPHIC_DATA] [GEOGRAPHIC_DATA]" at bounding box center [422, 401] width 344 height 141
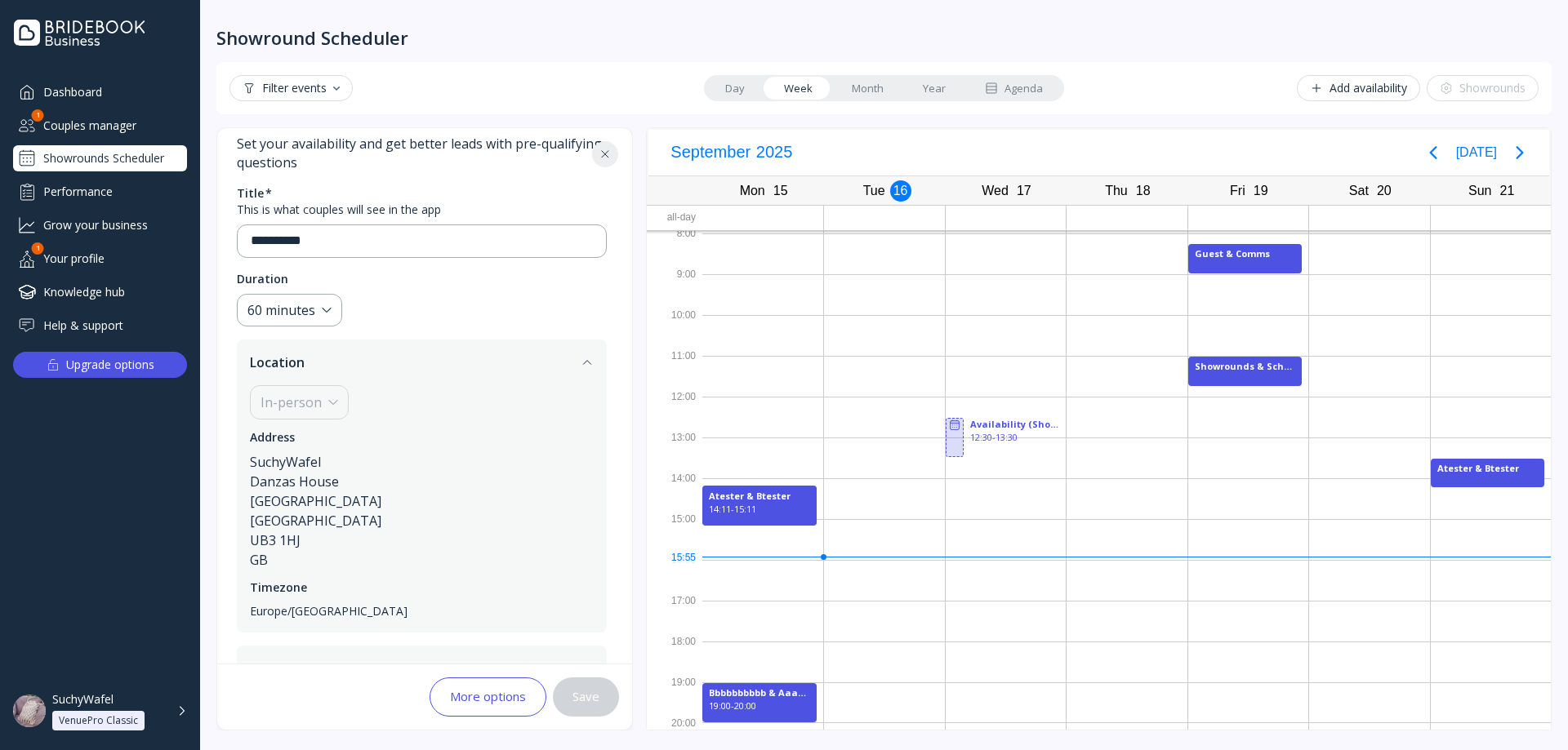
scroll to position [8, 0]
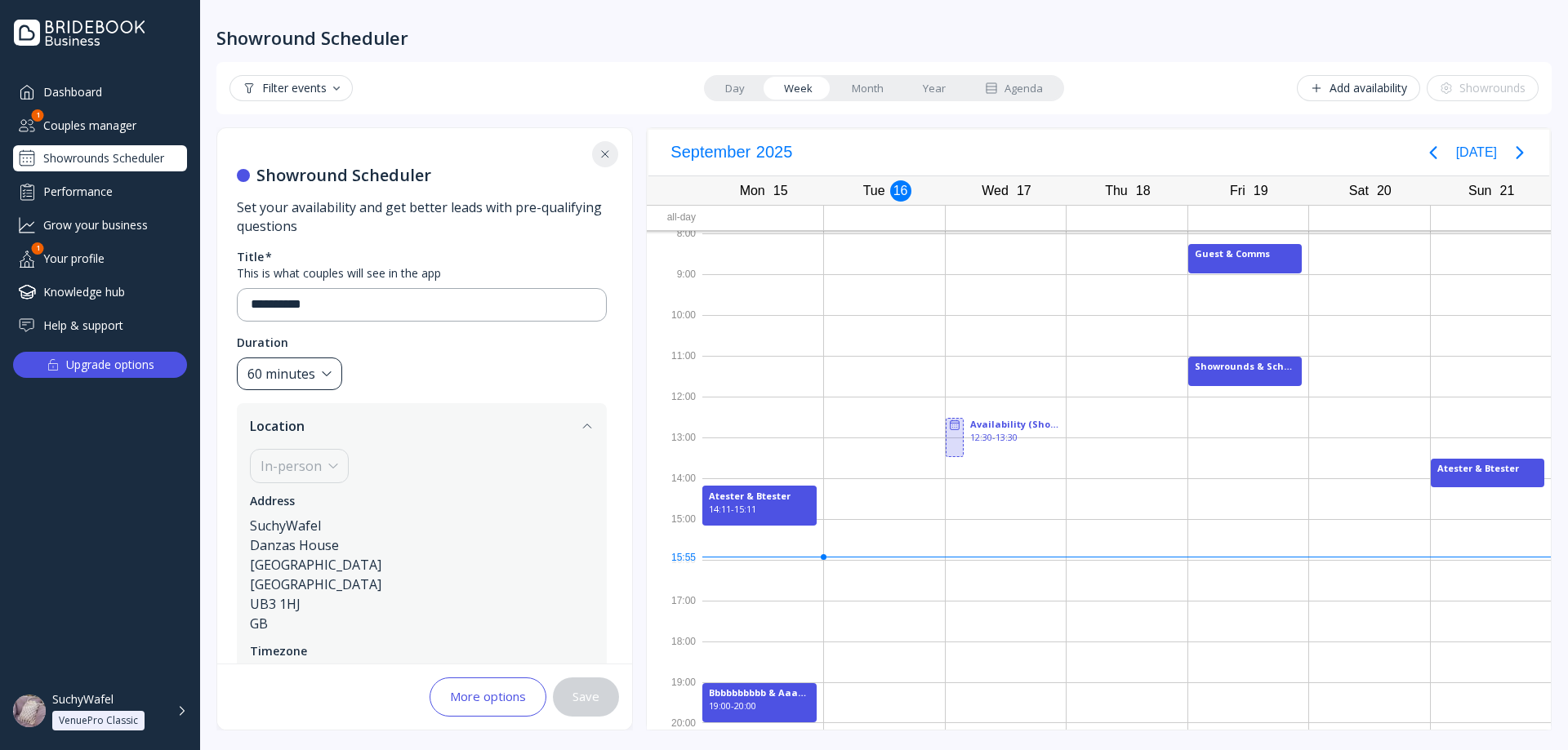
click at [302, 378] on div "60 minutes" at bounding box center [281, 374] width 68 height 19
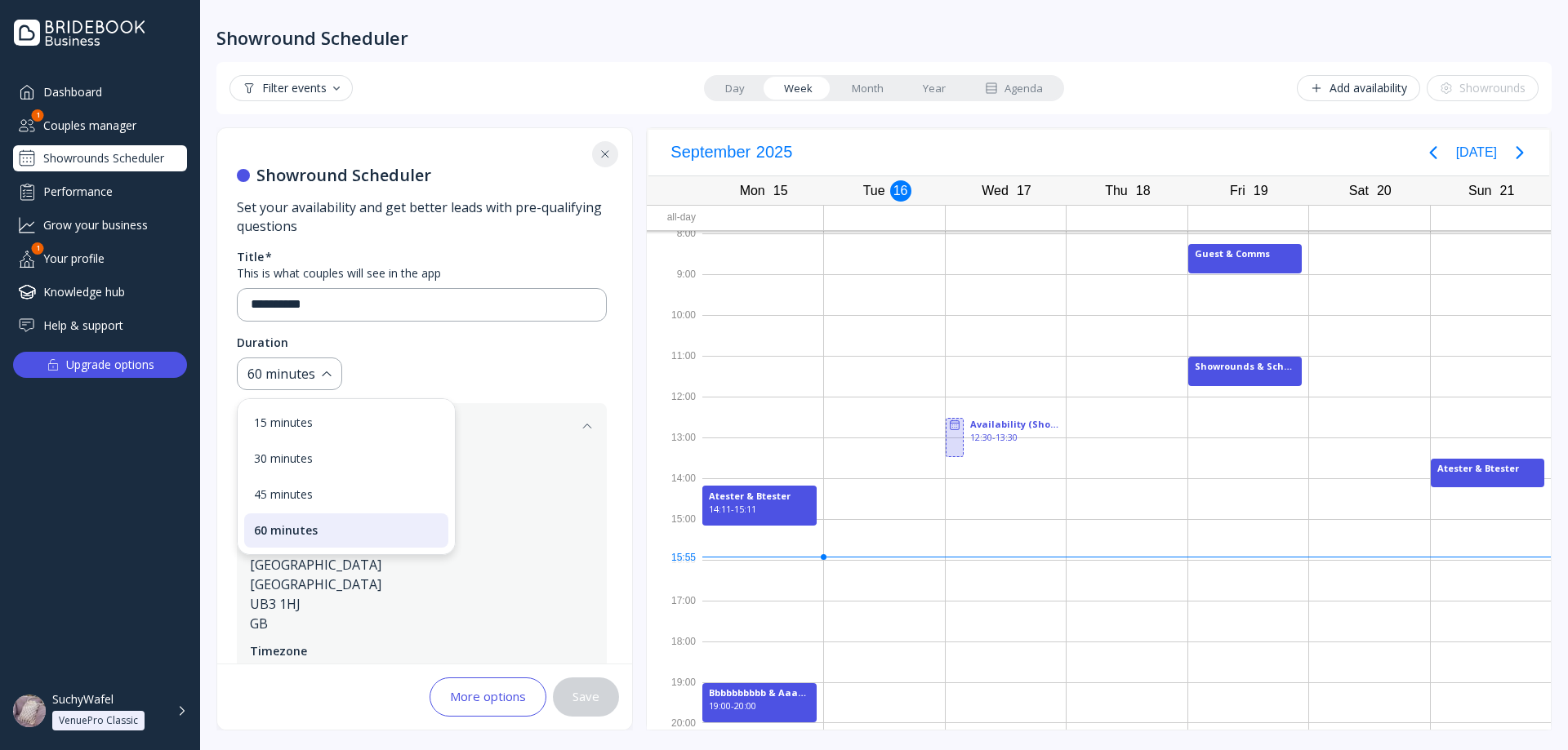
click at [311, 541] on div "60 minutes" at bounding box center [346, 530] width 204 height 34
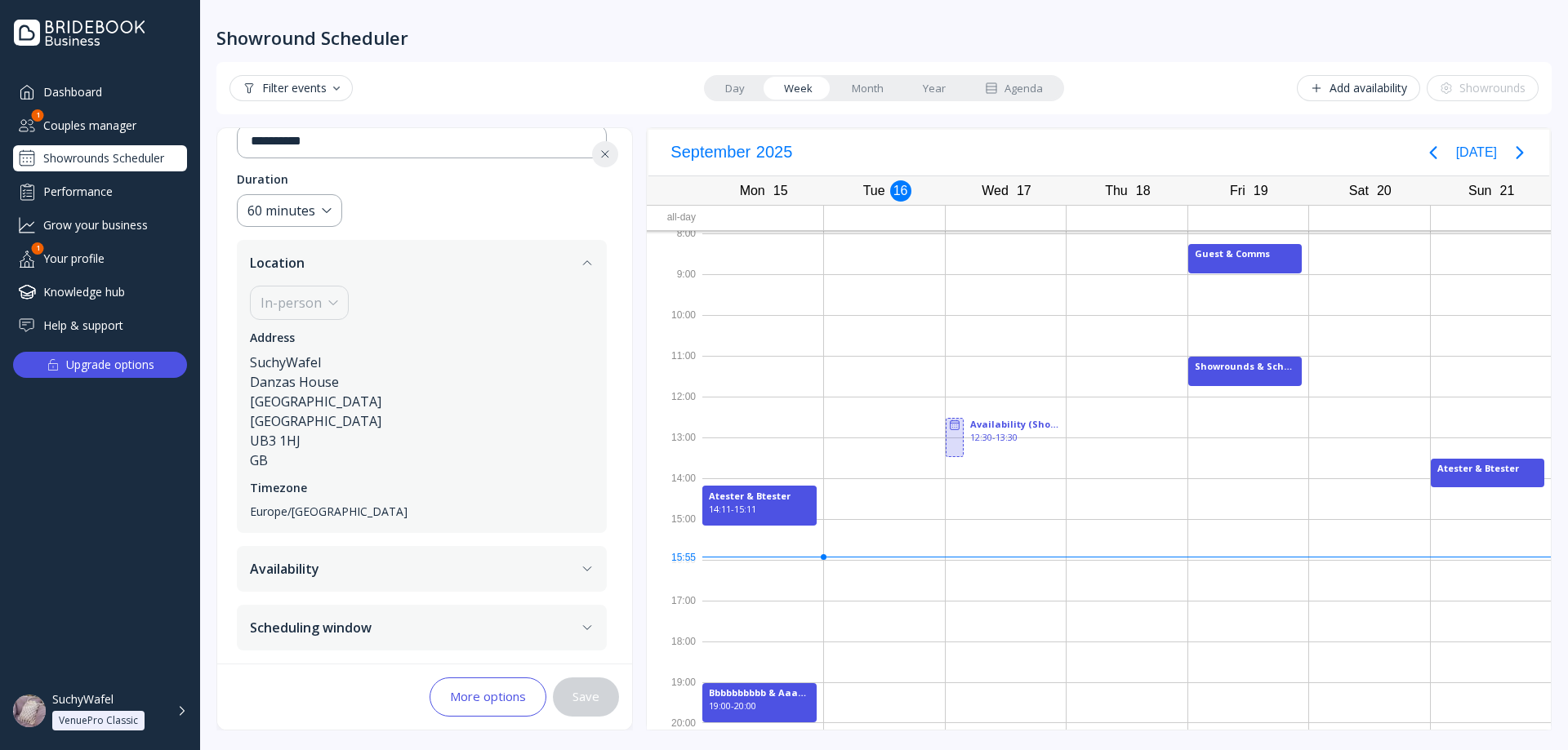
click at [298, 616] on button "Scheduling window" at bounding box center [422, 627] width 370 height 46
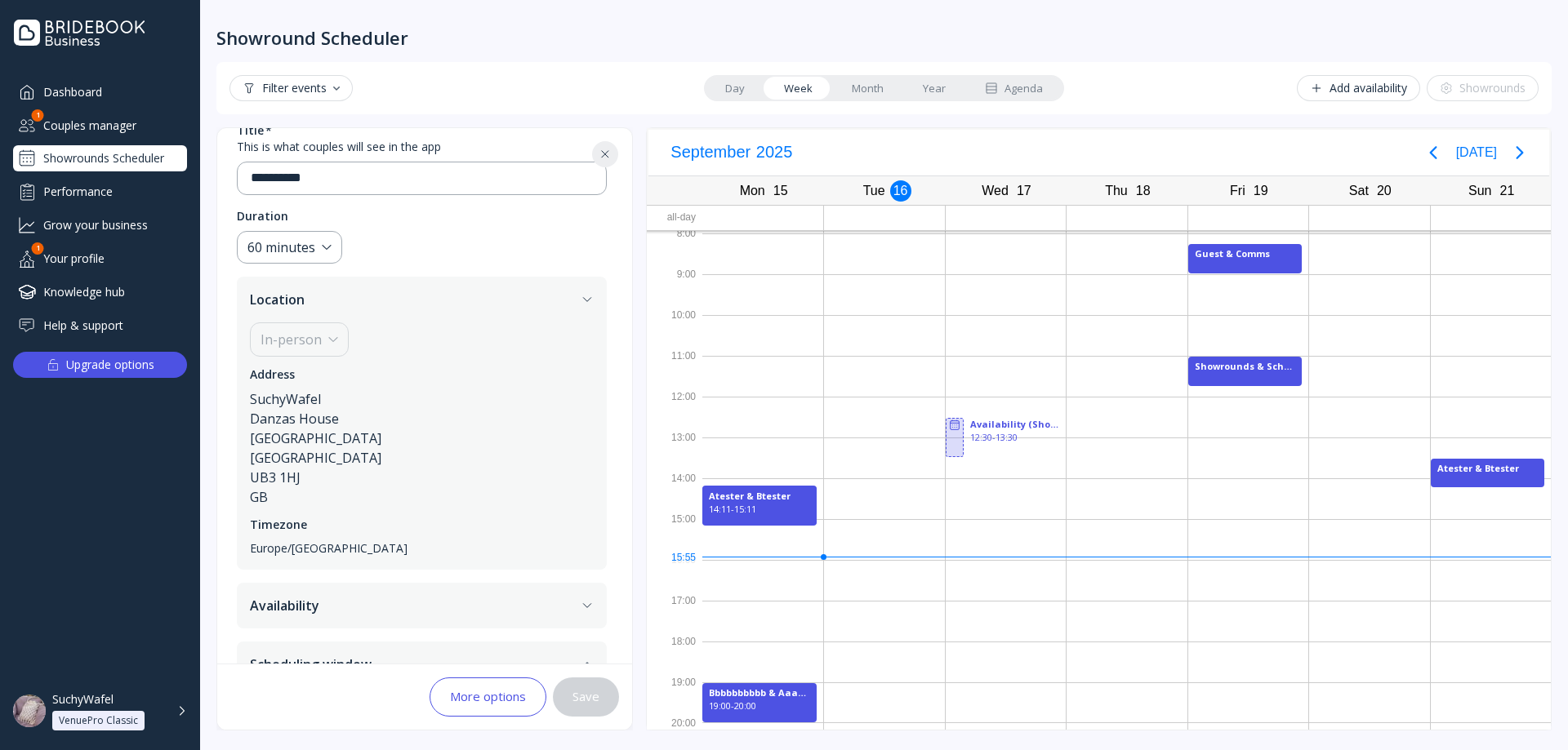
scroll to position [133, 0]
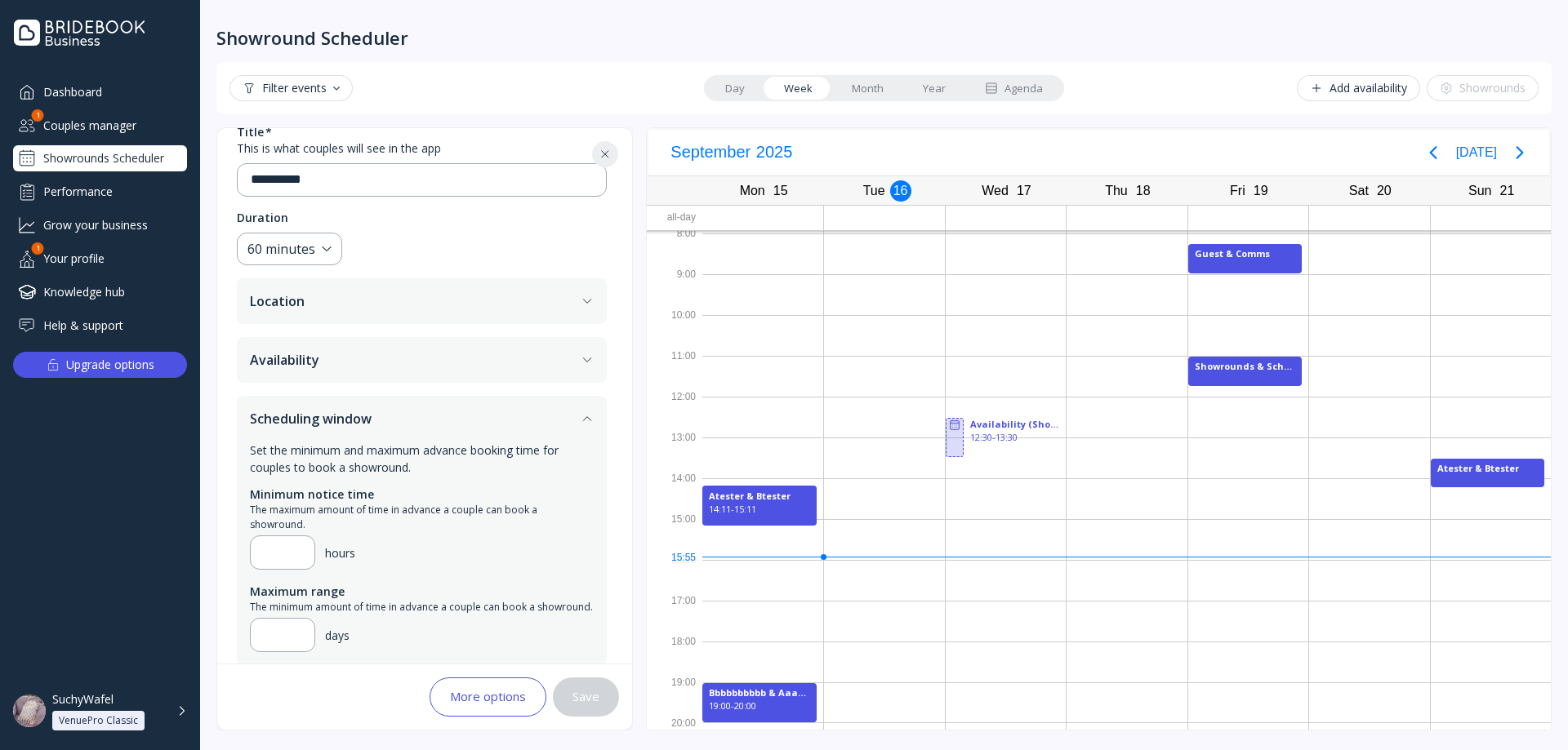
click at [358, 298] on button "Location" at bounding box center [422, 301] width 370 height 46
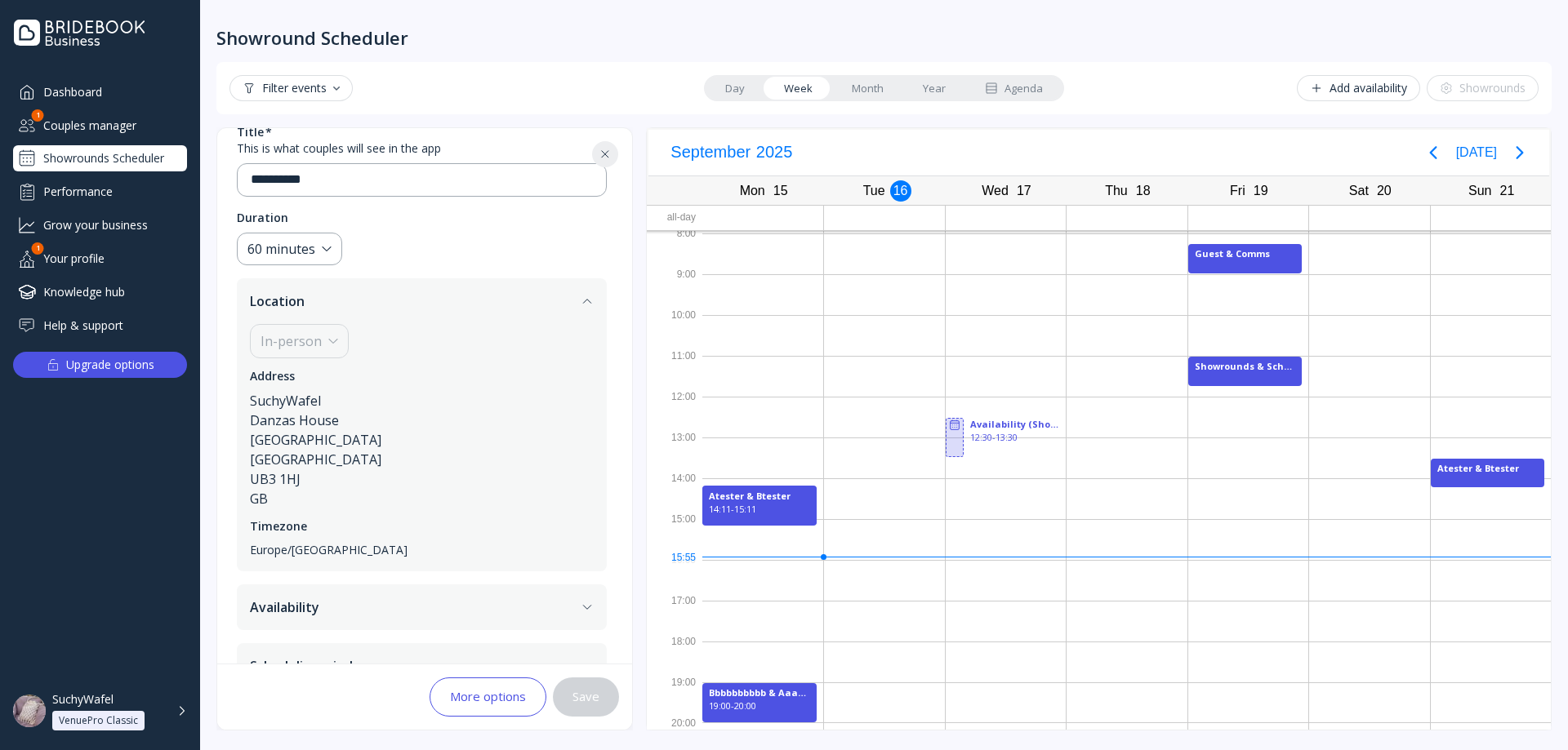
click at [352, 305] on button "Location" at bounding box center [422, 301] width 370 height 46
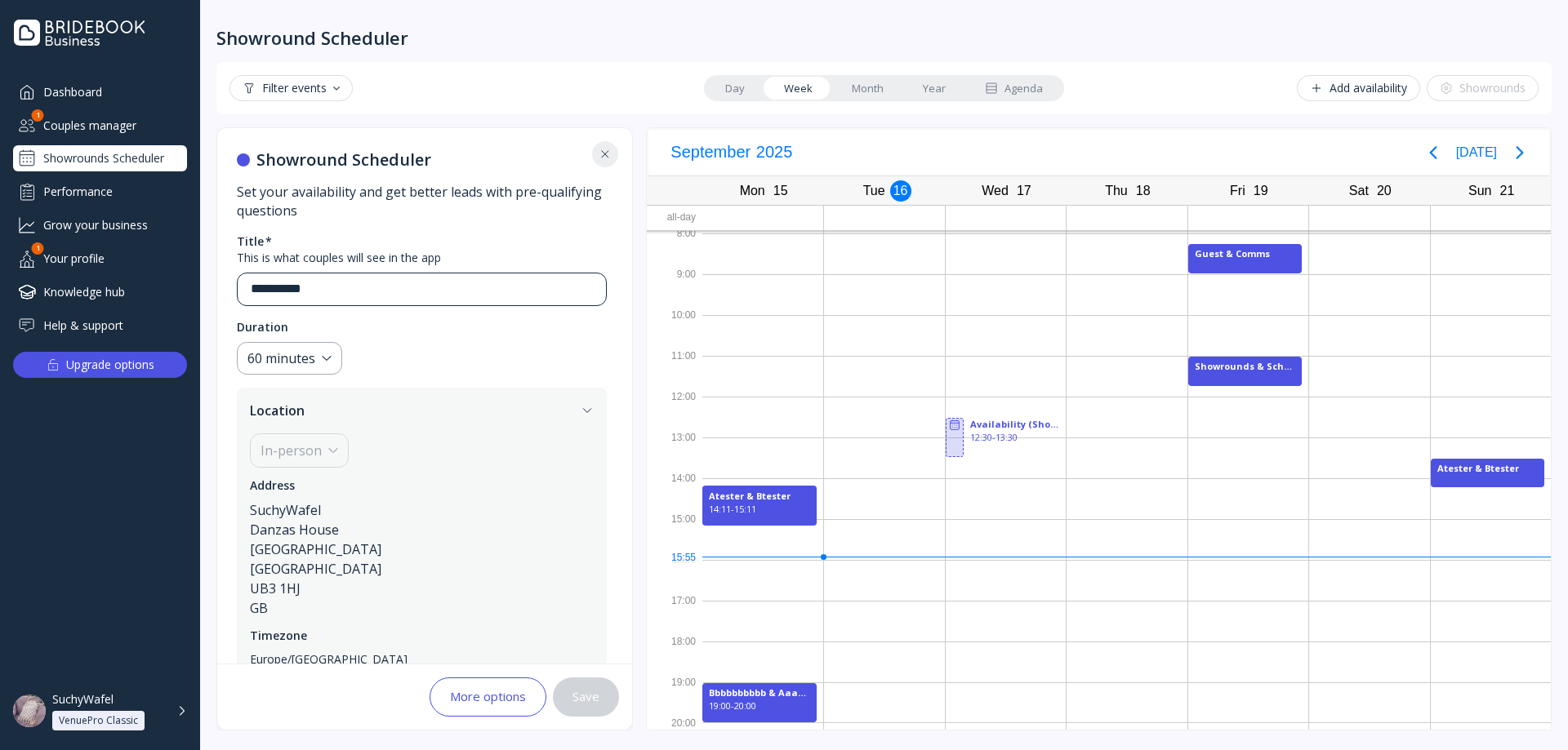
scroll to position [0, 0]
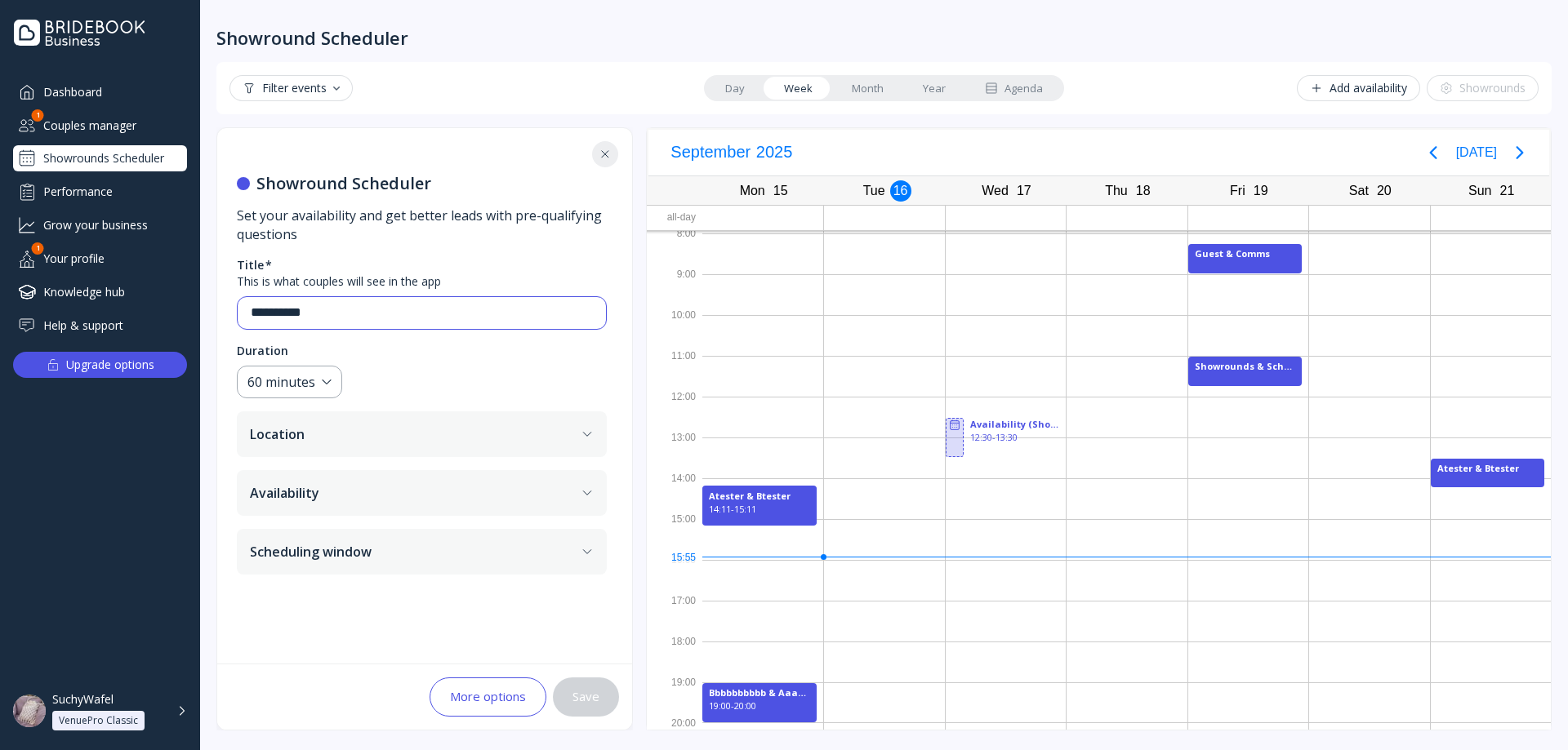
click at [351, 315] on input "**********" at bounding box center [422, 313] width 342 height 19
click at [349, 315] on input "**********" at bounding box center [422, 313] width 342 height 19
click at [316, 391] on div "60 minutes" at bounding box center [289, 382] width 105 height 34
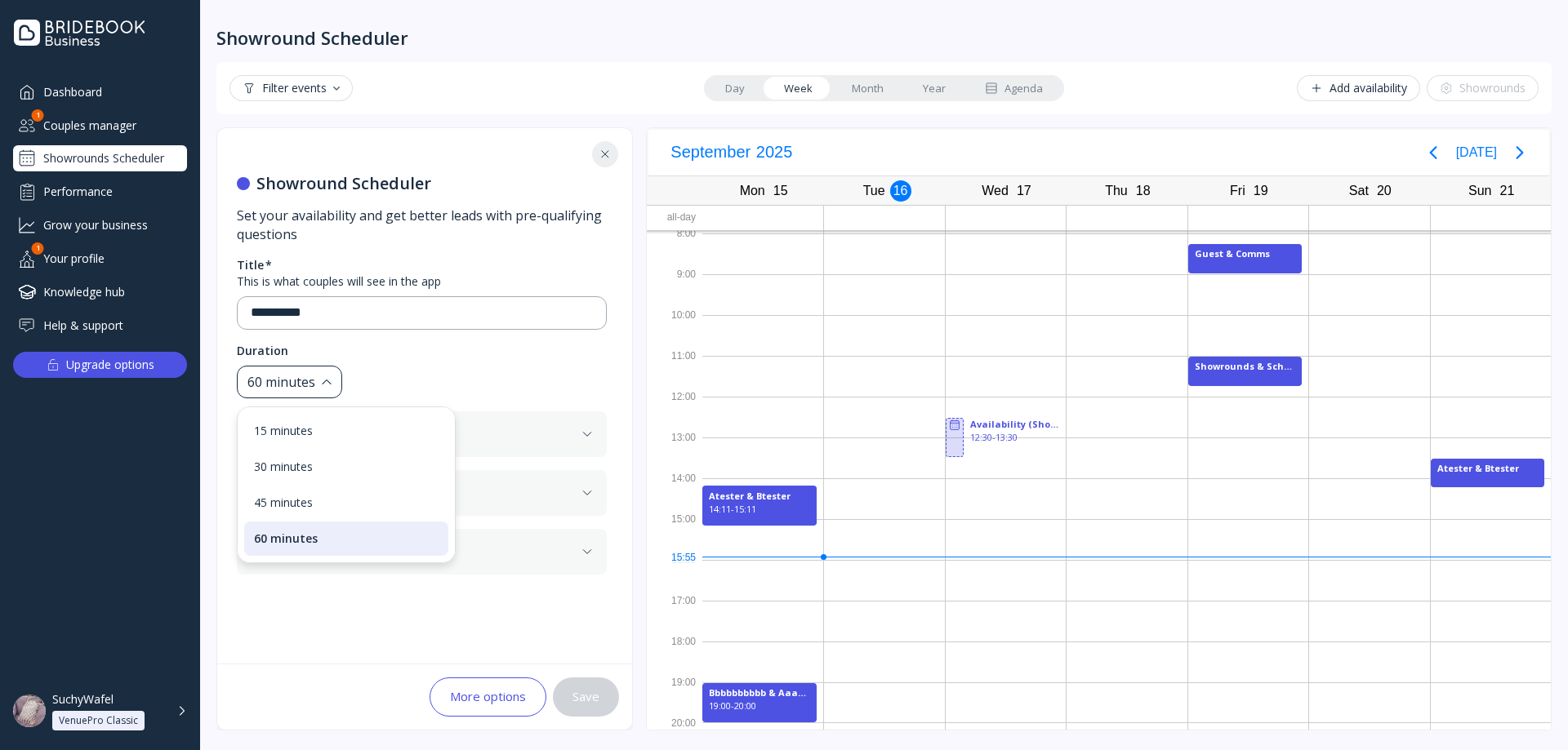
click at [316, 391] on div "60 minutes" at bounding box center [289, 382] width 105 height 34
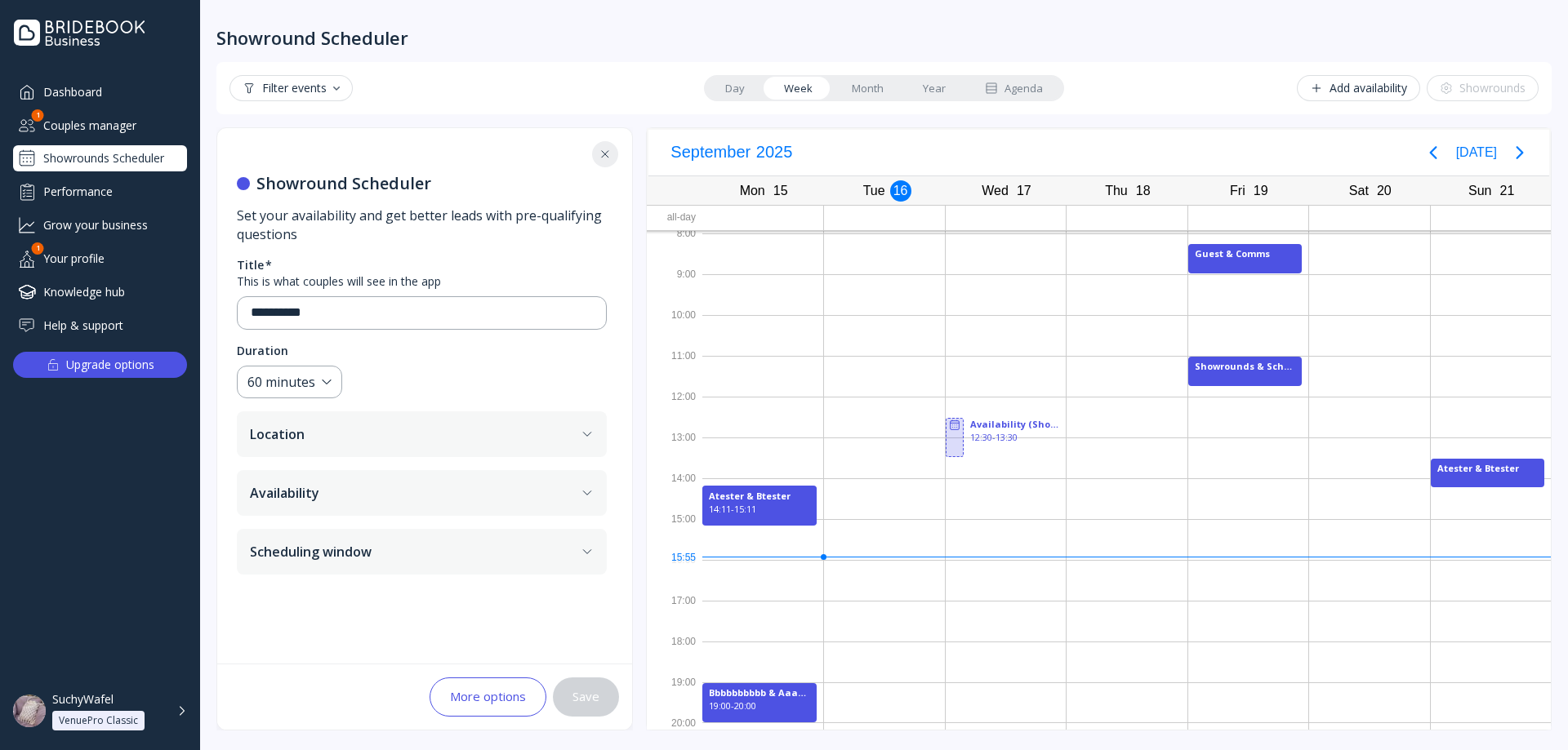
click at [415, 426] on button "Location" at bounding box center [422, 434] width 370 height 46
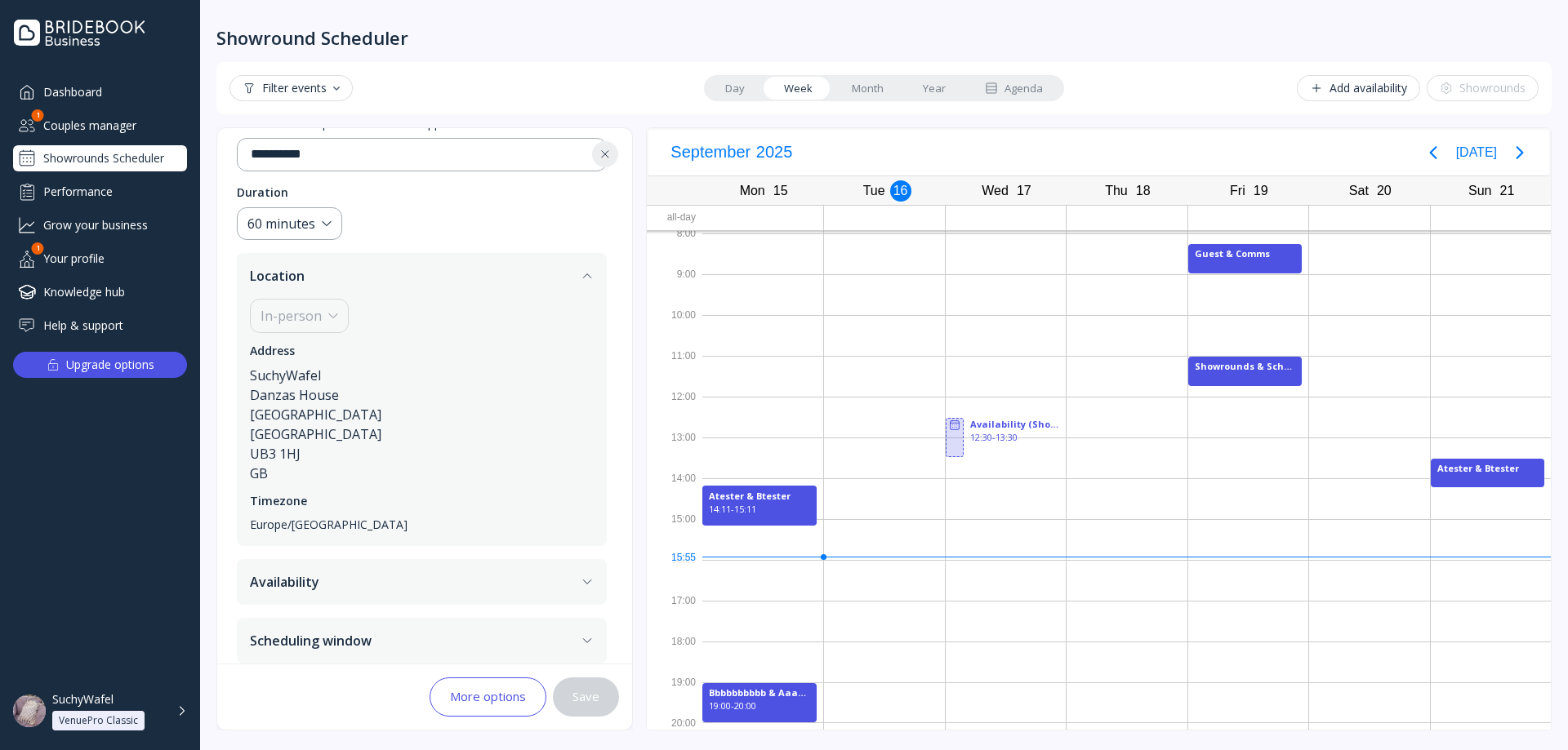
scroll to position [171, 0]
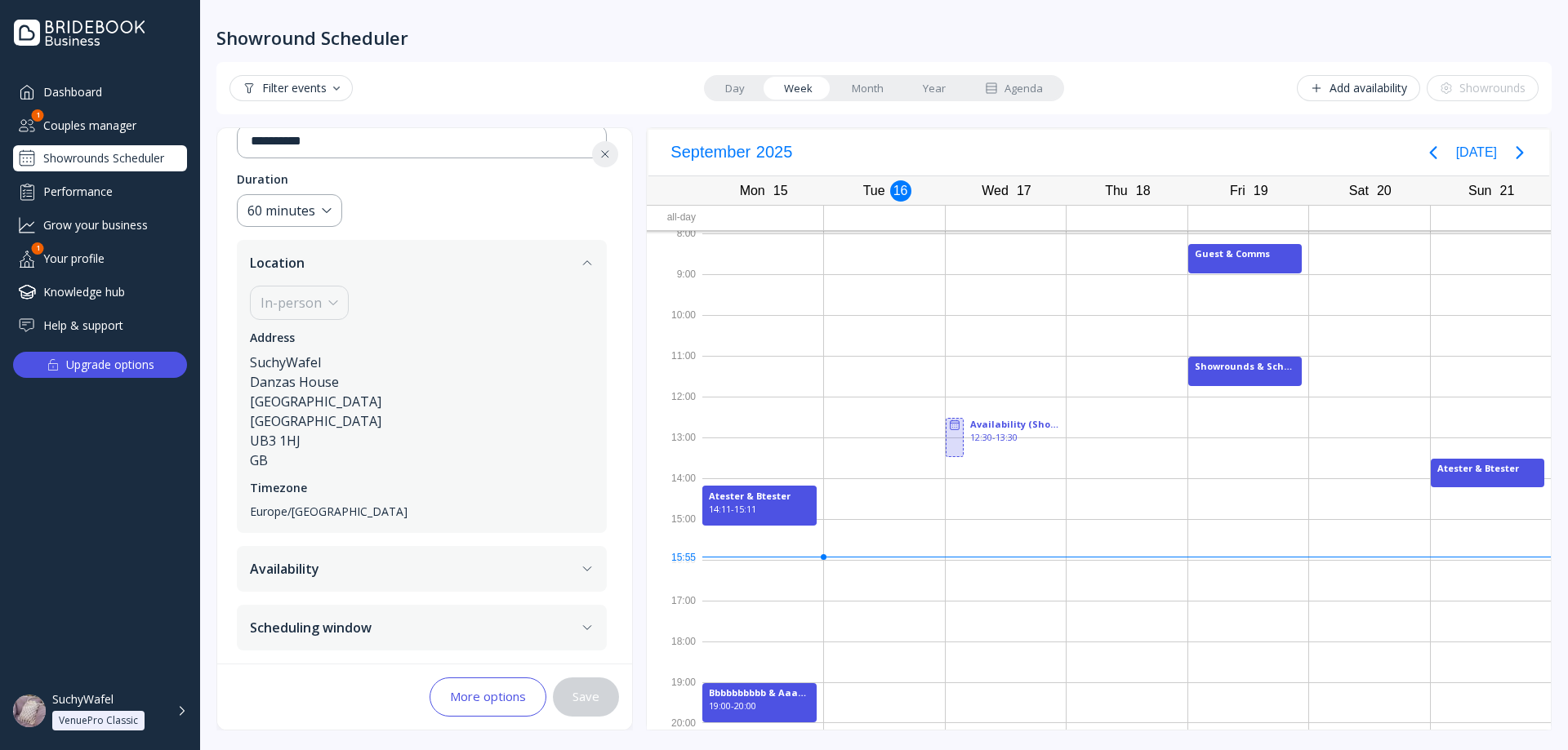
click at [437, 558] on button "Availability" at bounding box center [422, 569] width 370 height 46
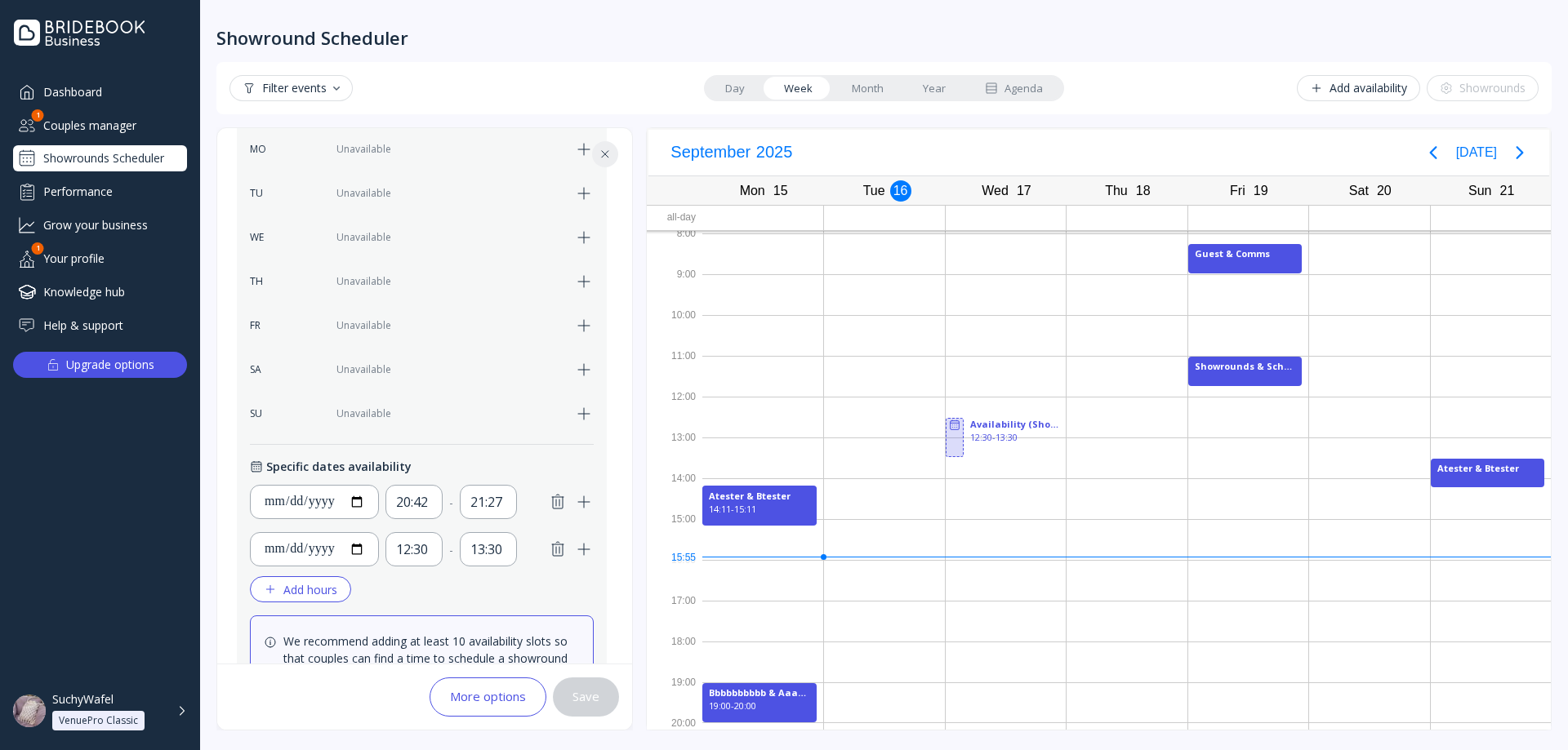
scroll to position [498, 0]
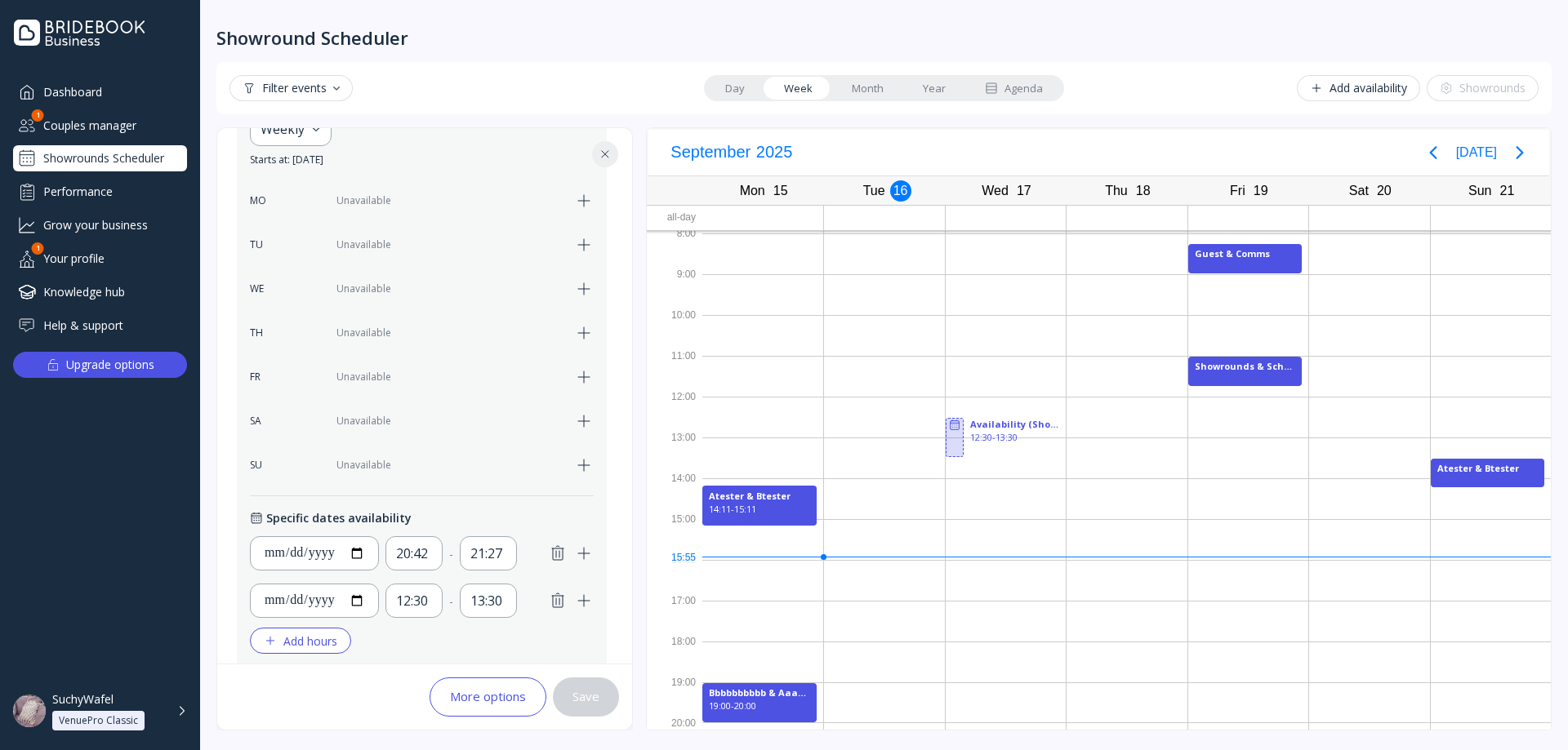
click at [560, 559] on icon "button" at bounding box center [557, 552] width 19 height 19
click at [557, 555] on icon "button" at bounding box center [557, 552] width 19 height 19
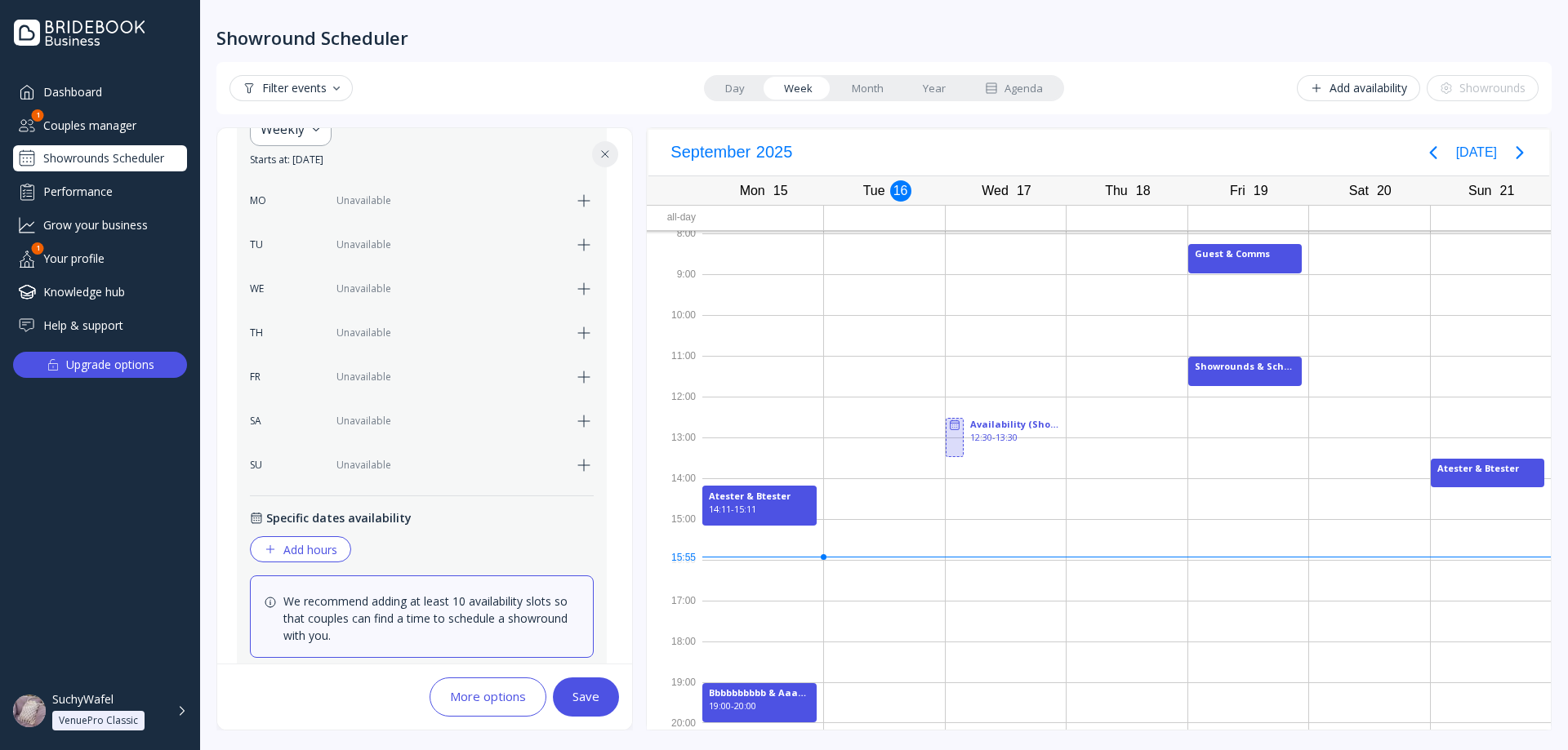
click at [575, 705] on button "Save" at bounding box center [585, 697] width 66 height 39
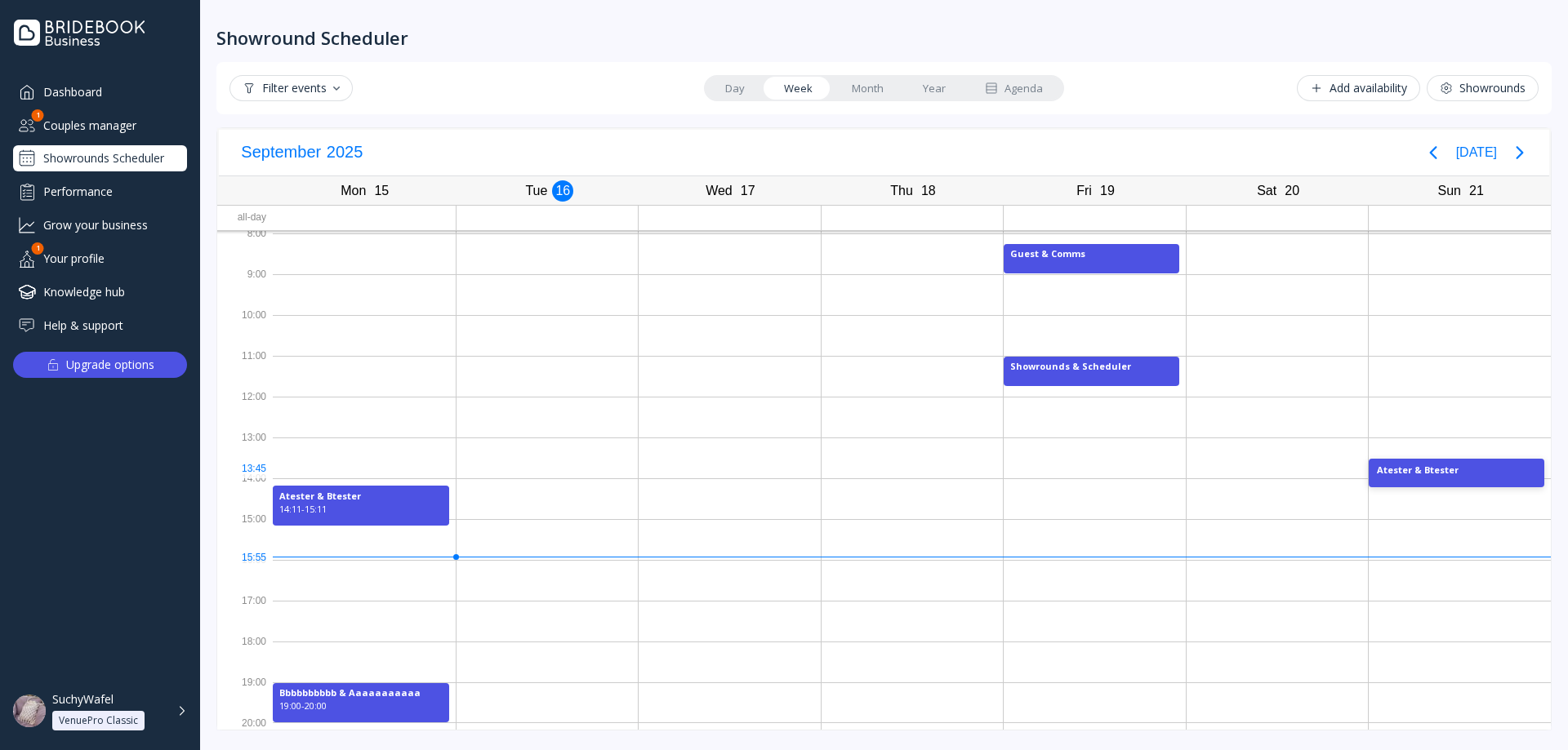
click at [1430, 477] on div "Atester & Btester" at bounding box center [1456, 474] width 176 height 29
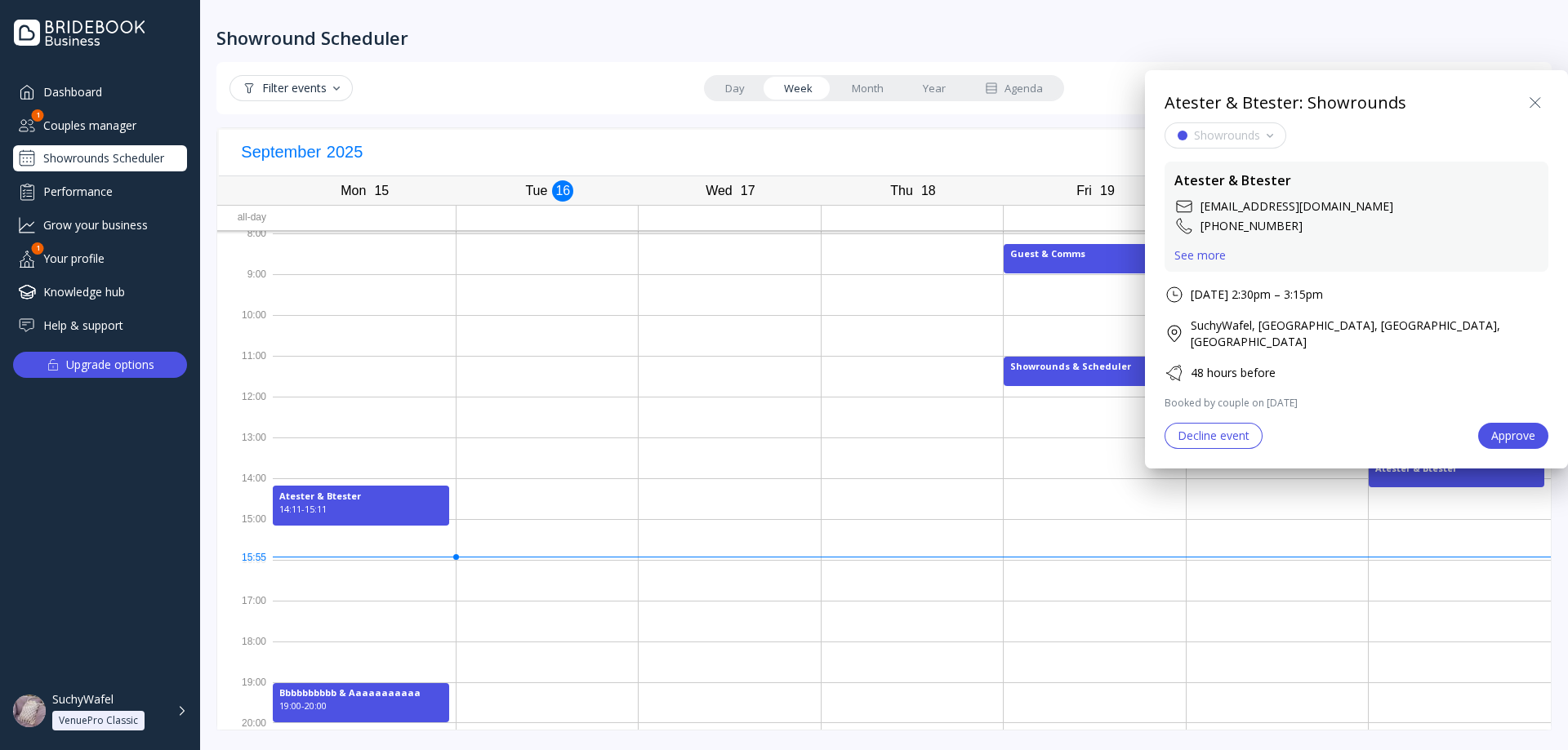
click at [1180, 429] on div "Decline event" at bounding box center [1213, 435] width 72 height 13
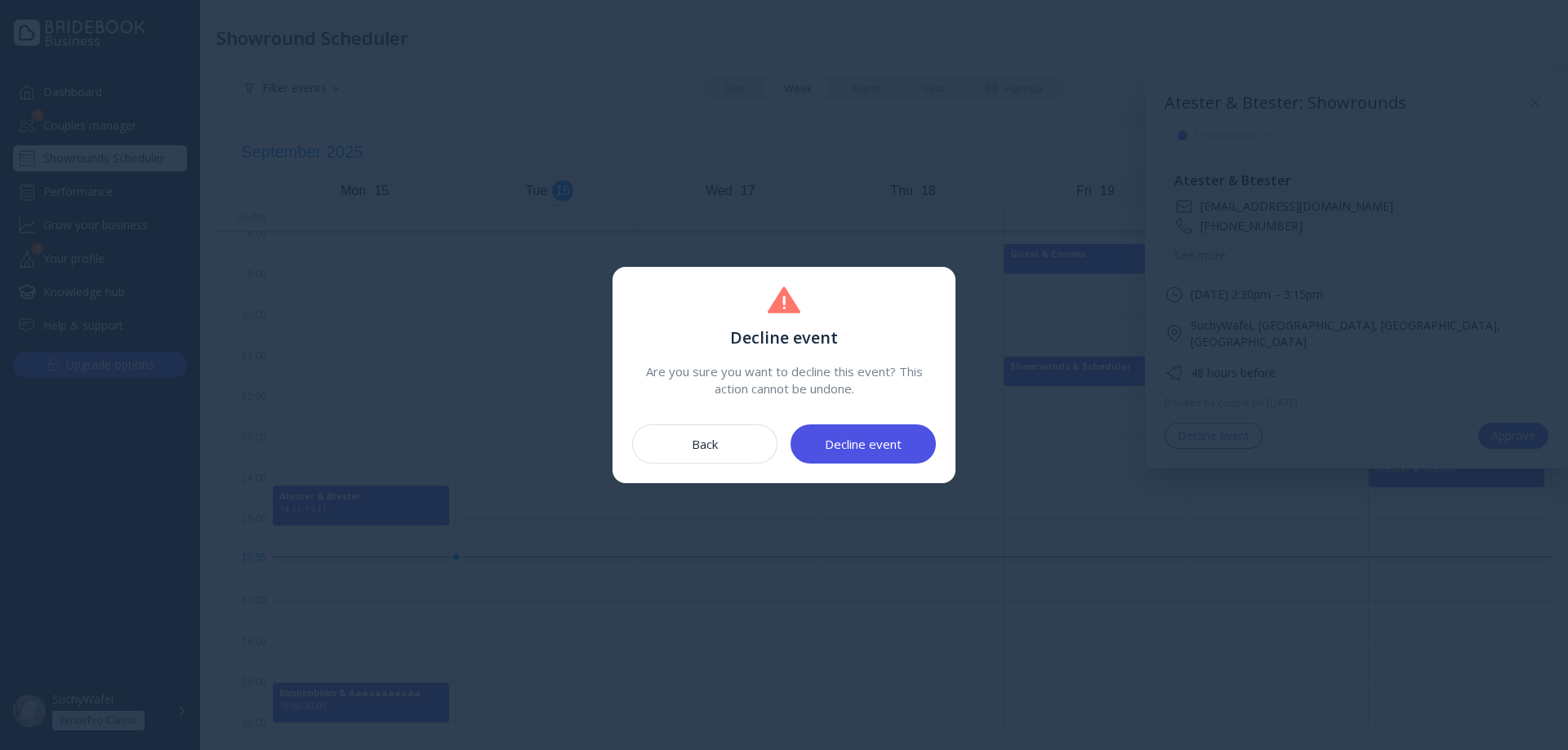
click at [894, 443] on div "Decline event" at bounding box center [863, 444] width 77 height 13
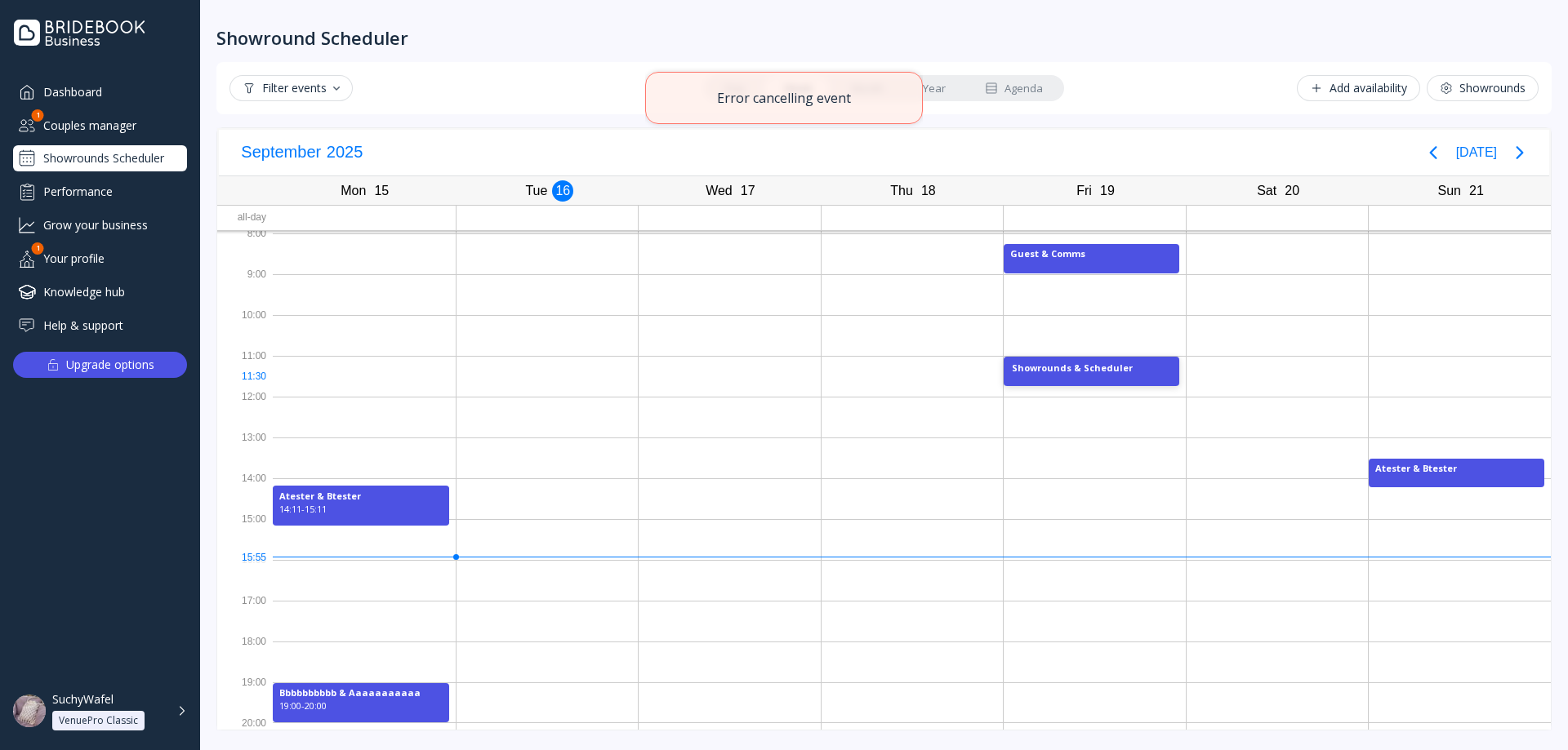
click at [1060, 378] on div "Showrounds & Scheduler" at bounding box center [1091, 371] width 176 height 29
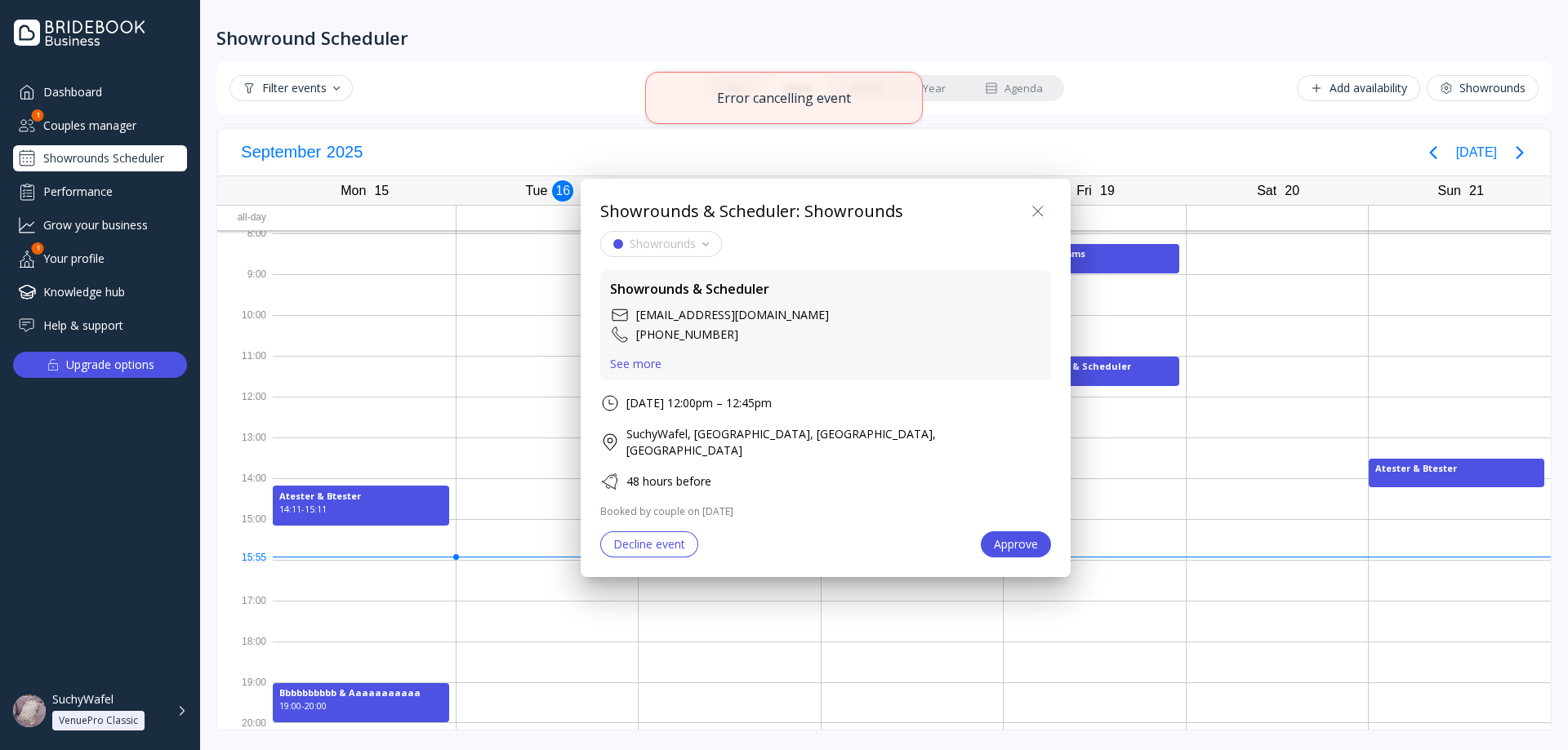
click at [651, 538] on div "Decline event" at bounding box center [649, 544] width 72 height 13
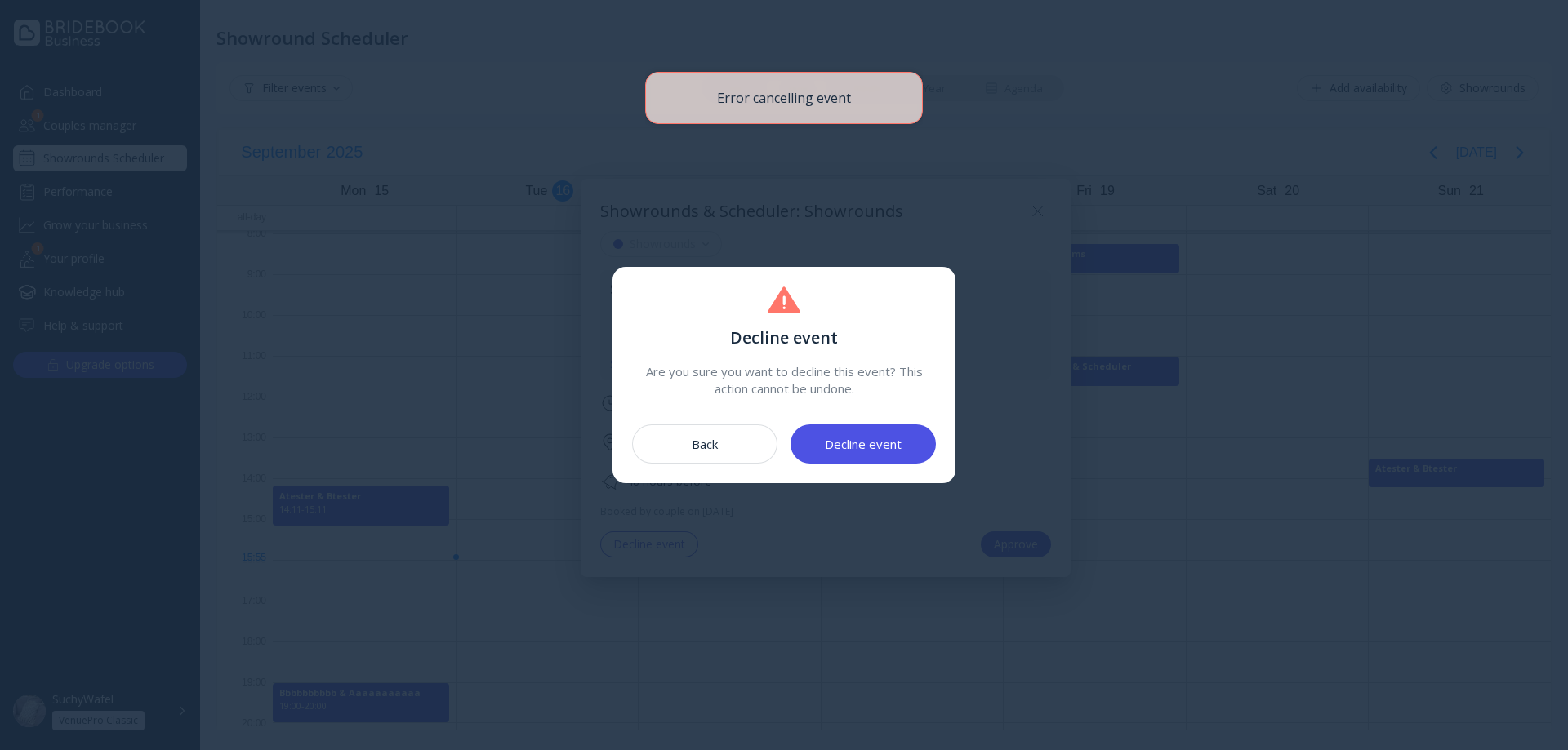
click at [872, 437] on div "Decline event" at bounding box center [863, 444] width 77 height 13
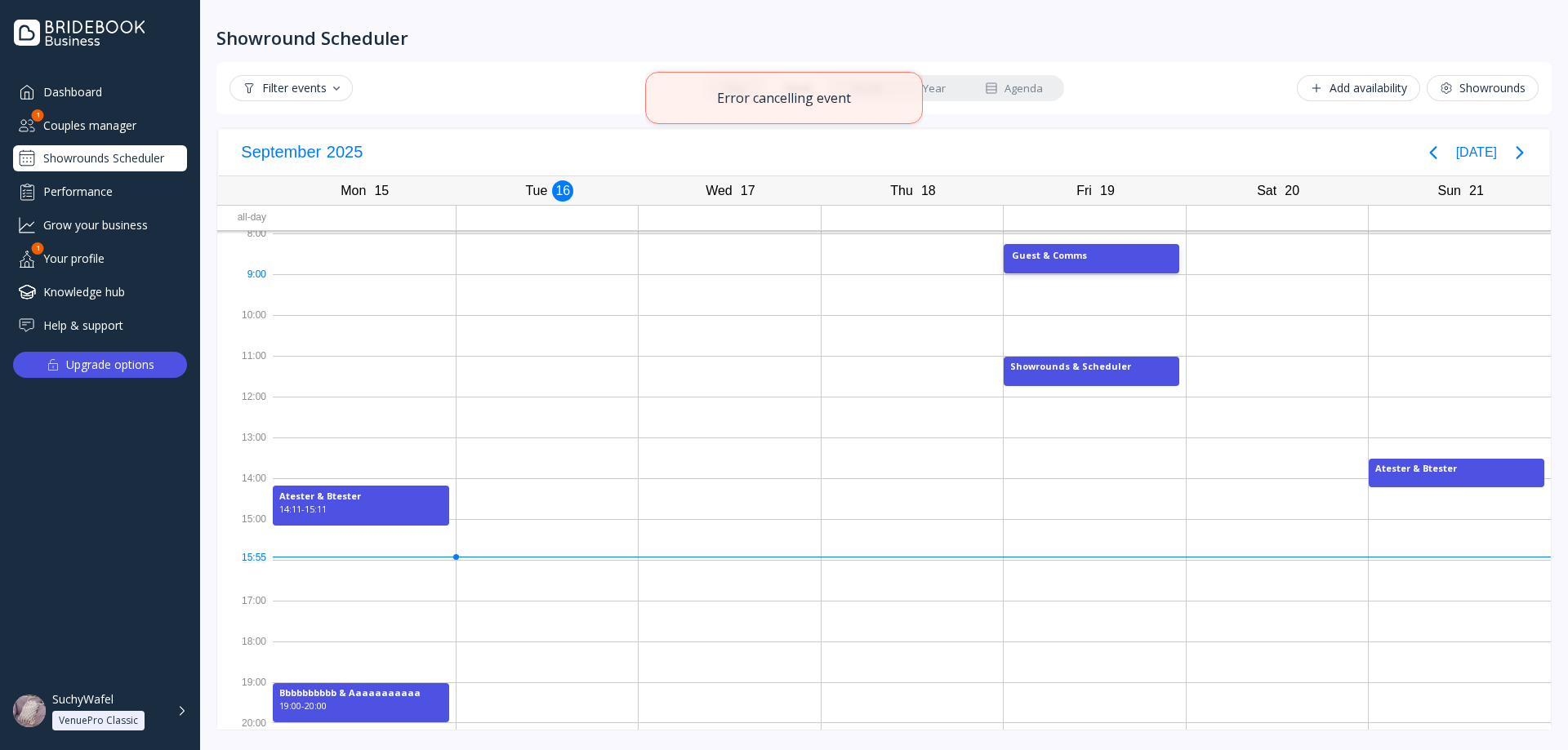
click at [1105, 268] on div "Guest & Comms" at bounding box center [1091, 259] width 176 height 29
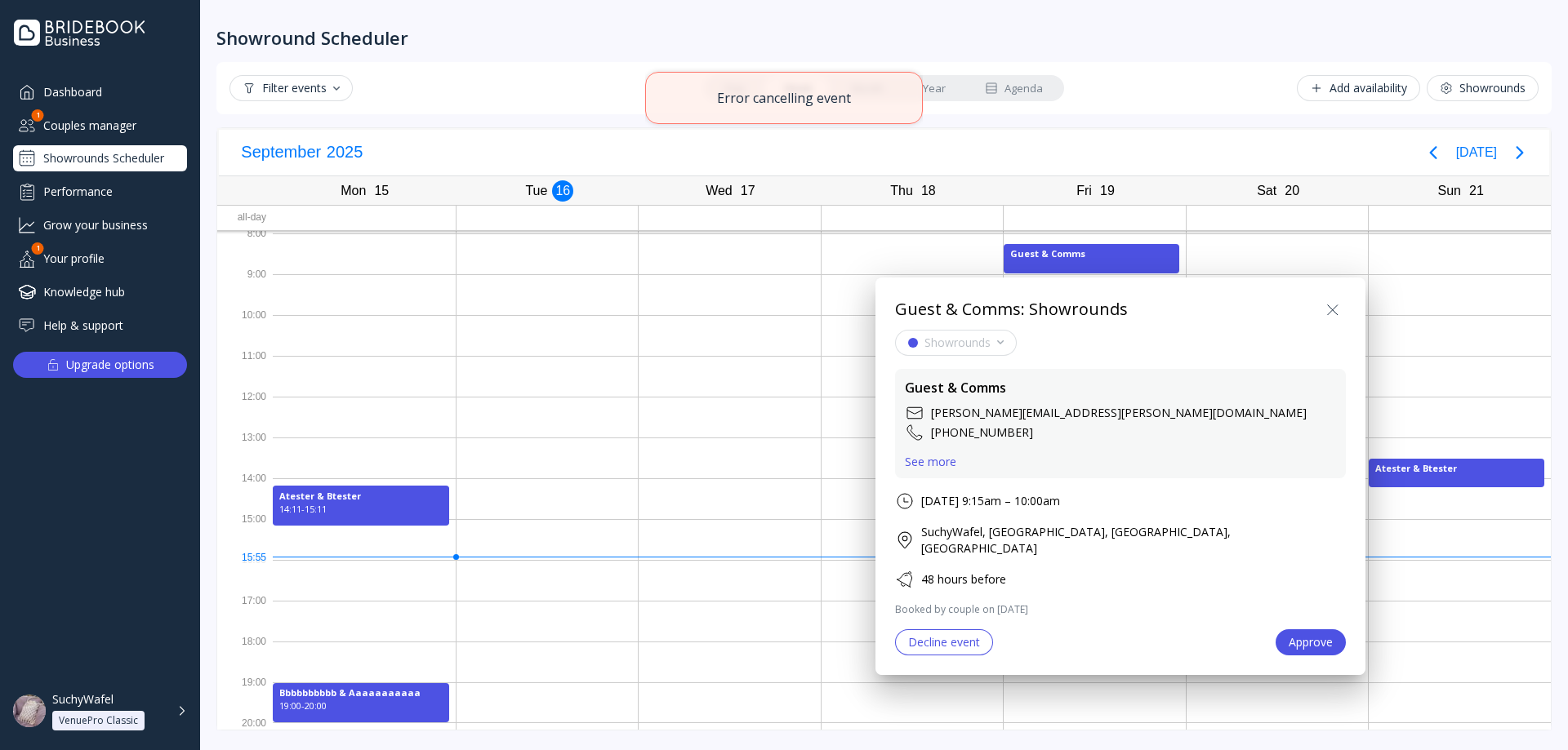
click at [960, 636] on div "Decline event" at bounding box center [943, 642] width 72 height 13
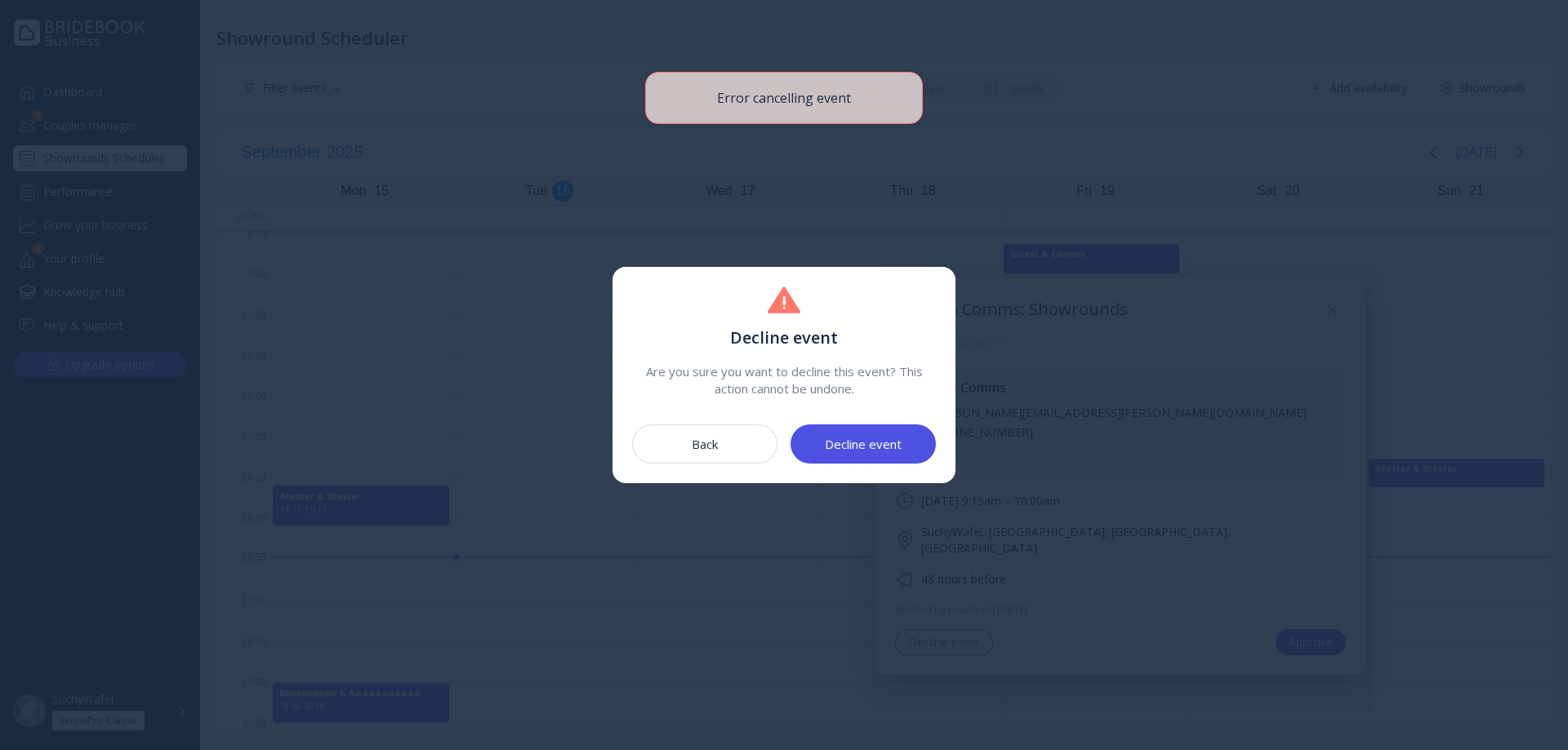
click at [893, 452] on button "Decline event" at bounding box center [863, 444] width 145 height 39
click at [892, 436] on div at bounding box center [784, 374] width 304 height 177
